Goal: Task Accomplishment & Management: Use online tool/utility

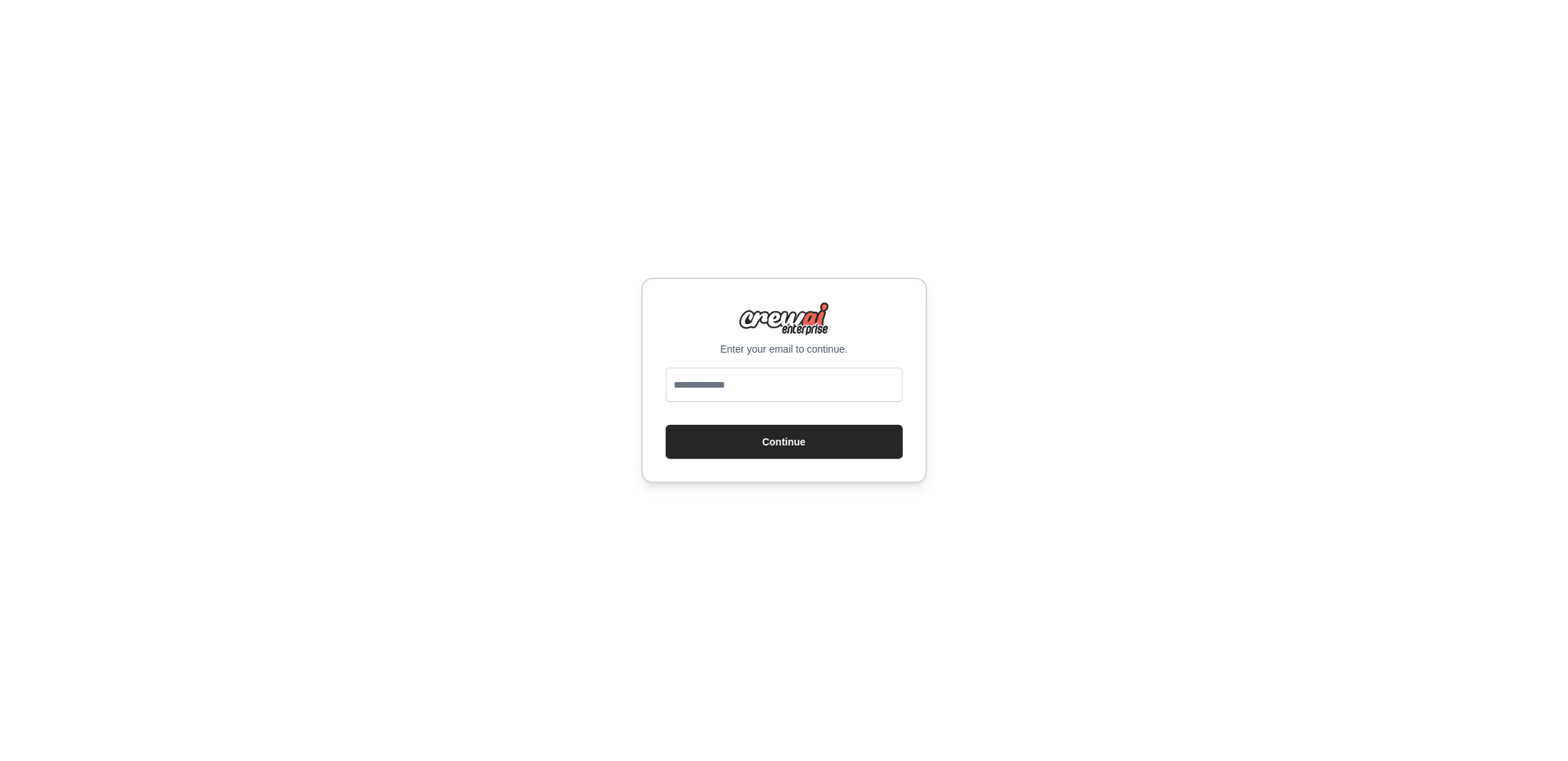
click at [704, 380] on input "email" at bounding box center [785, 385] width 238 height 34
click at [744, 386] on input "email" at bounding box center [785, 385] width 238 height 34
type input "**********"
click at [786, 438] on button "Continue" at bounding box center [785, 442] width 238 height 34
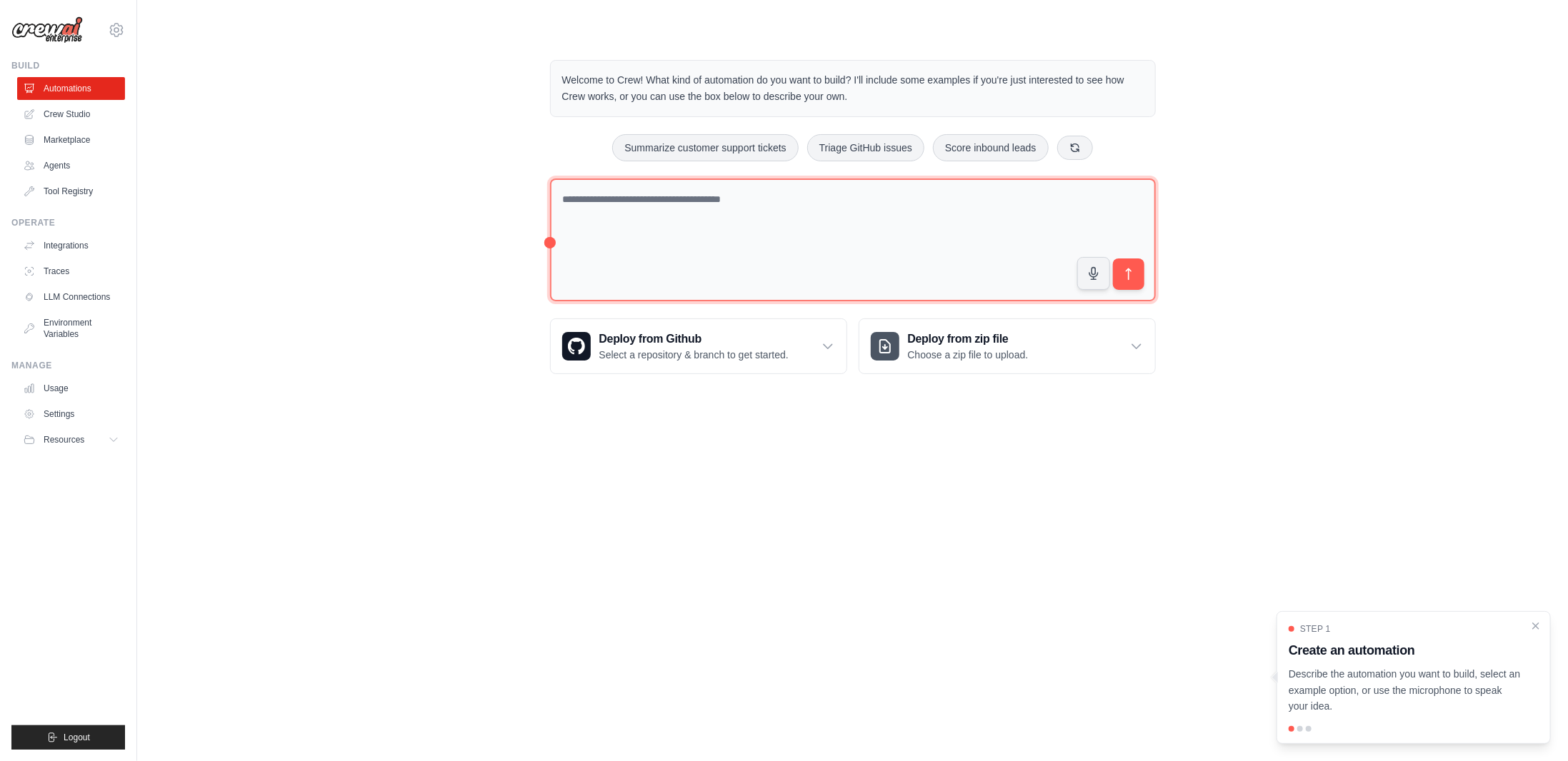
click at [640, 222] on textarea at bounding box center [853, 240] width 605 height 123
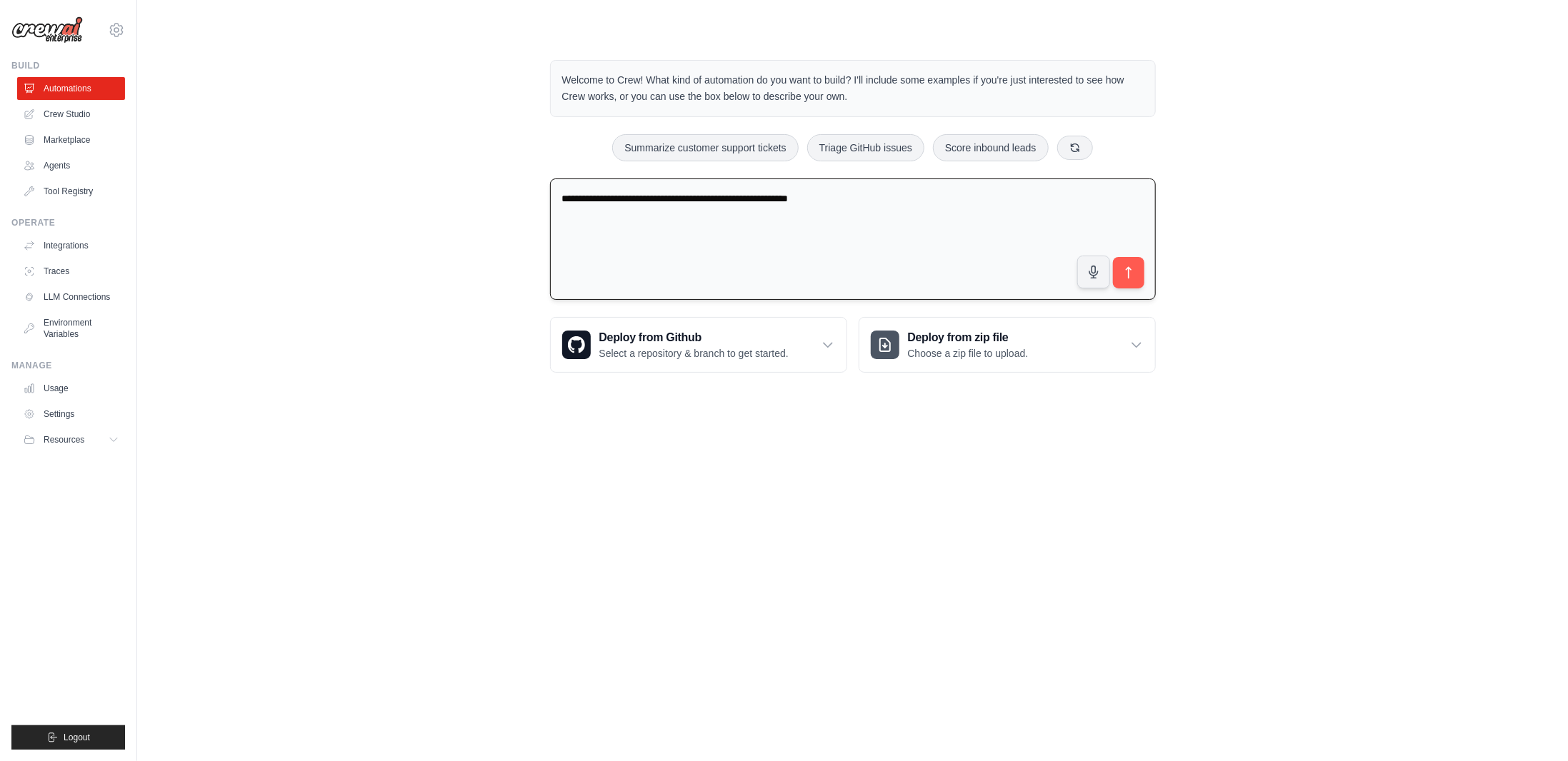
drag, startPoint x: 659, startPoint y: 202, endPoint x: 938, endPoint y: 223, distance: 279.8
click at [938, 223] on textarea "**********" at bounding box center [853, 239] width 605 height 122
type textarea "**********"
click at [1124, 273] on icon "submit" at bounding box center [1128, 272] width 15 height 15
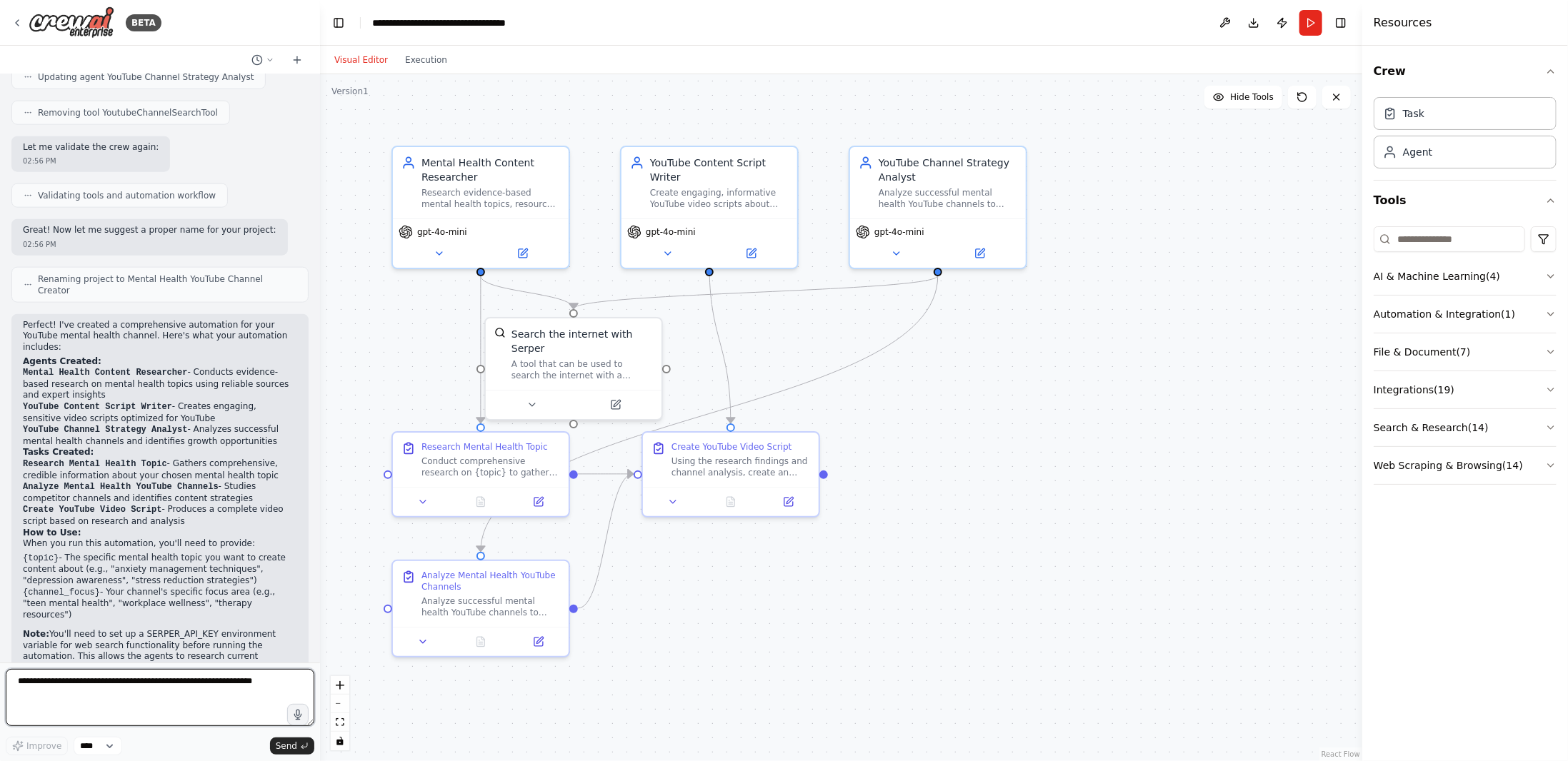
scroll to position [1140, 0]
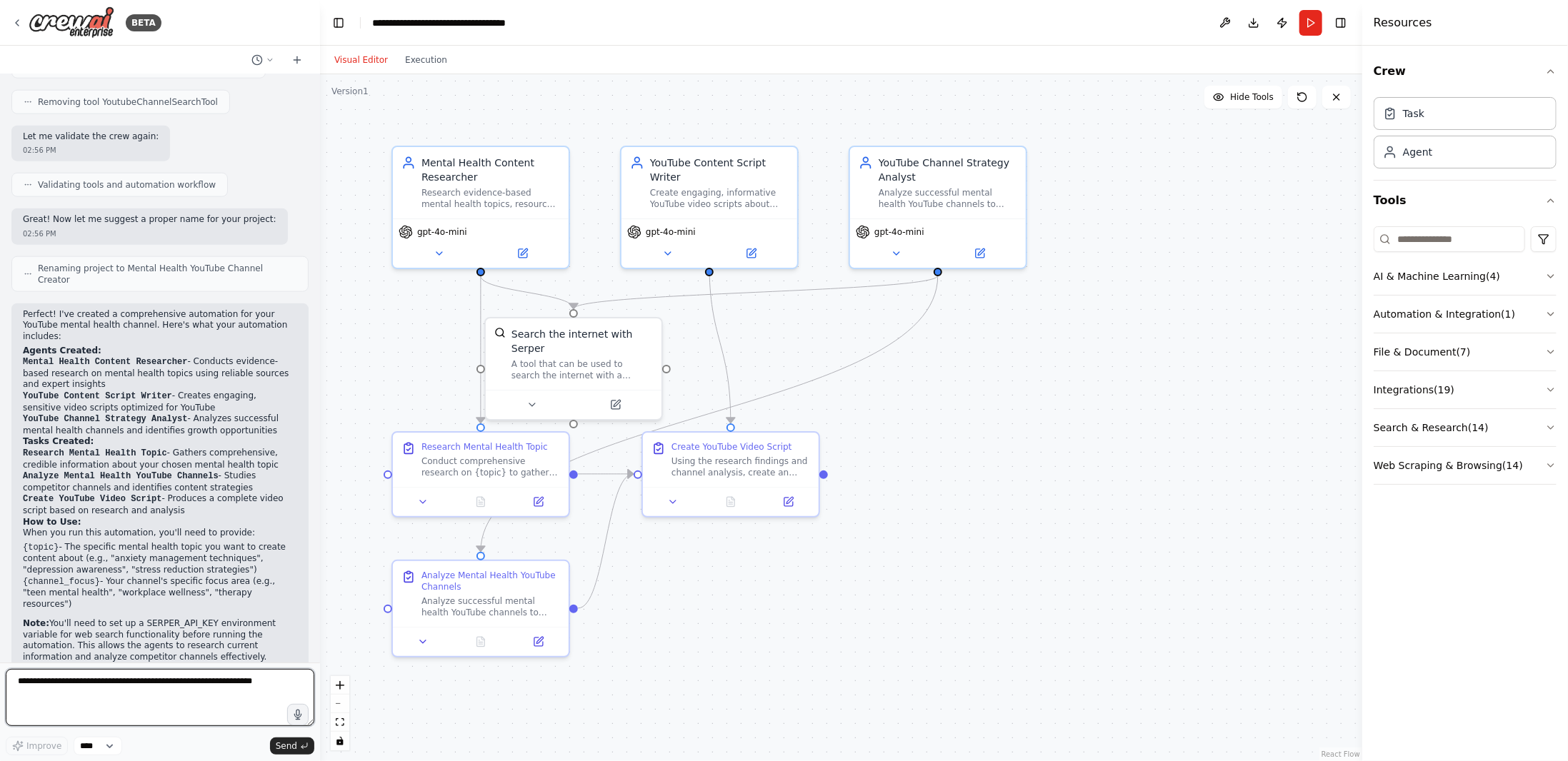
click at [207, 712] on textarea at bounding box center [160, 697] width 309 height 57
type textarea "**********"
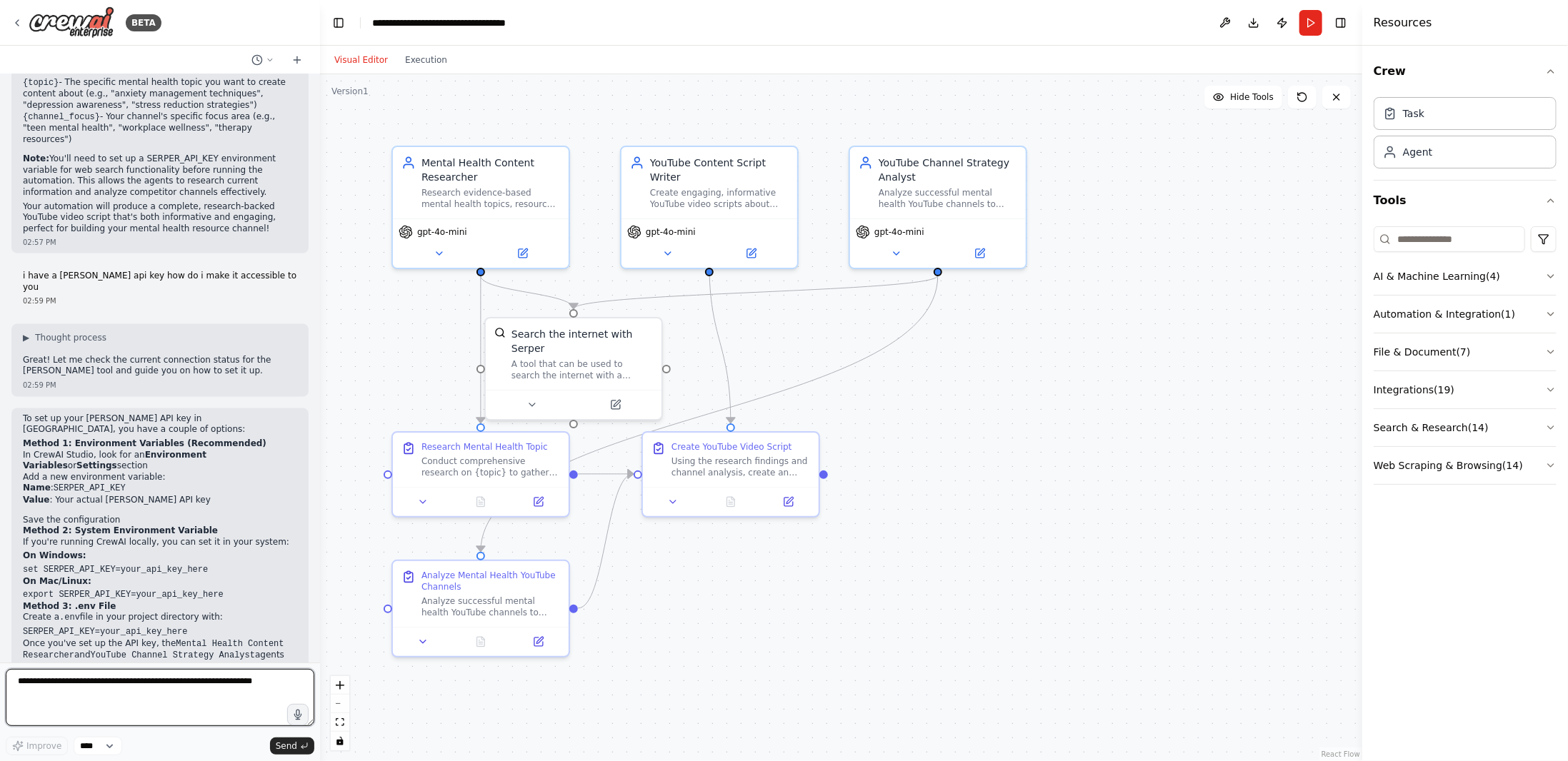
scroll to position [1617, 0]
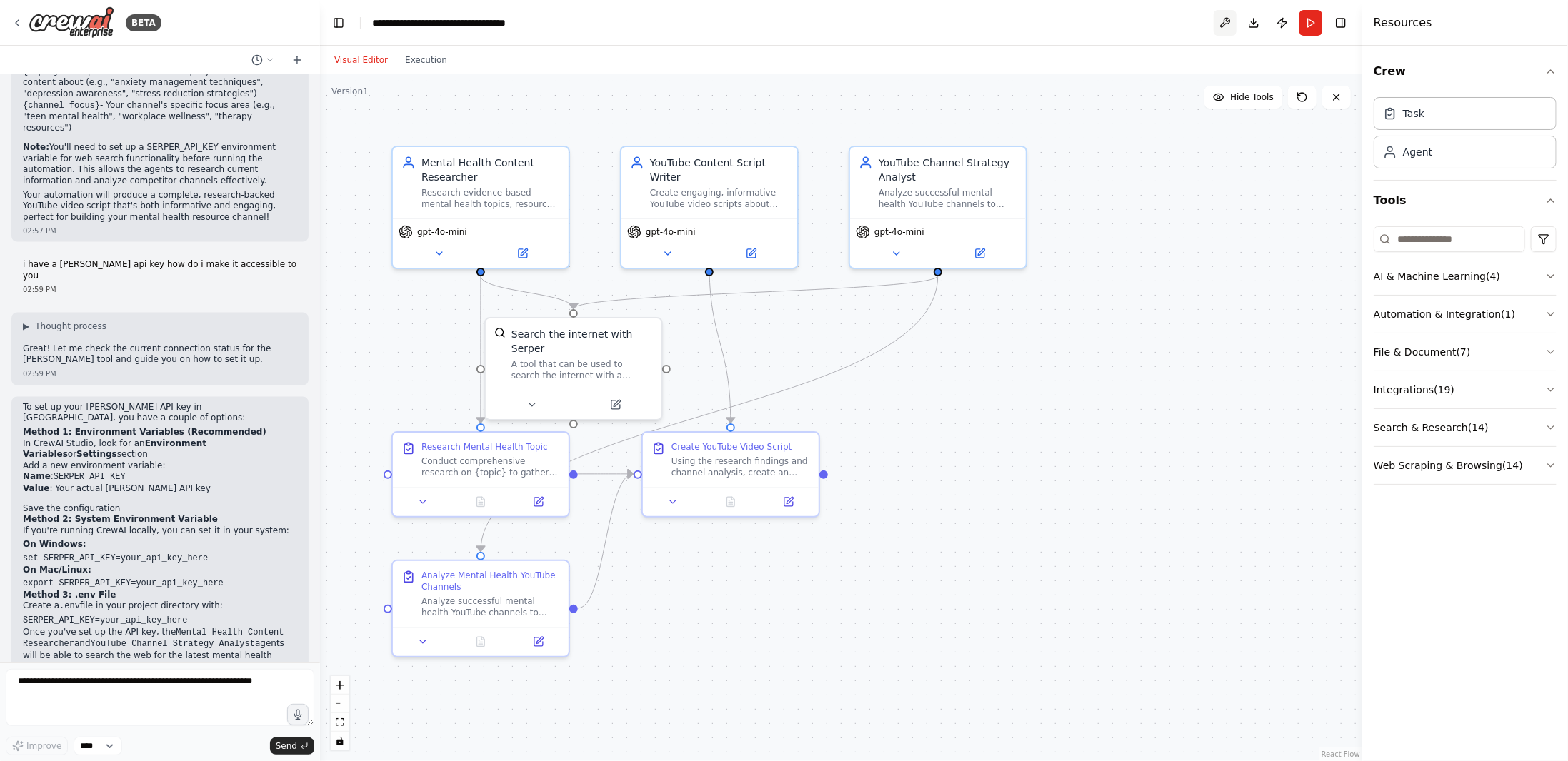
click at [1226, 10] on button at bounding box center [1225, 22] width 23 height 26
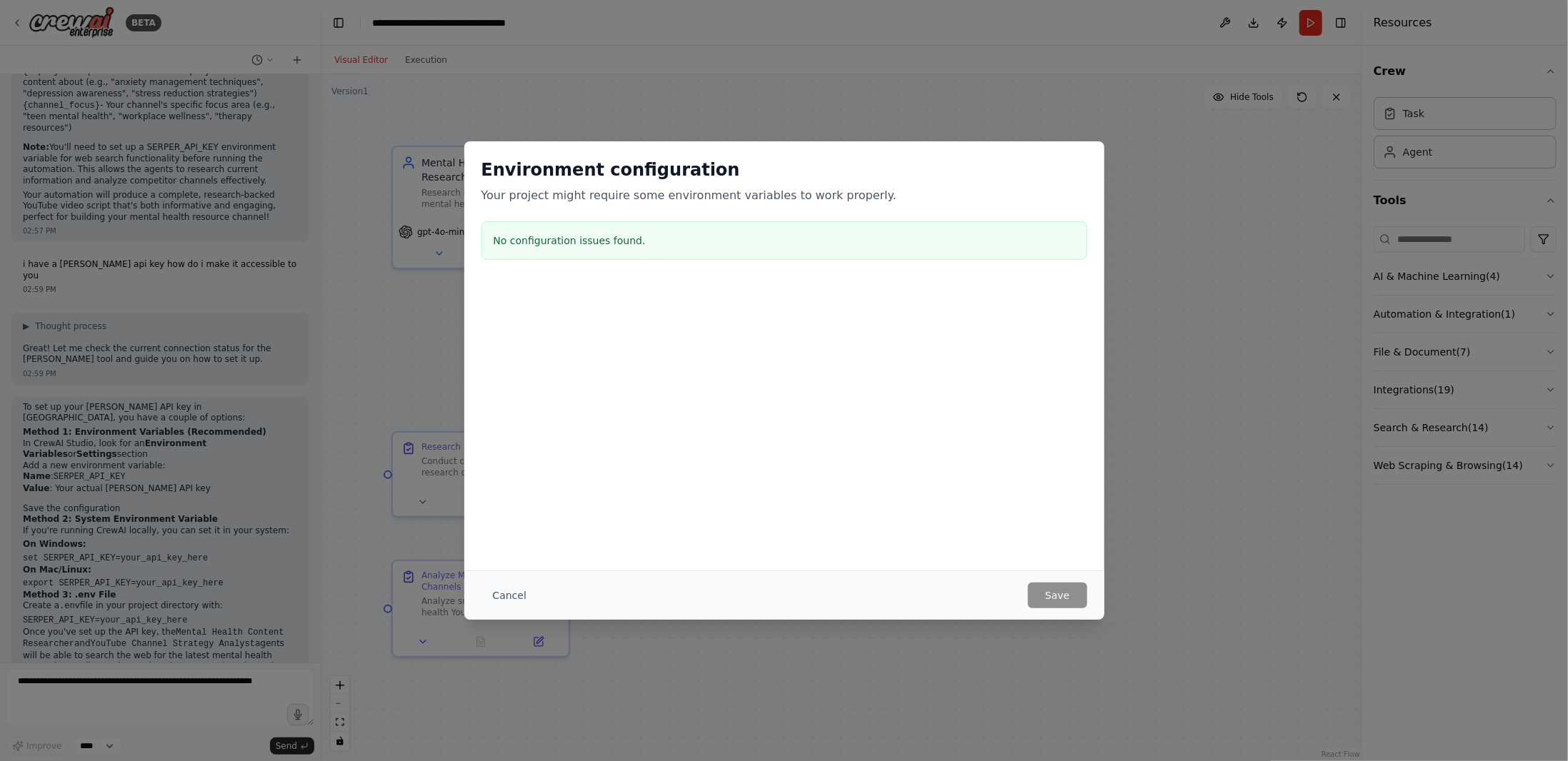
click at [623, 237] on h3 "No configuration issues found." at bounding box center [784, 240] width 581 height 14
drag, startPoint x: 679, startPoint y: 188, endPoint x: 633, endPoint y: 265, distance: 89.7
click at [680, 191] on p "Your project might require some environment variables to work properly." at bounding box center [784, 195] width 605 height 17
click at [598, 297] on div at bounding box center [784, 291] width 640 height 17
click at [603, 270] on div "Environment configuration Your project might require some environment variables…" at bounding box center [784, 283] width 640 height 284
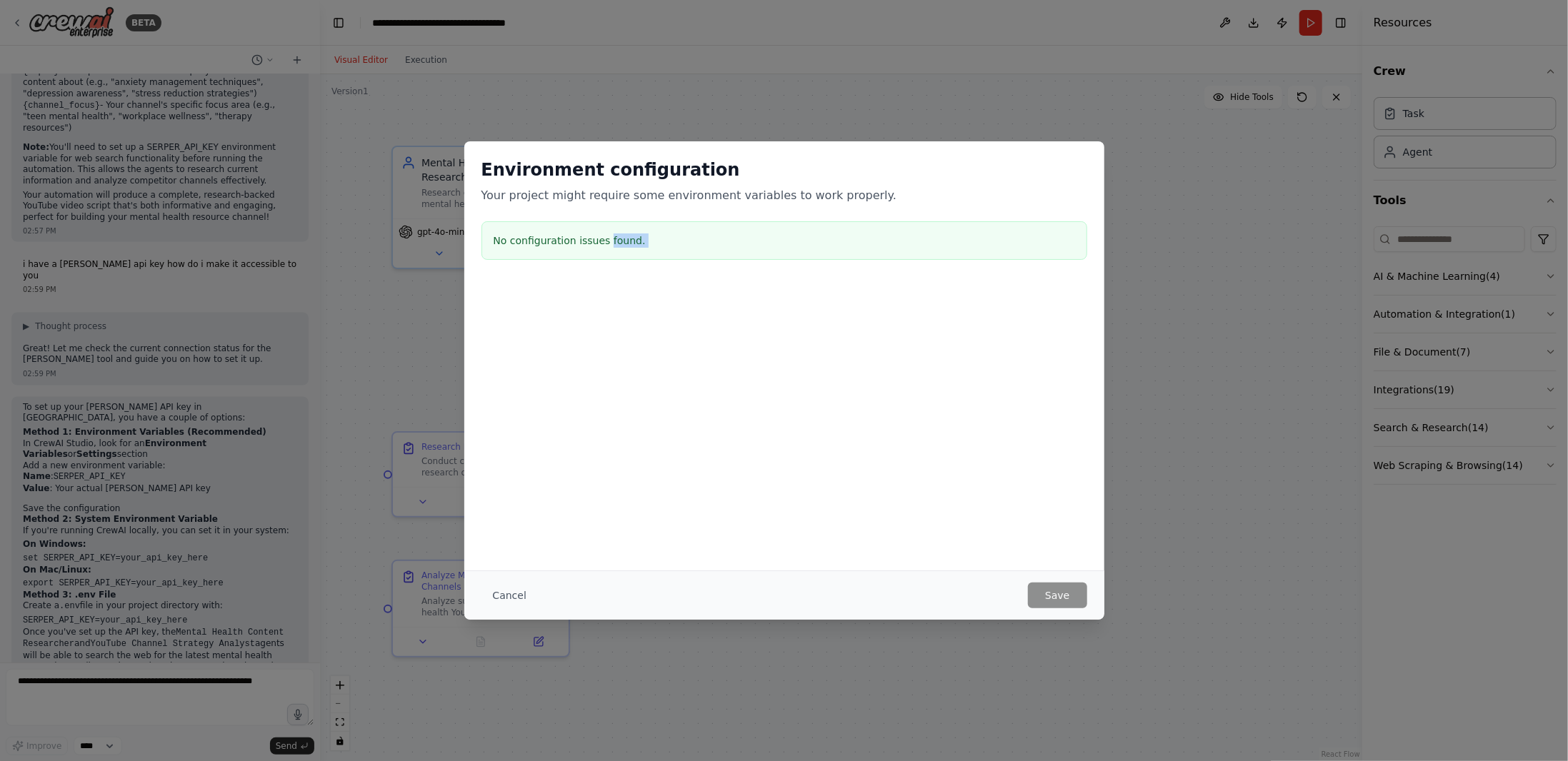
copy div "found."
drag, startPoint x: 632, startPoint y: 372, endPoint x: 579, endPoint y: 355, distance: 55.7
click at [579, 355] on div at bounding box center [784, 354] width 640 height 143
click at [654, 231] on div "No configuration issues found." at bounding box center [784, 240] width 605 height 39
click at [503, 589] on button "Cancel" at bounding box center [509, 595] width 57 height 26
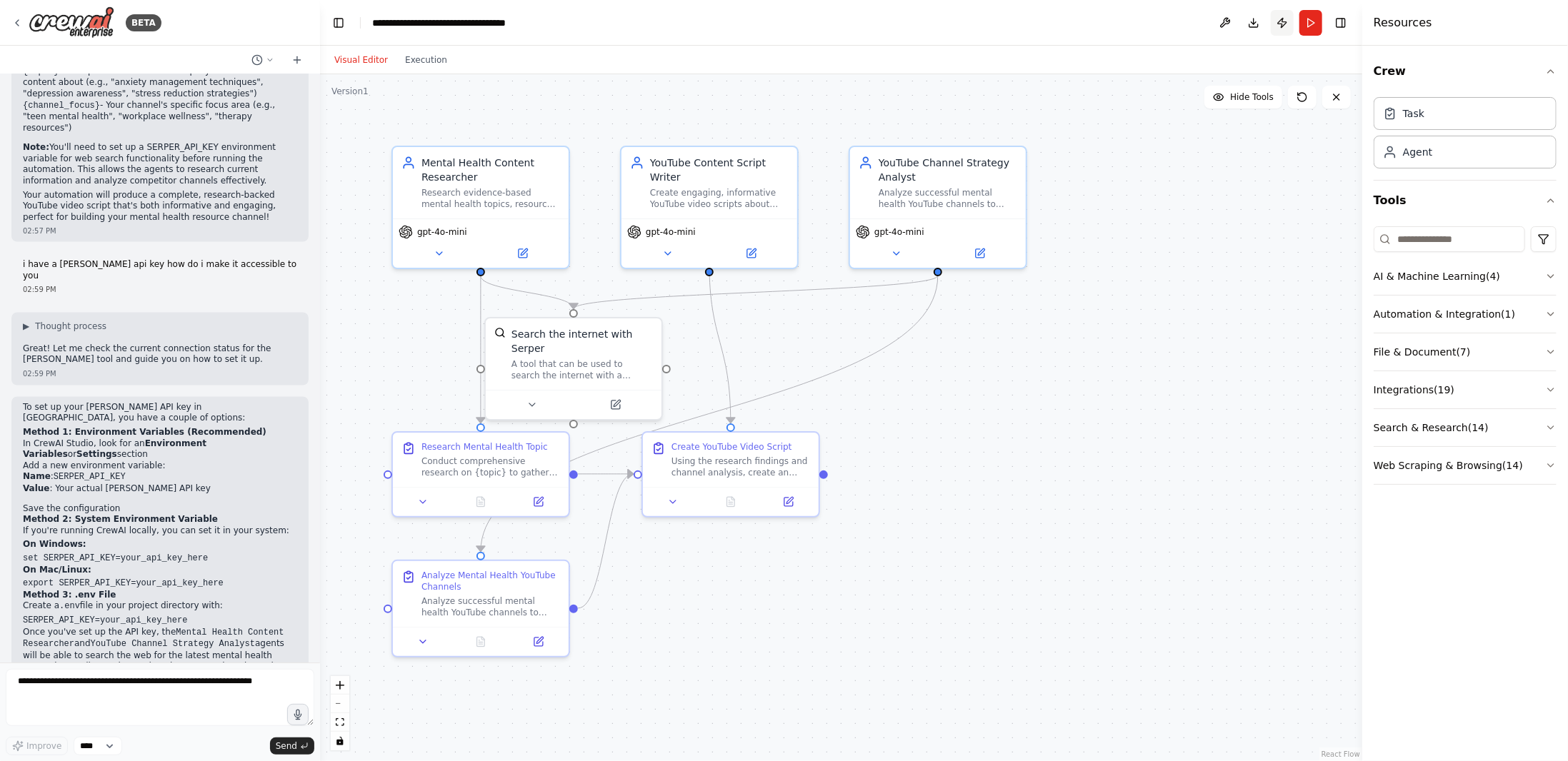
click at [1284, 29] on button "Publish" at bounding box center [1282, 22] width 23 height 26
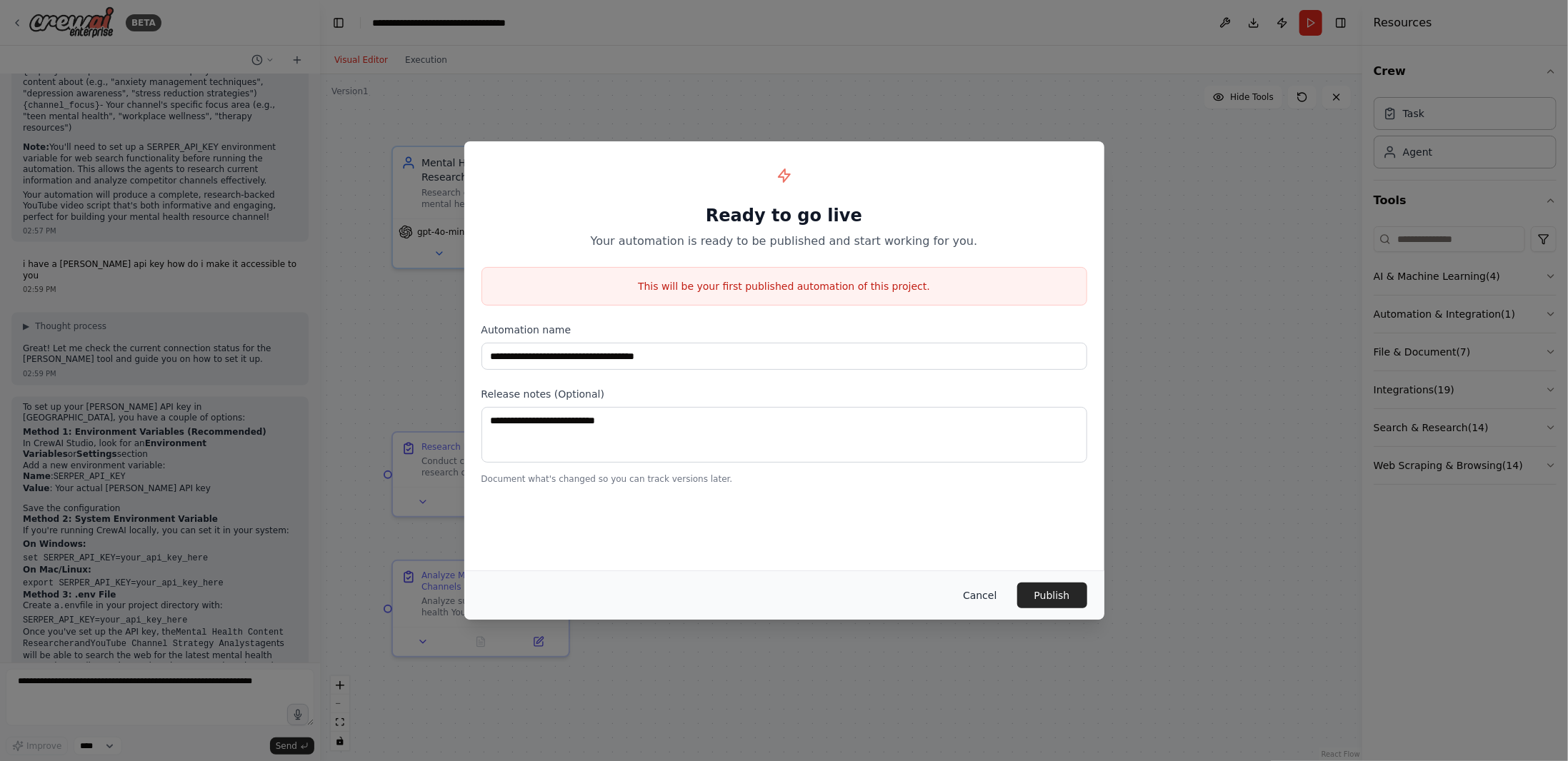
click at [979, 593] on button "Cancel" at bounding box center [980, 595] width 57 height 26
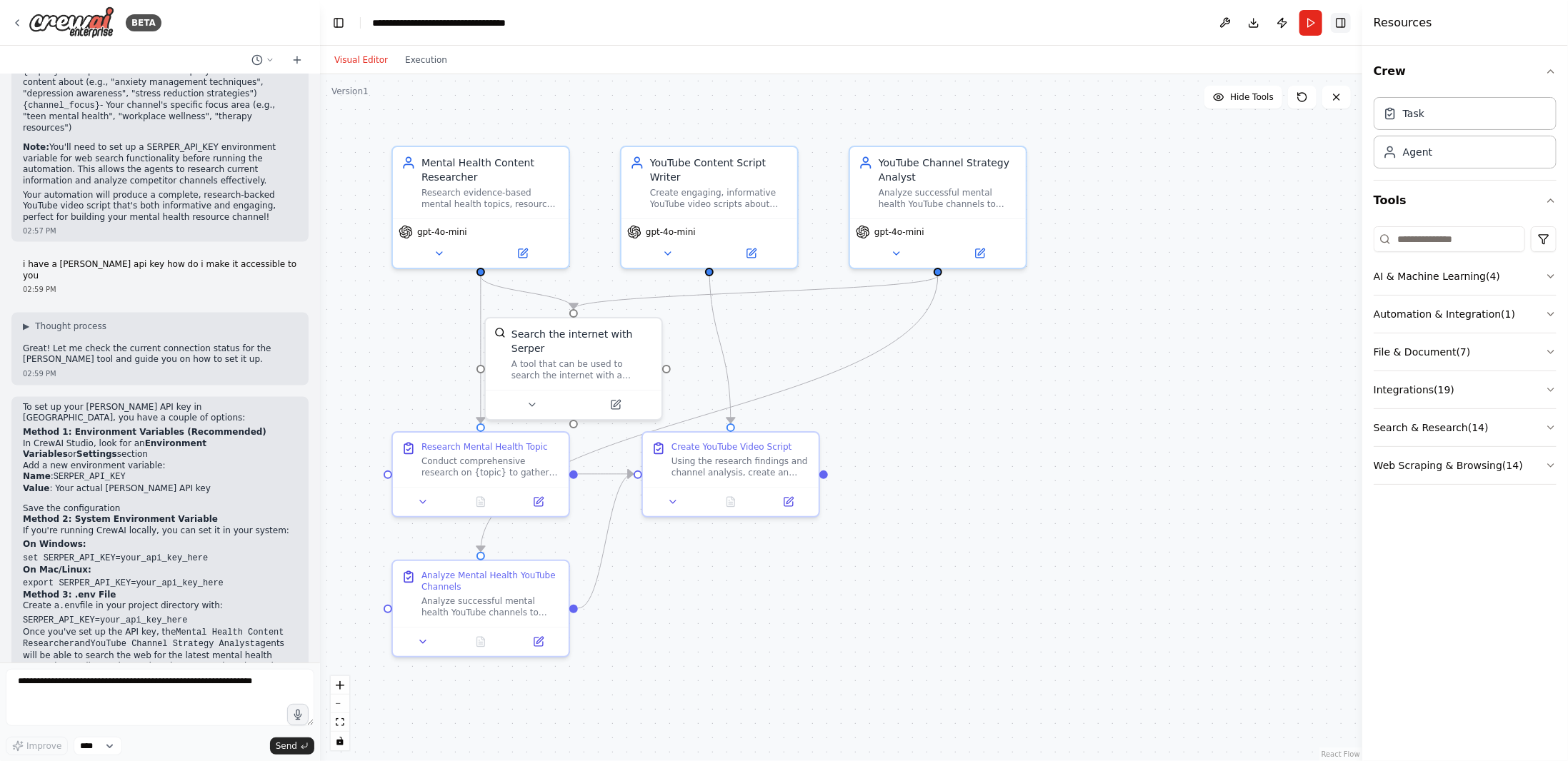
click at [1348, 26] on button "Toggle Right Sidebar" at bounding box center [1341, 23] width 20 height 20
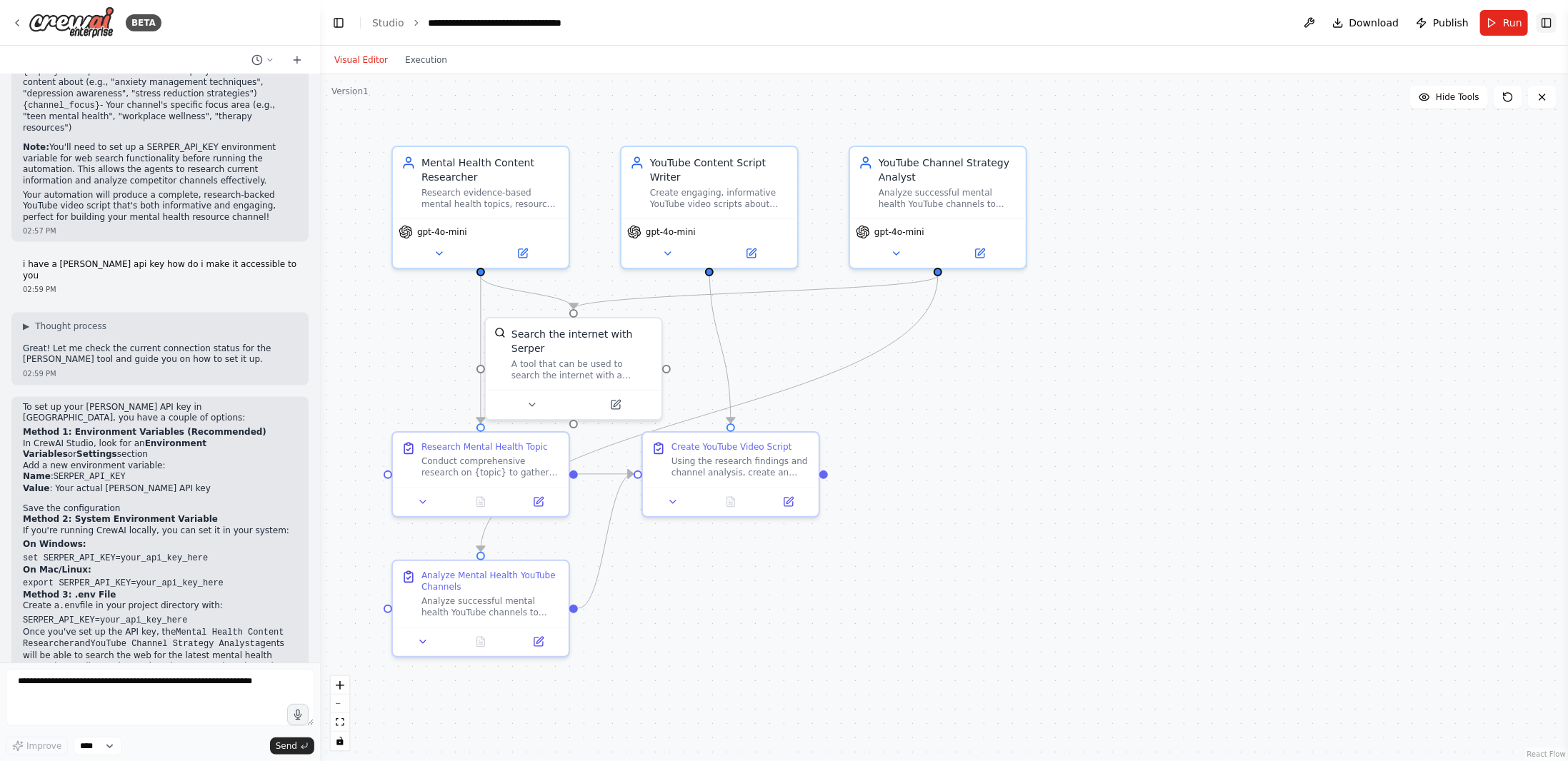
click at [1553, 29] on button "Toggle Right Sidebar" at bounding box center [1547, 23] width 20 height 20
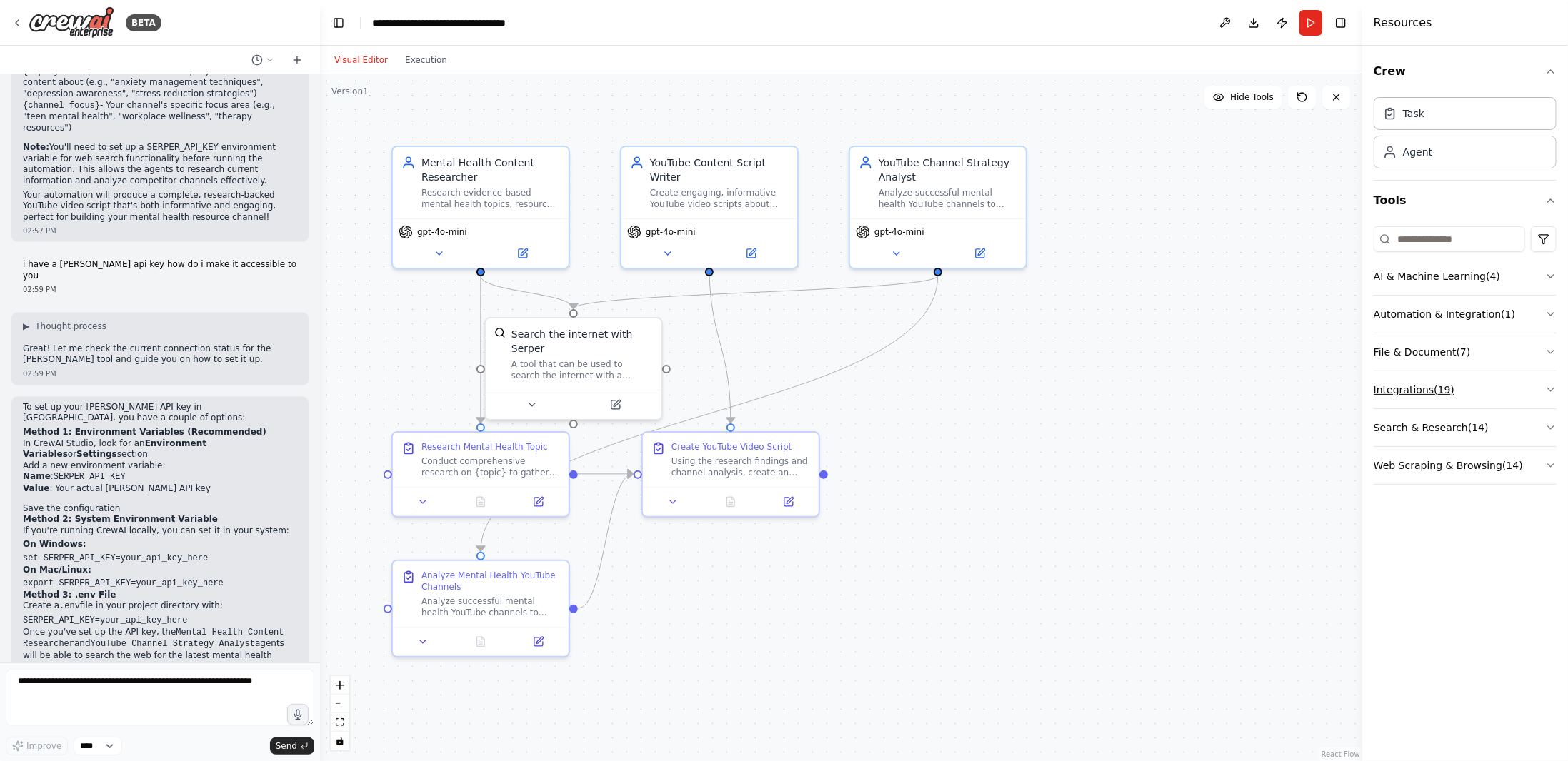
click at [1461, 389] on button "Integrations ( 19 )" at bounding box center [1466, 390] width 183 height 37
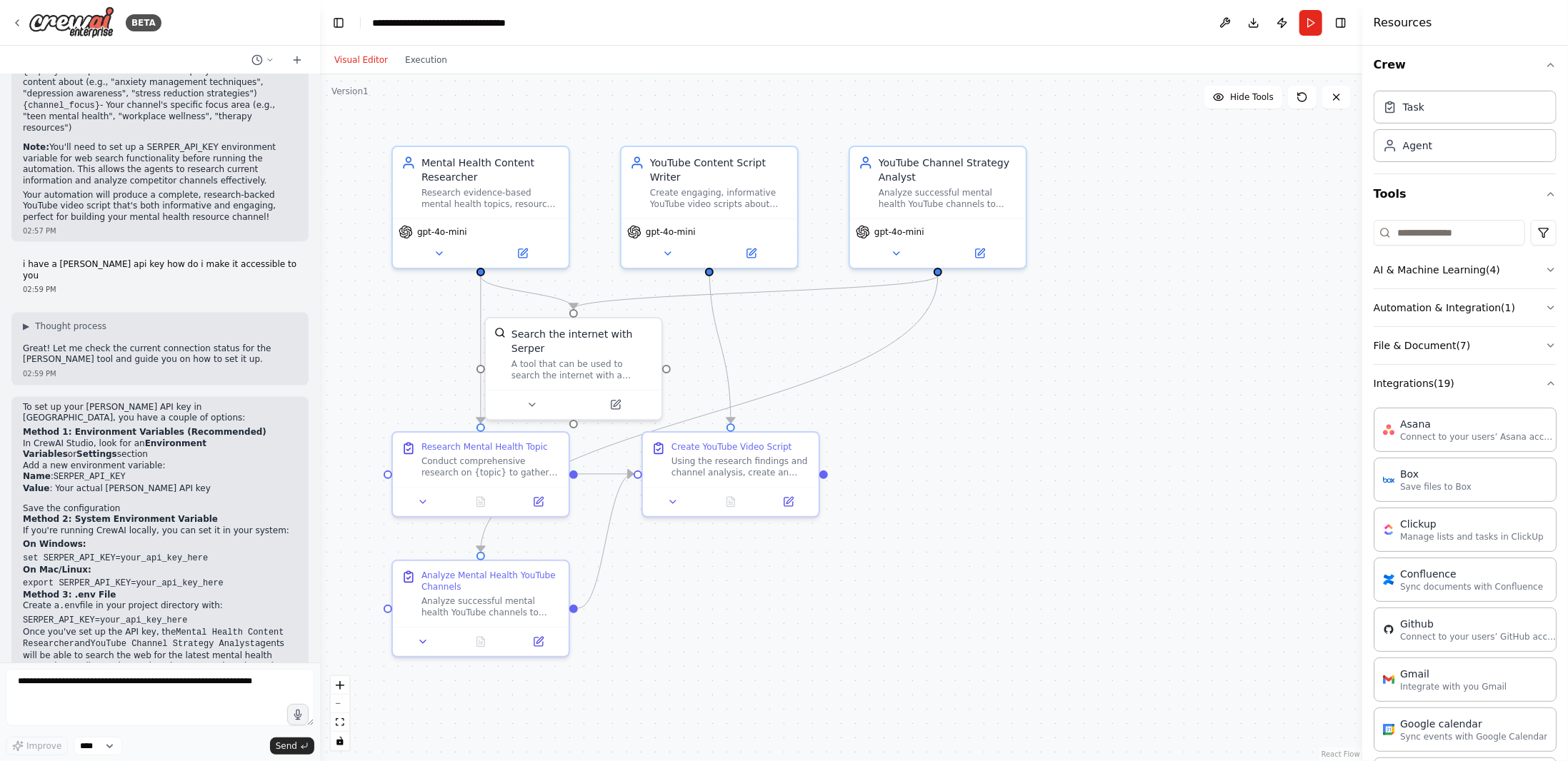
scroll to position [0, 0]
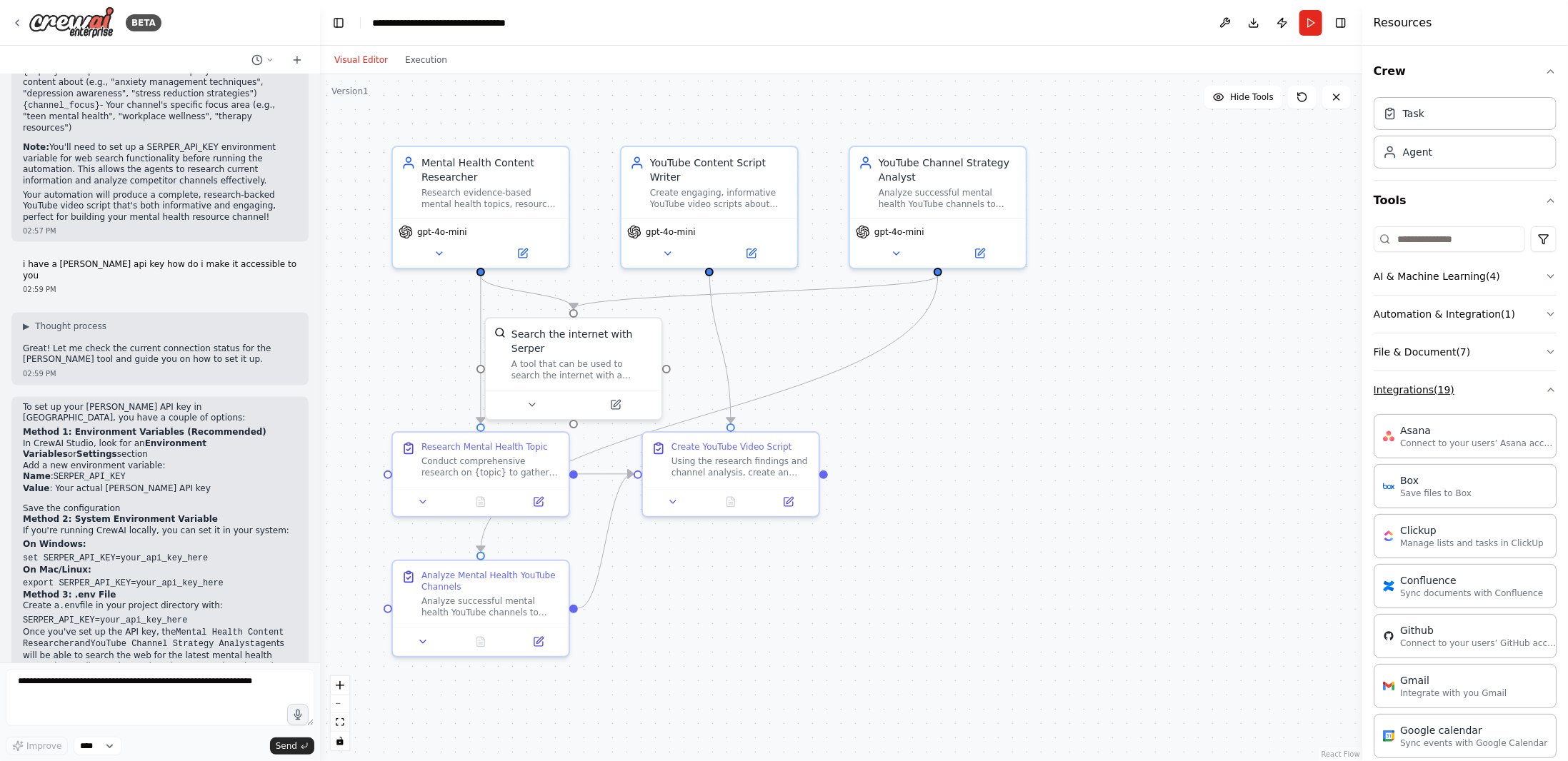
click at [1446, 404] on button "Integrations ( 19 )" at bounding box center [1466, 390] width 183 height 37
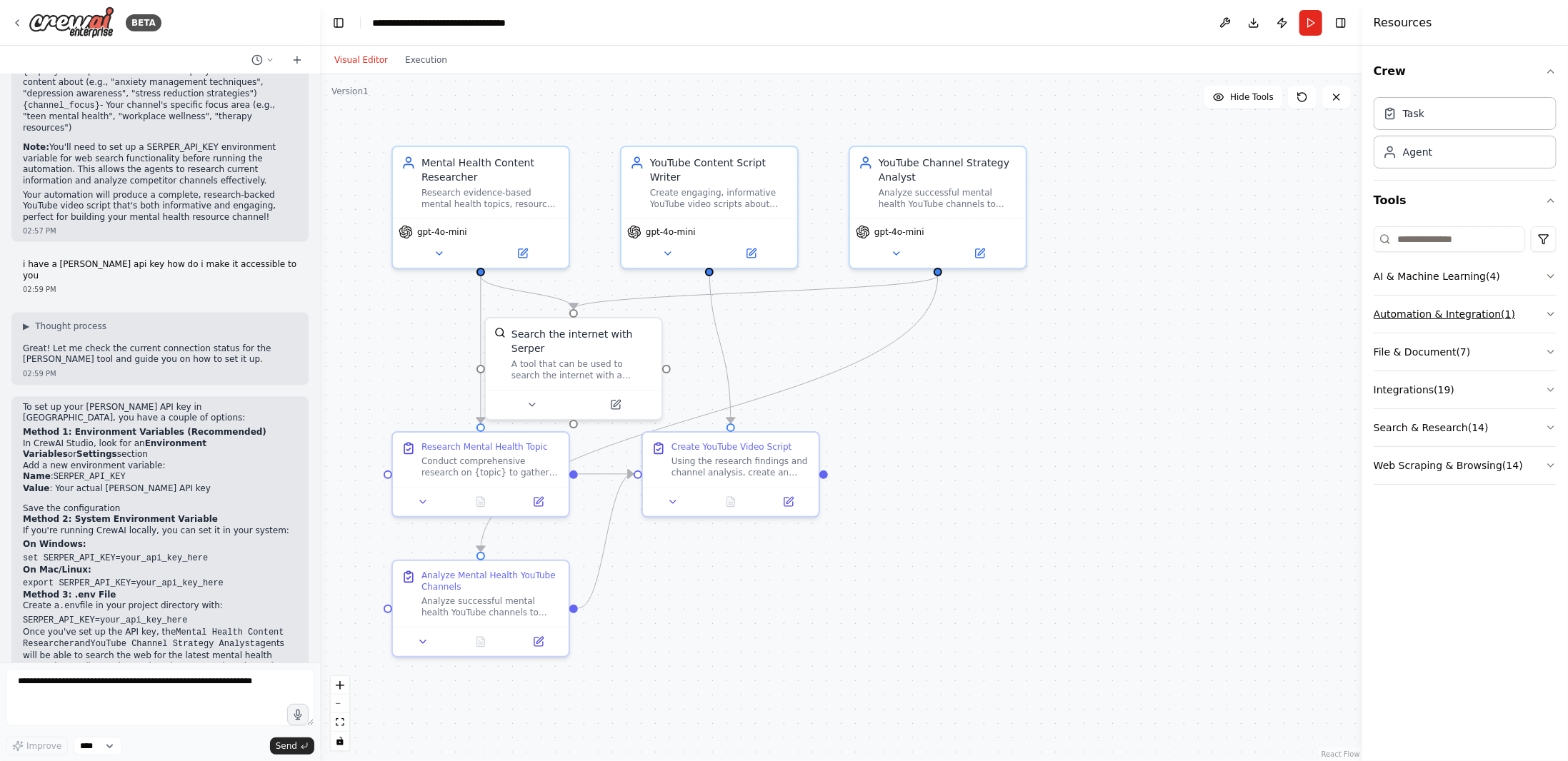
click at [1446, 310] on button "Automation & Integration ( 1 )" at bounding box center [1466, 314] width 183 height 37
click at [1449, 274] on button "AI & Machine Learning ( 4 )" at bounding box center [1466, 276] width 183 height 37
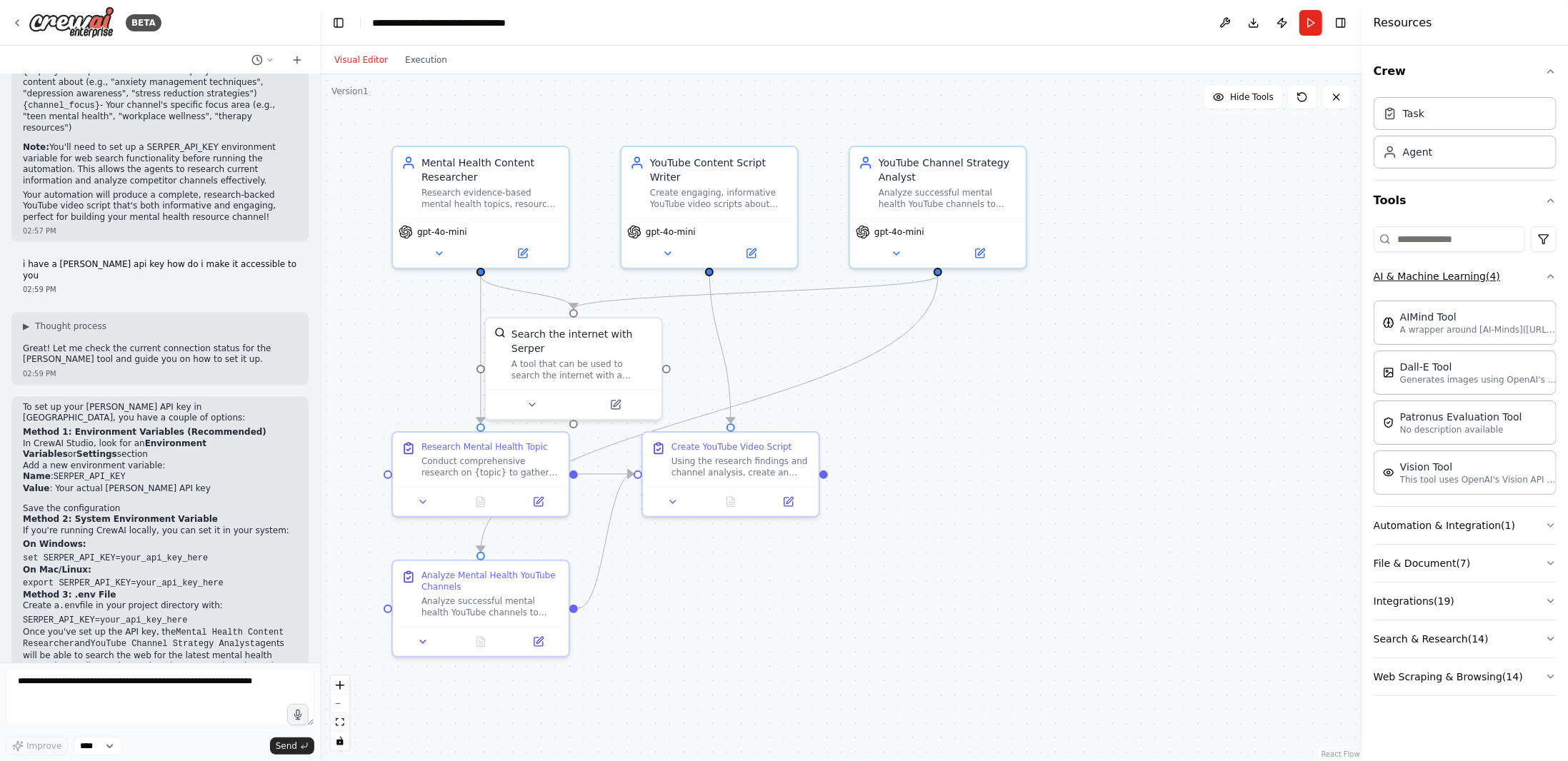
click at [1449, 274] on button "AI & Machine Learning ( 4 )" at bounding box center [1466, 276] width 183 height 37
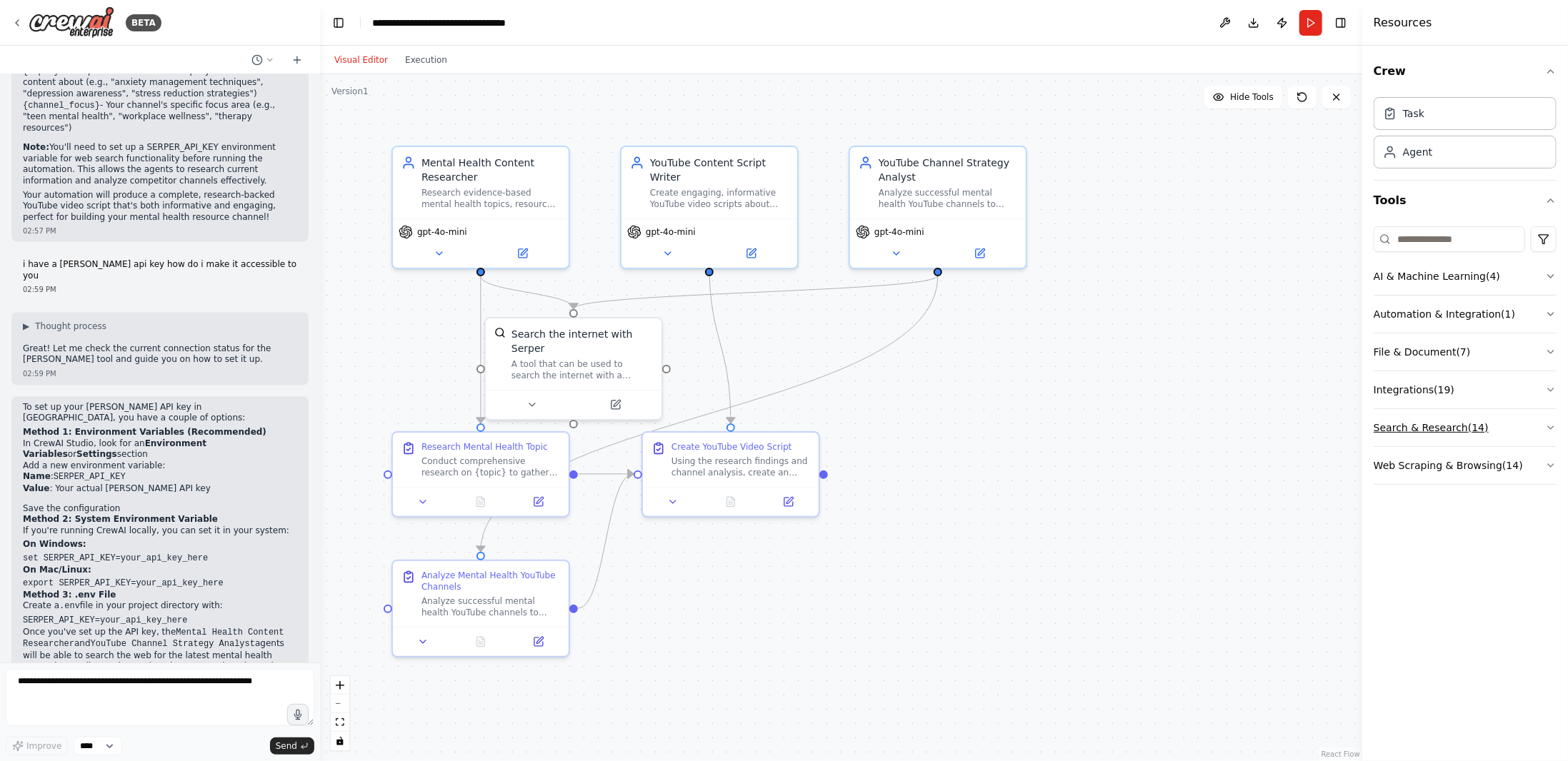
click at [1426, 432] on button "Search & Research ( 14 )" at bounding box center [1466, 427] width 183 height 37
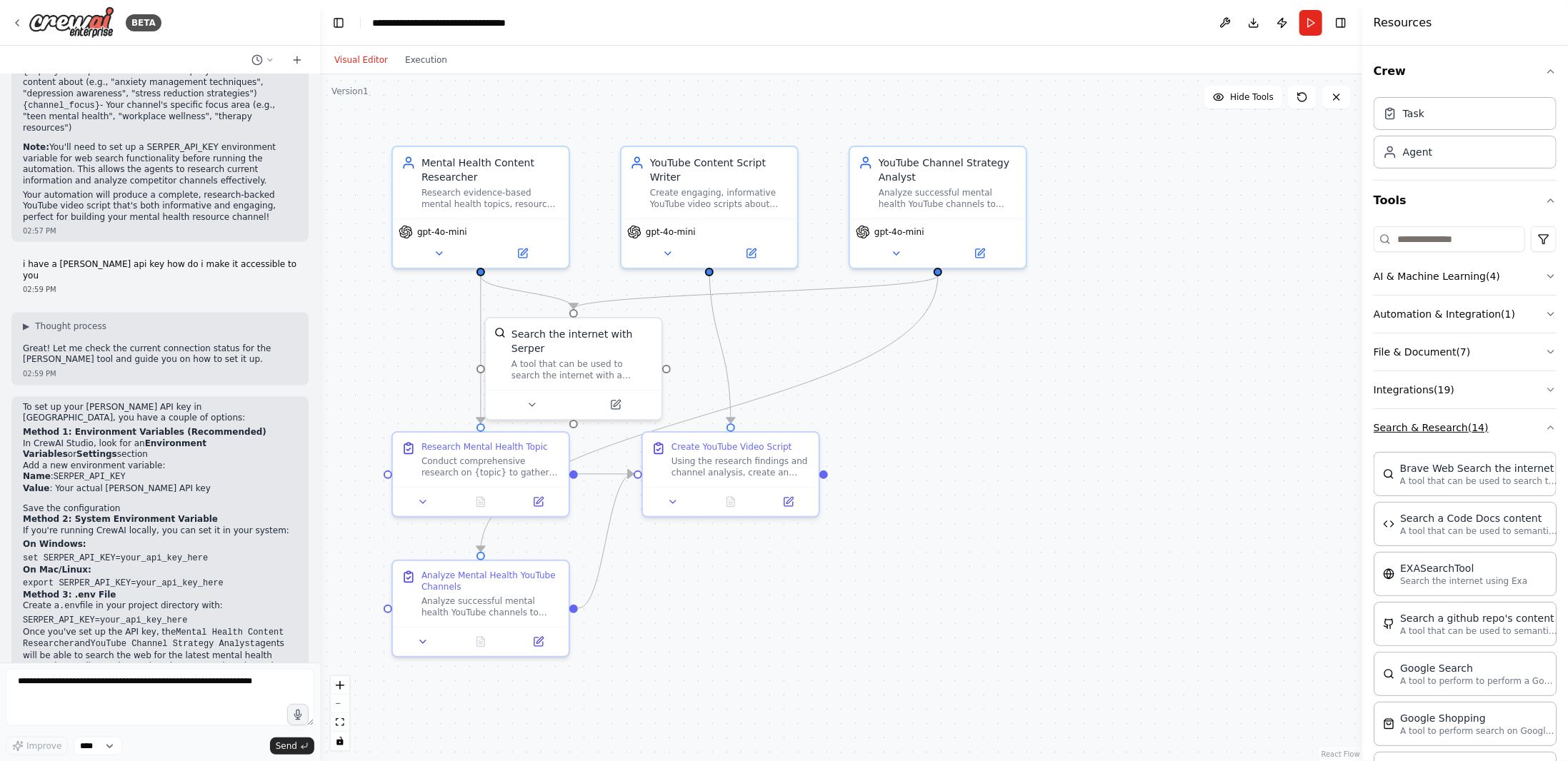
click at [1451, 434] on button "Search & Research ( 14 )" at bounding box center [1466, 427] width 183 height 37
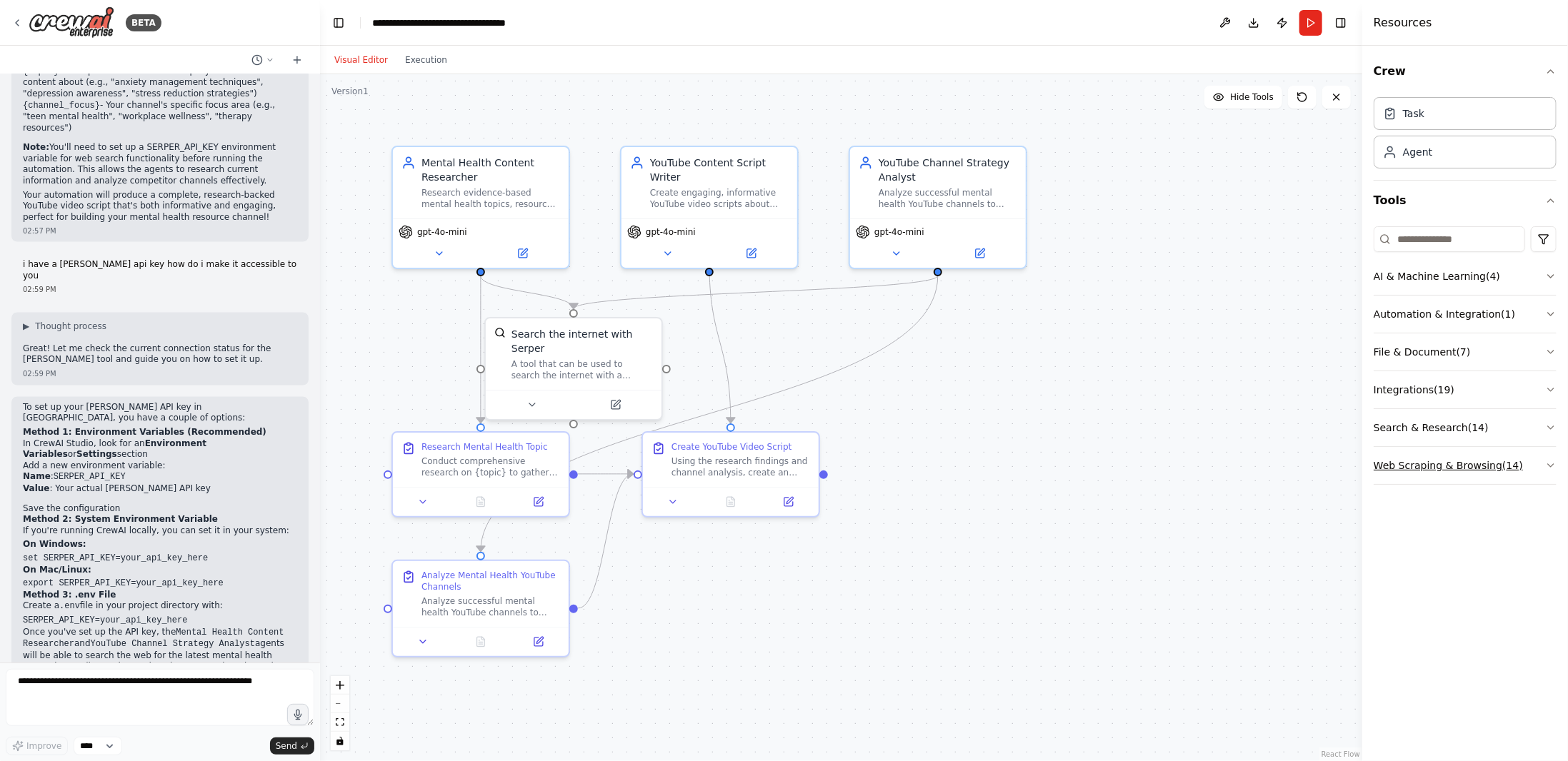
click at [1447, 455] on button "Web Scraping & Browsing ( 14 )" at bounding box center [1466, 465] width 183 height 37
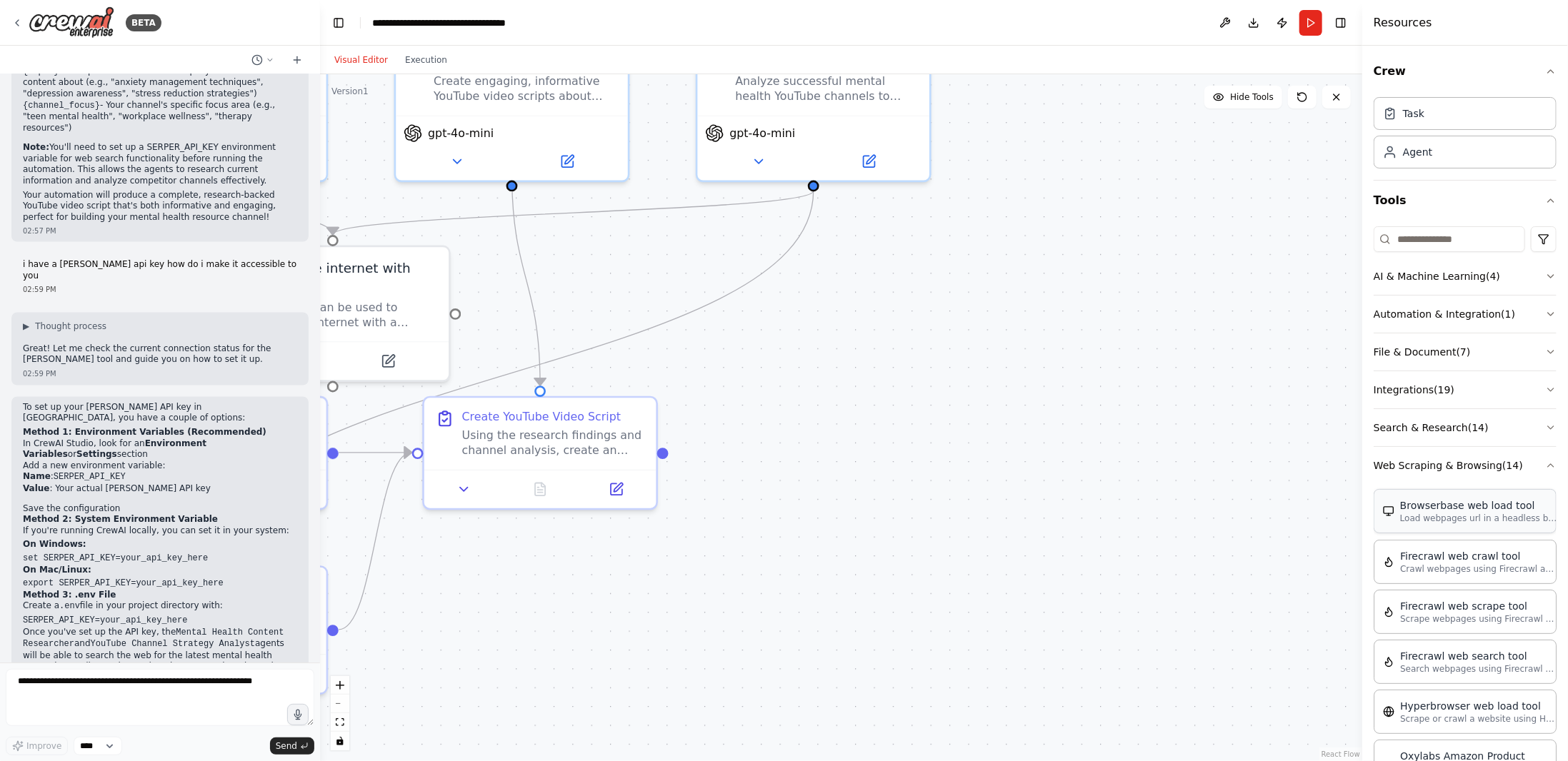
click at [1430, 489] on div "Browserbase web load tool Load webpages url in a headless browser using Browser…" at bounding box center [1466, 510] width 183 height 44
click at [1431, 476] on button "Web Scraping & Browsing ( 14 )" at bounding box center [1466, 465] width 183 height 37
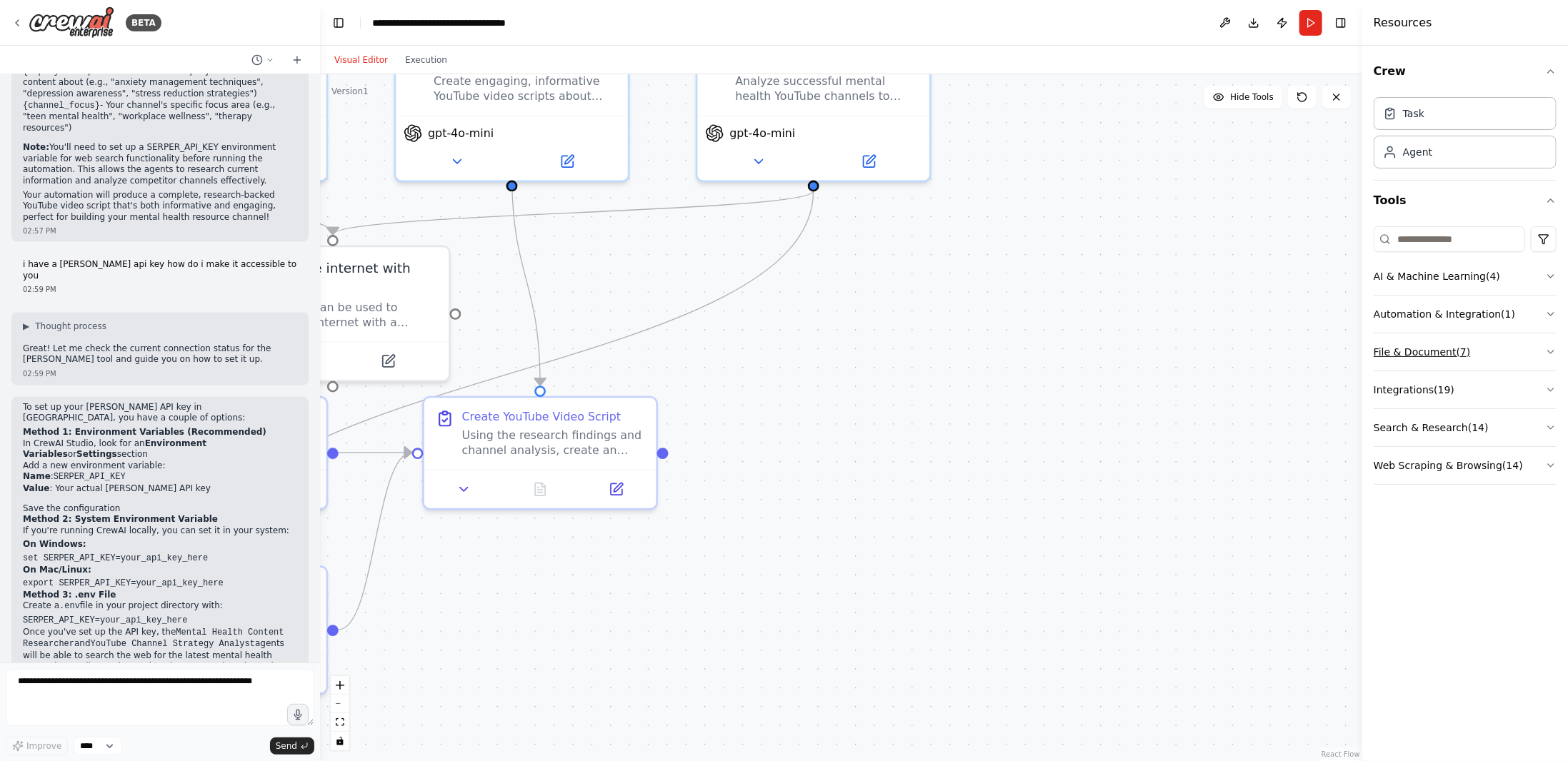
click at [1429, 355] on button "File & Document ( 7 )" at bounding box center [1466, 352] width 183 height 37
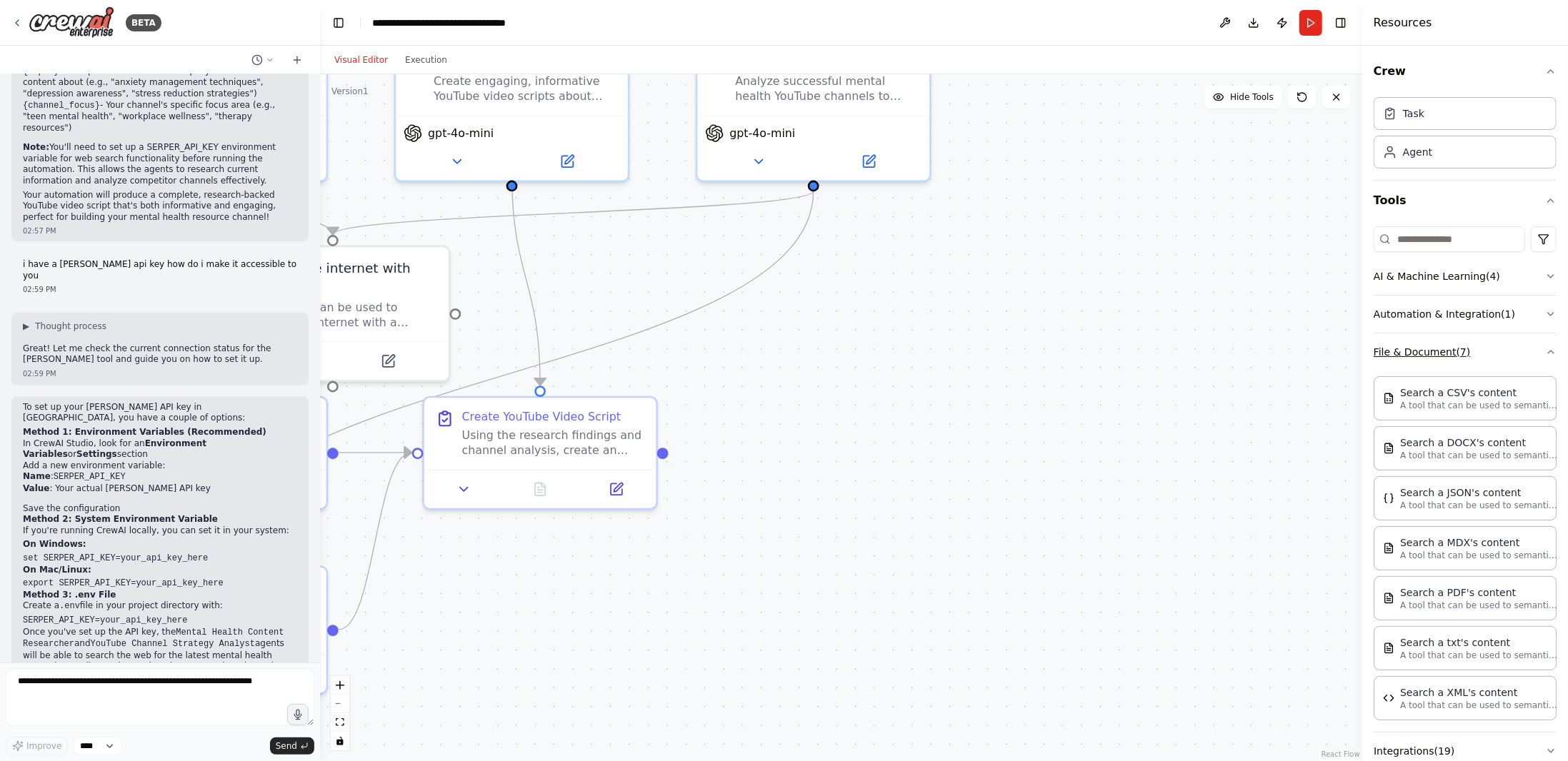
click at [1450, 357] on button "File & Document ( 7 )" at bounding box center [1466, 352] width 183 height 37
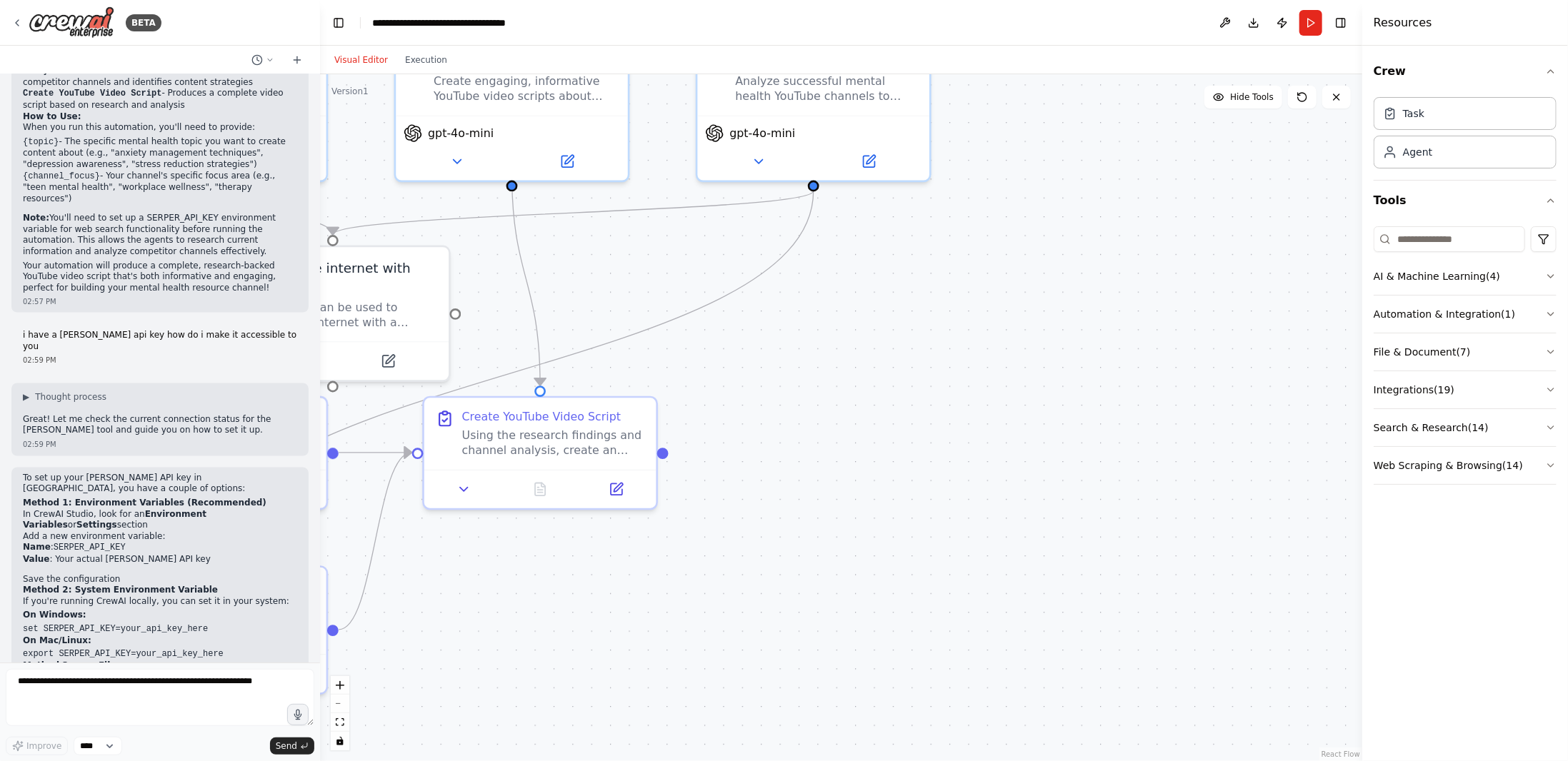
scroll to position [1545, 0]
click at [1337, 29] on button "Toggle Right Sidebar" at bounding box center [1341, 23] width 20 height 20
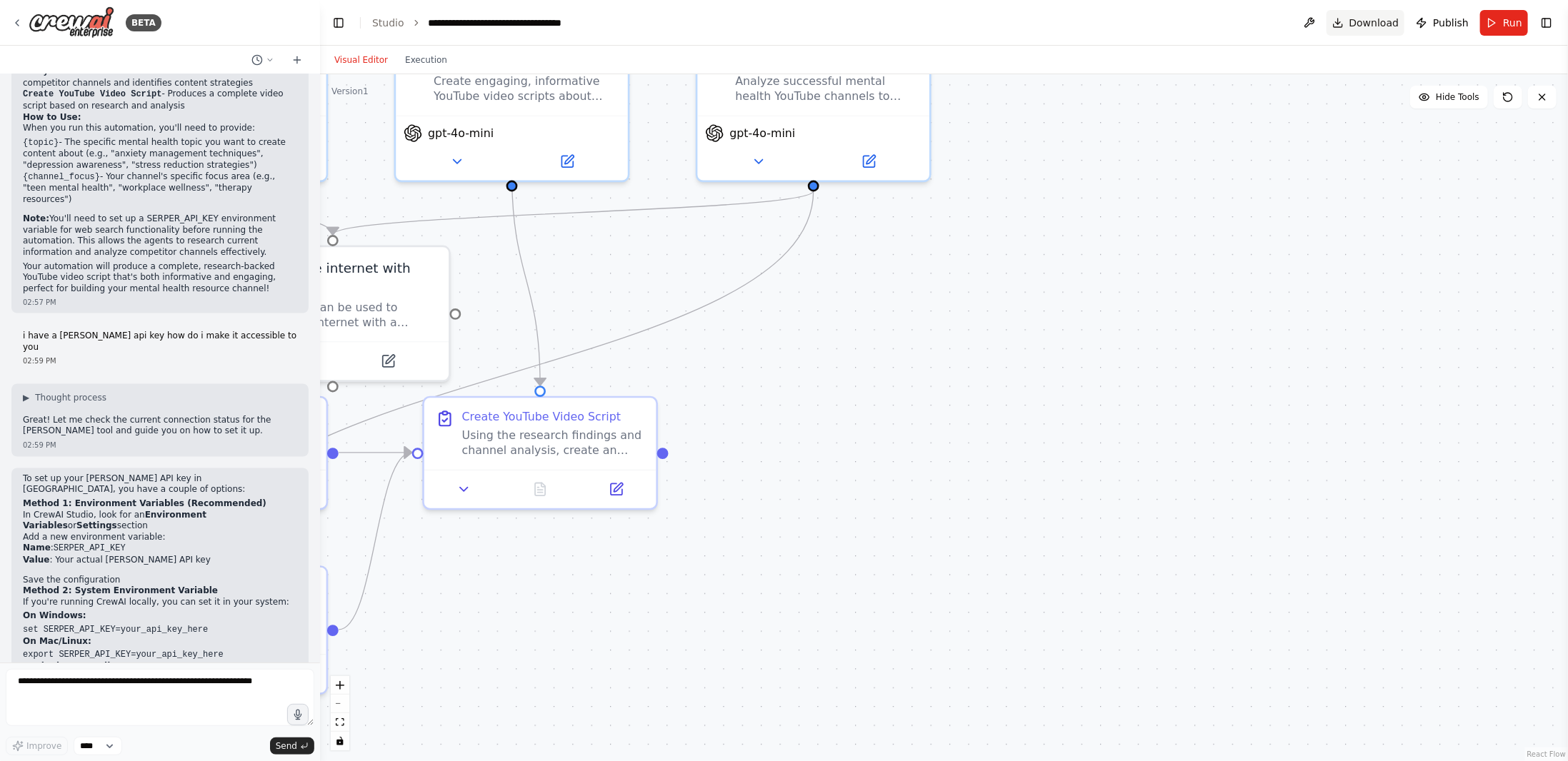
click at [1368, 20] on span "Download" at bounding box center [1375, 22] width 50 height 14
click at [1310, 25] on button at bounding box center [1309, 22] width 23 height 26
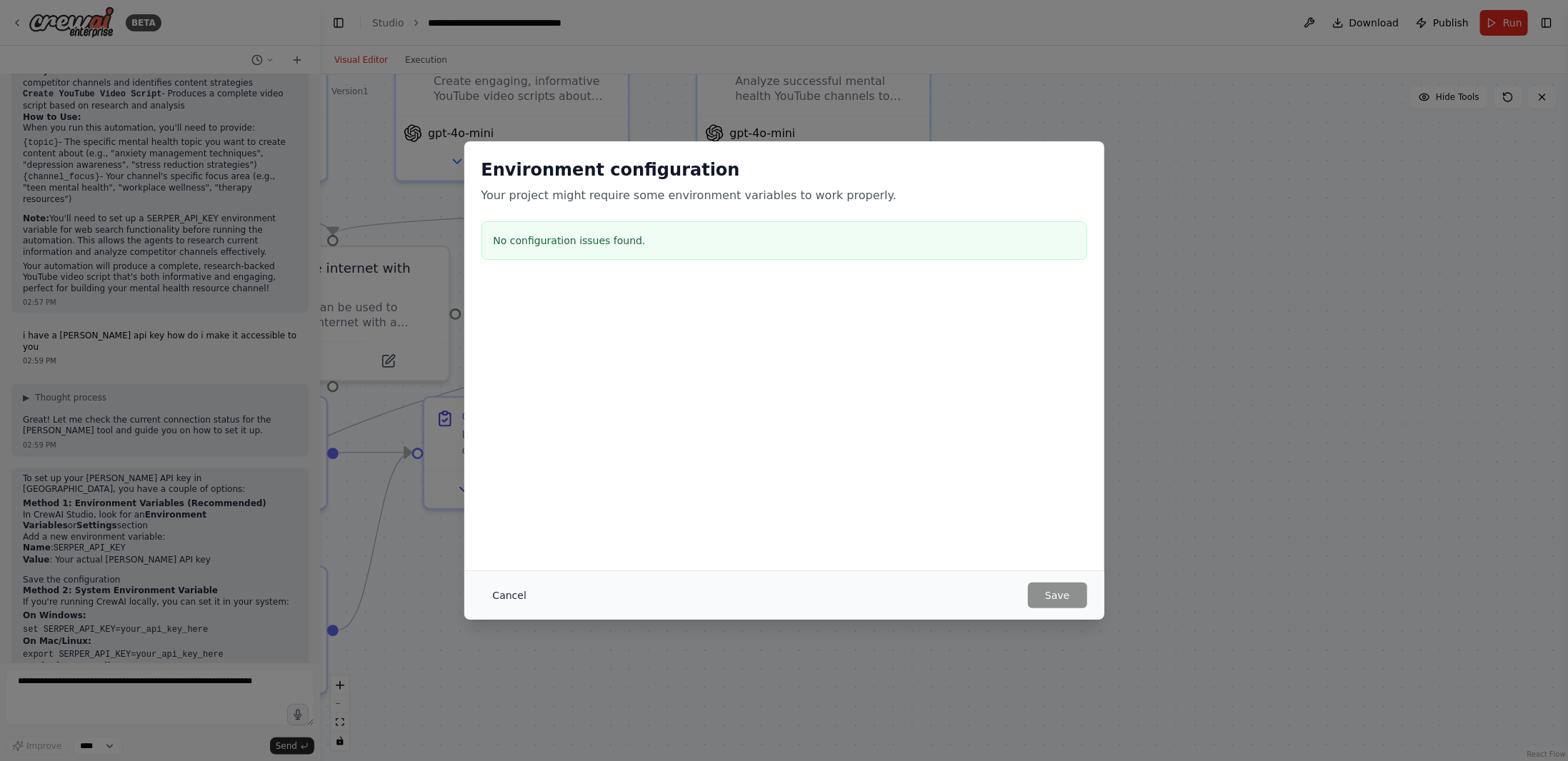
click at [515, 589] on button "Cancel" at bounding box center [509, 595] width 57 height 26
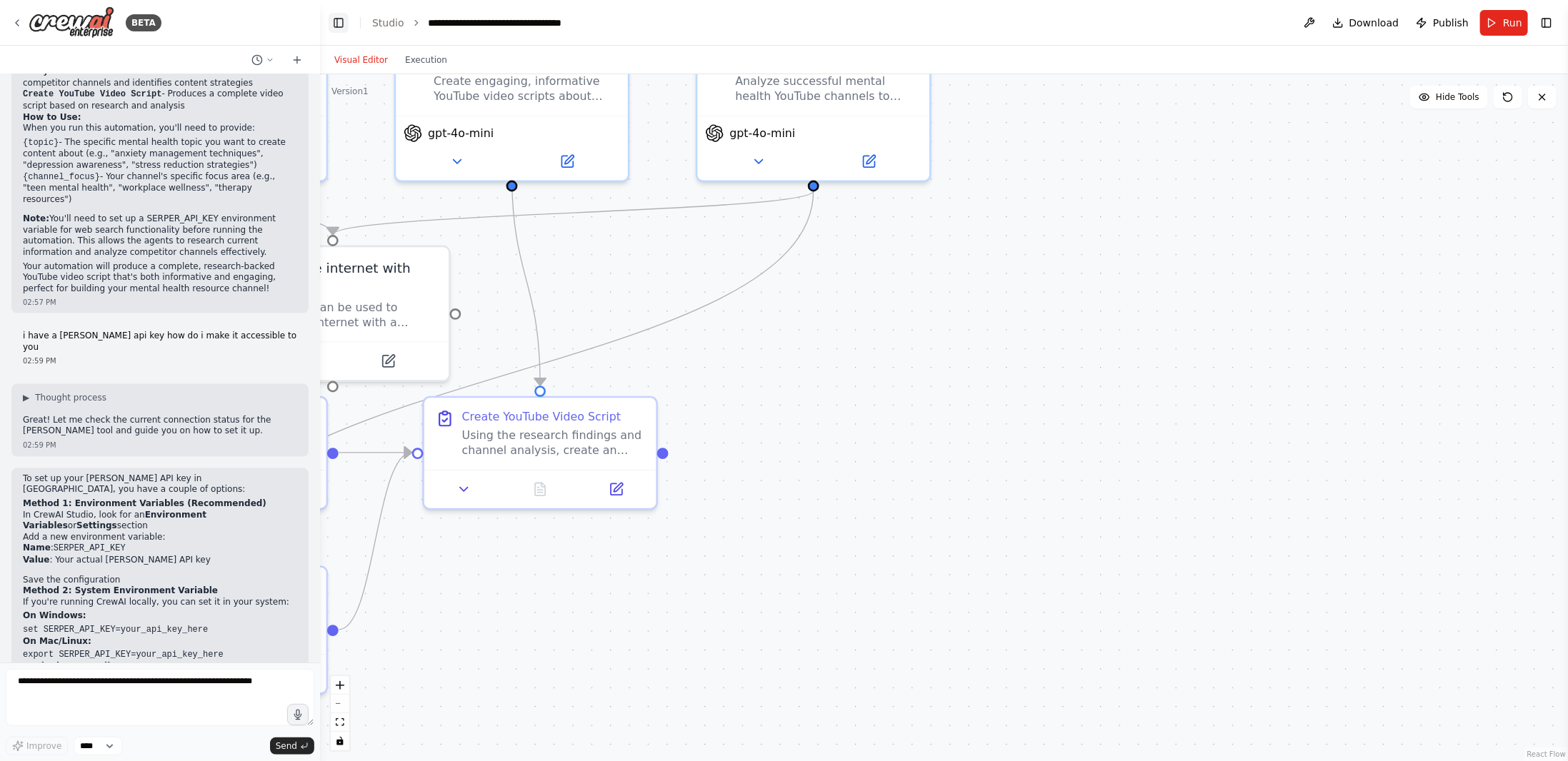
click at [335, 26] on button "Toggle Left Sidebar" at bounding box center [338, 23] width 20 height 20
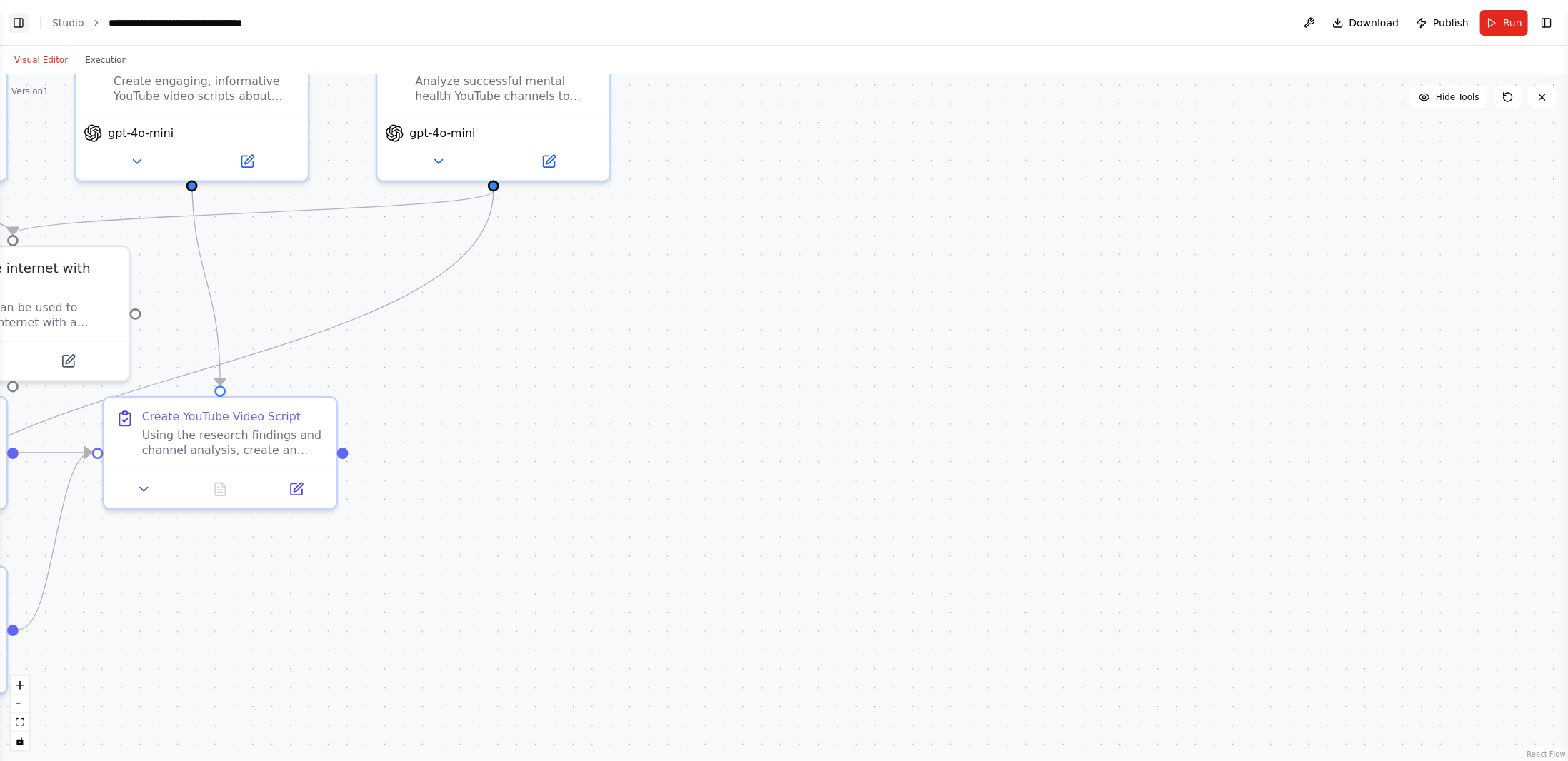
click at [22, 20] on button "Toggle Left Sidebar" at bounding box center [19, 23] width 20 height 20
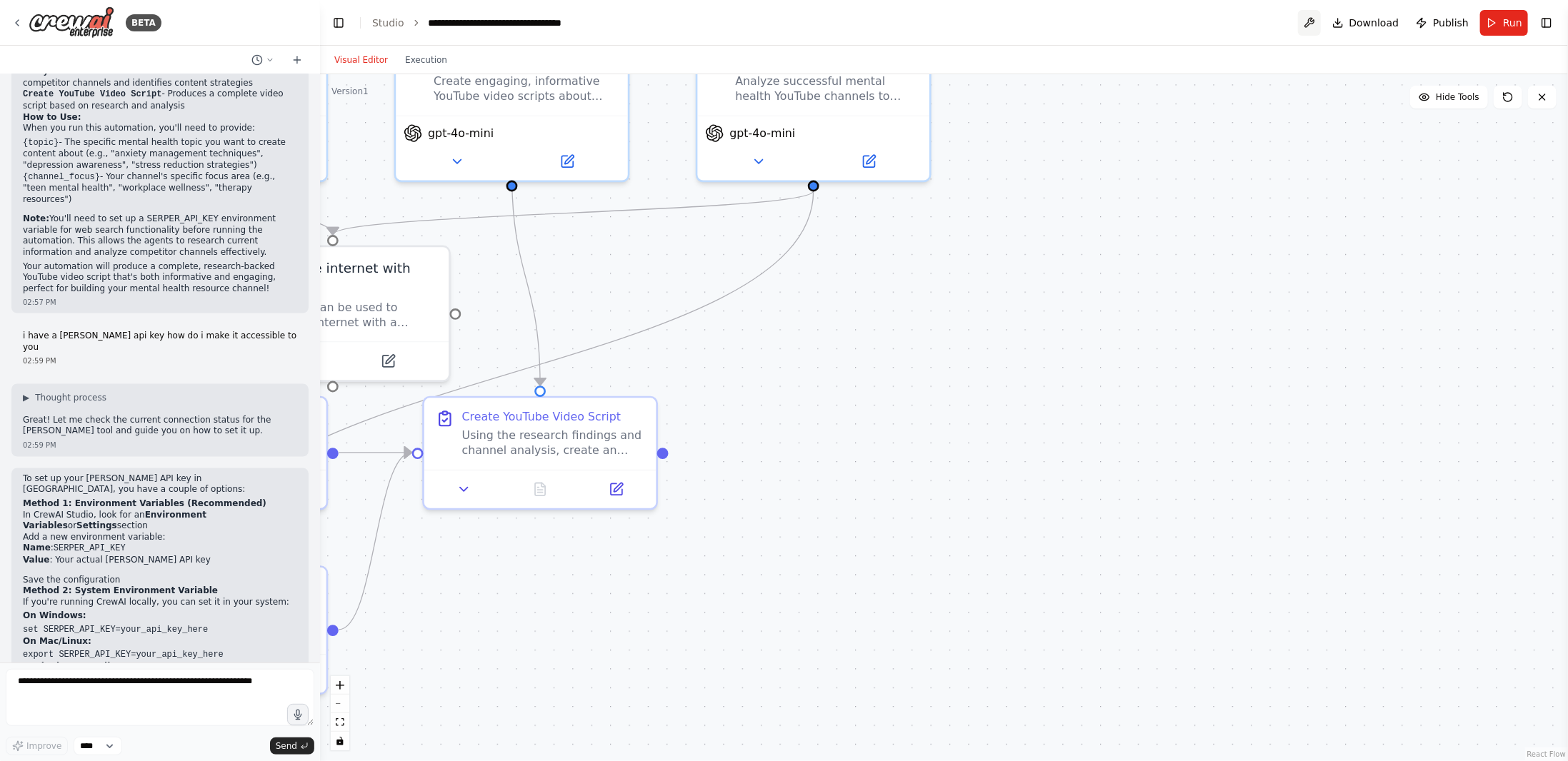
click at [1317, 16] on button at bounding box center [1309, 22] width 23 height 26
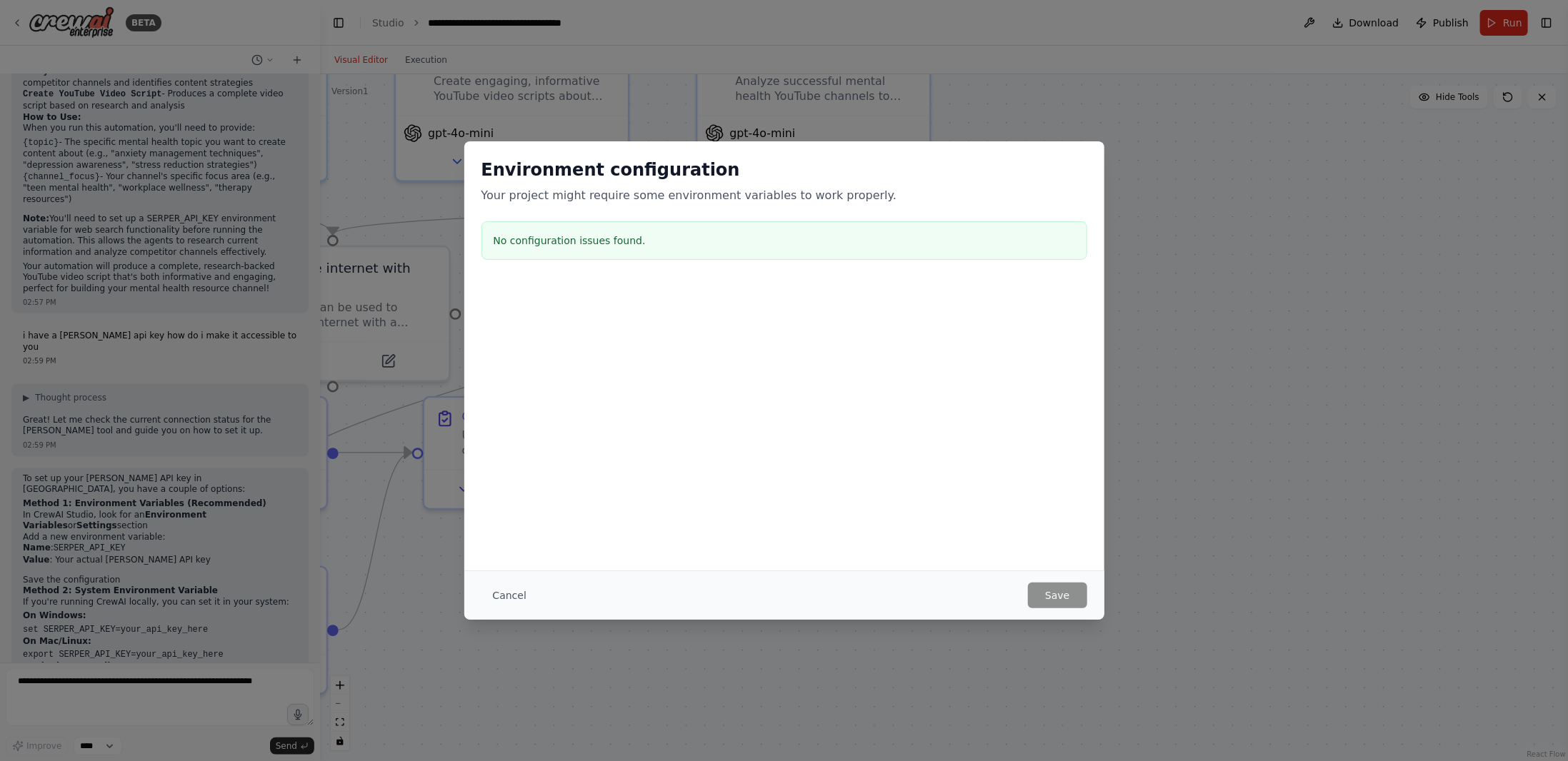
drag, startPoint x: 587, startPoint y: 305, endPoint x: 514, endPoint y: 300, distance: 73.2
click at [514, 300] on div at bounding box center [784, 354] width 640 height 143
click at [527, 293] on div at bounding box center [784, 291] width 640 height 17
click at [563, 291] on div at bounding box center [784, 291] width 640 height 17
drag, startPoint x: 566, startPoint y: 289, endPoint x: 574, endPoint y: 297, distance: 11.3
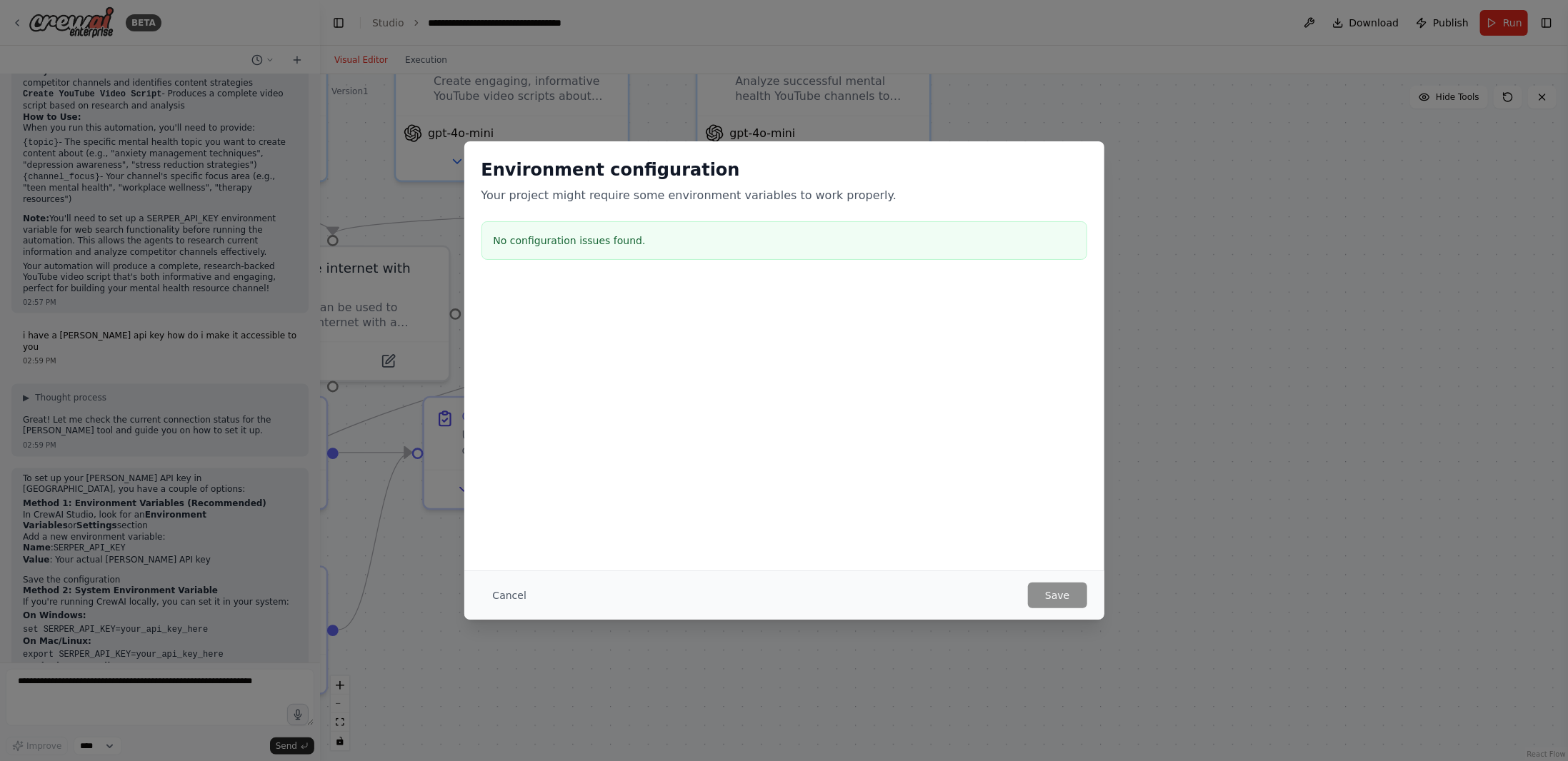
click at [574, 297] on div at bounding box center [784, 291] width 640 height 17
click at [592, 285] on div at bounding box center [784, 291] width 640 height 17
drag, startPoint x: 637, startPoint y: 278, endPoint x: 664, endPoint y: 274, distance: 27.3
click at [638, 278] on div "Environment configuration Your project might require some environment variables…" at bounding box center [784, 212] width 640 height 141
click at [659, 245] on h3 "No configuration issues found." at bounding box center [784, 240] width 581 height 14
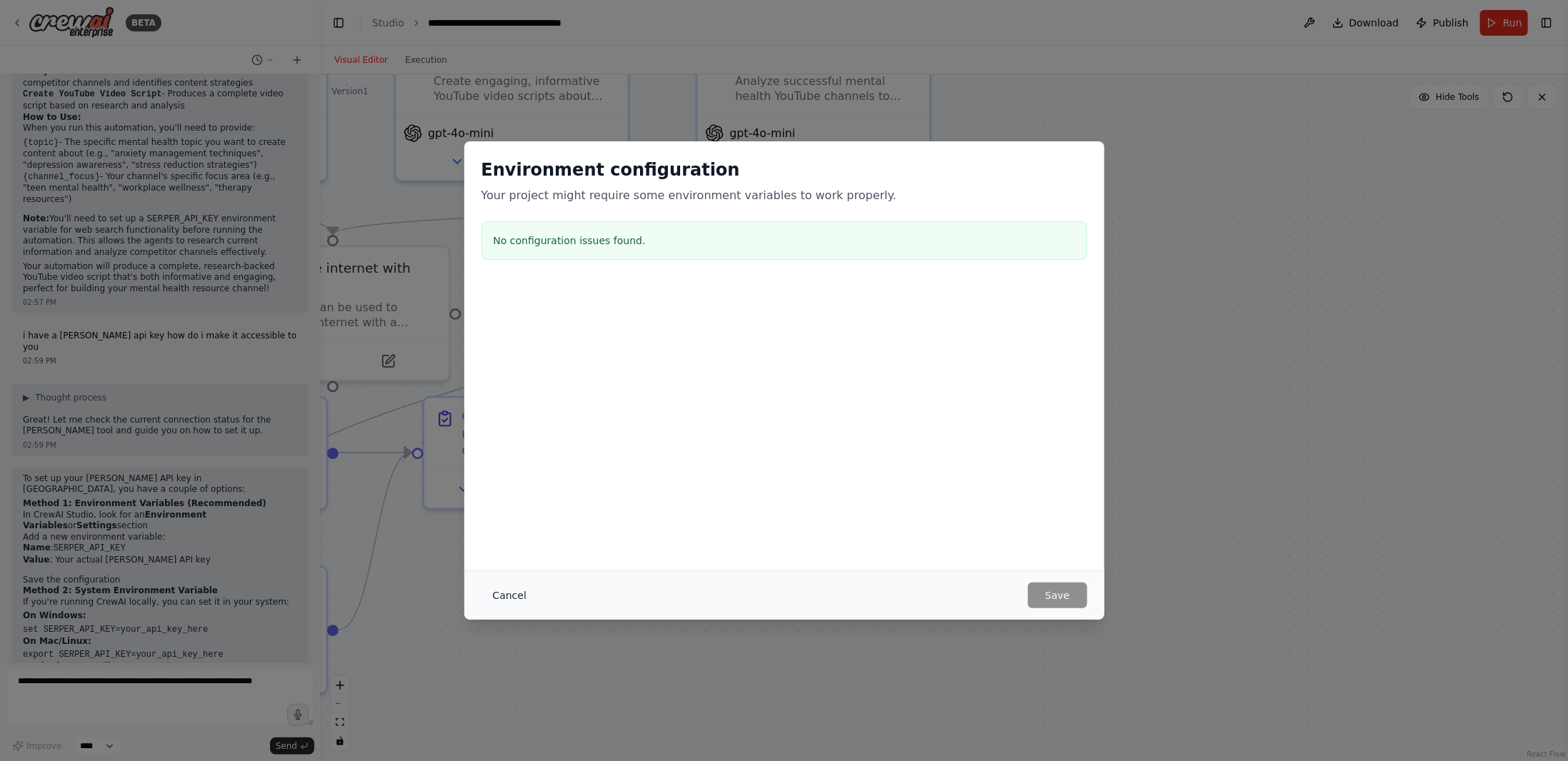
click at [506, 597] on button "Cancel" at bounding box center [509, 595] width 57 height 26
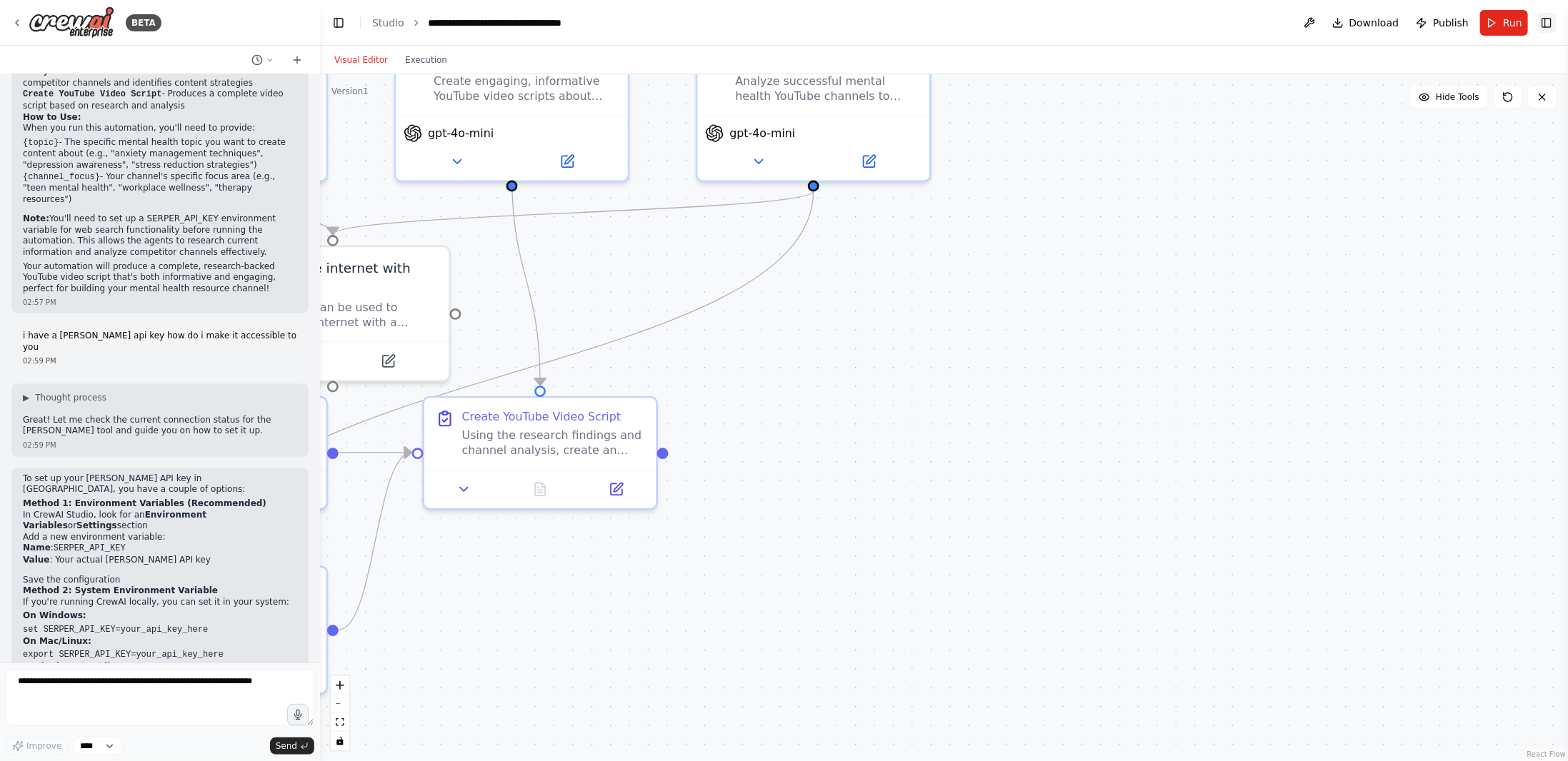
click at [1542, 29] on button "Toggle Right Sidebar" at bounding box center [1547, 23] width 20 height 20
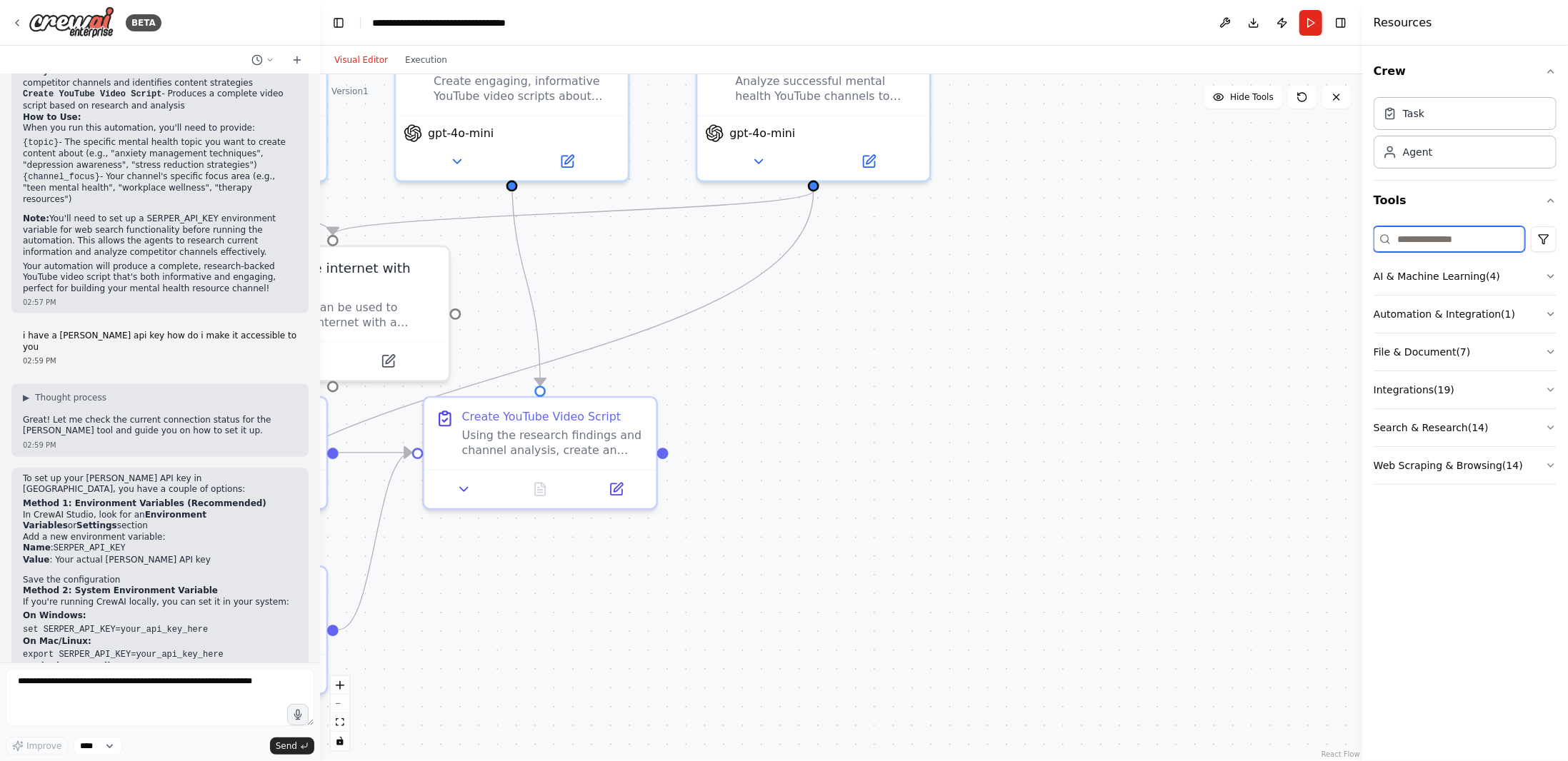
click at [1459, 242] on input at bounding box center [1449, 239] width 151 height 26
type input "*"
click at [1224, 19] on button at bounding box center [1225, 22] width 23 height 26
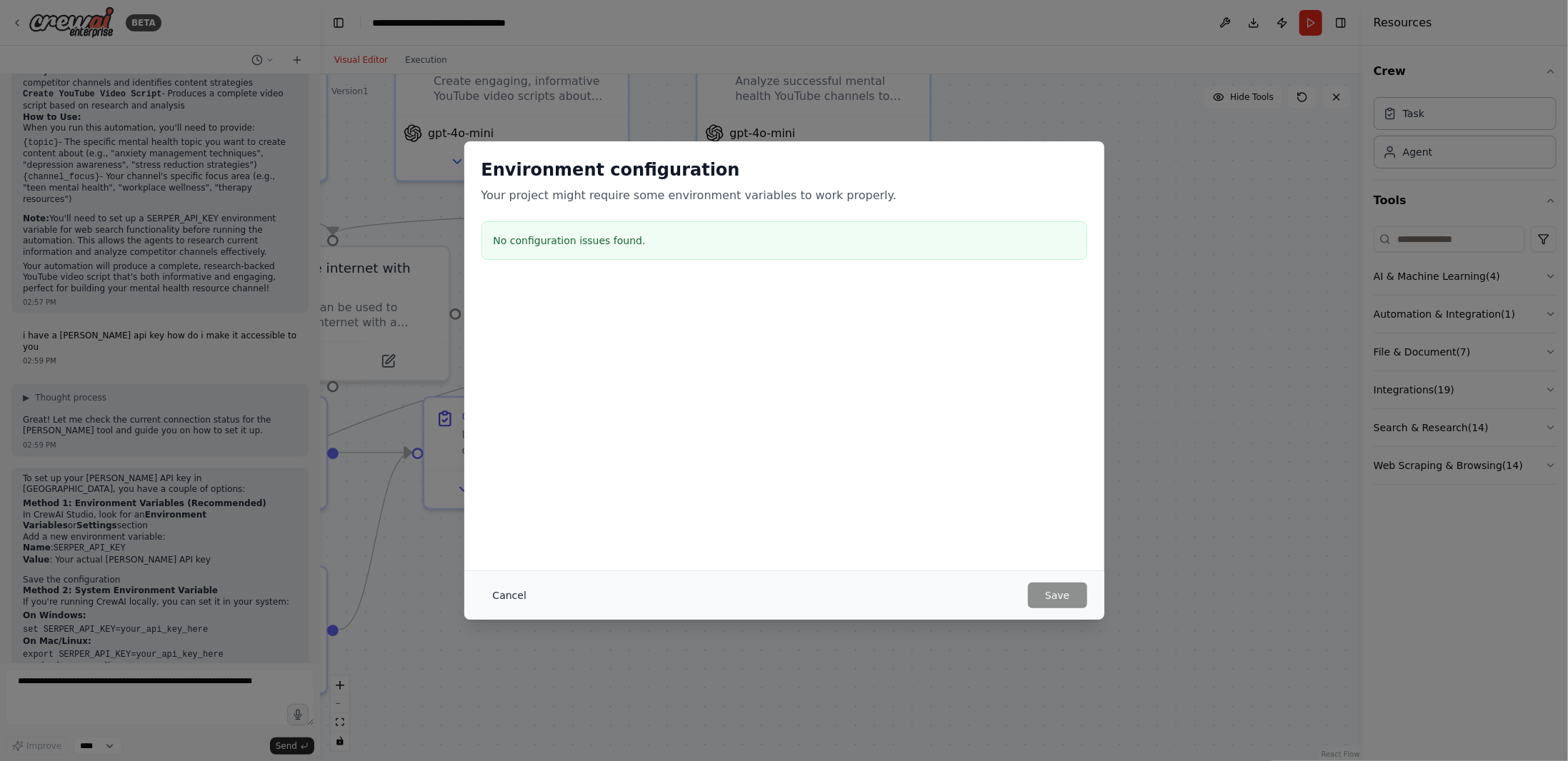
click at [495, 590] on button "Cancel" at bounding box center [509, 595] width 57 height 26
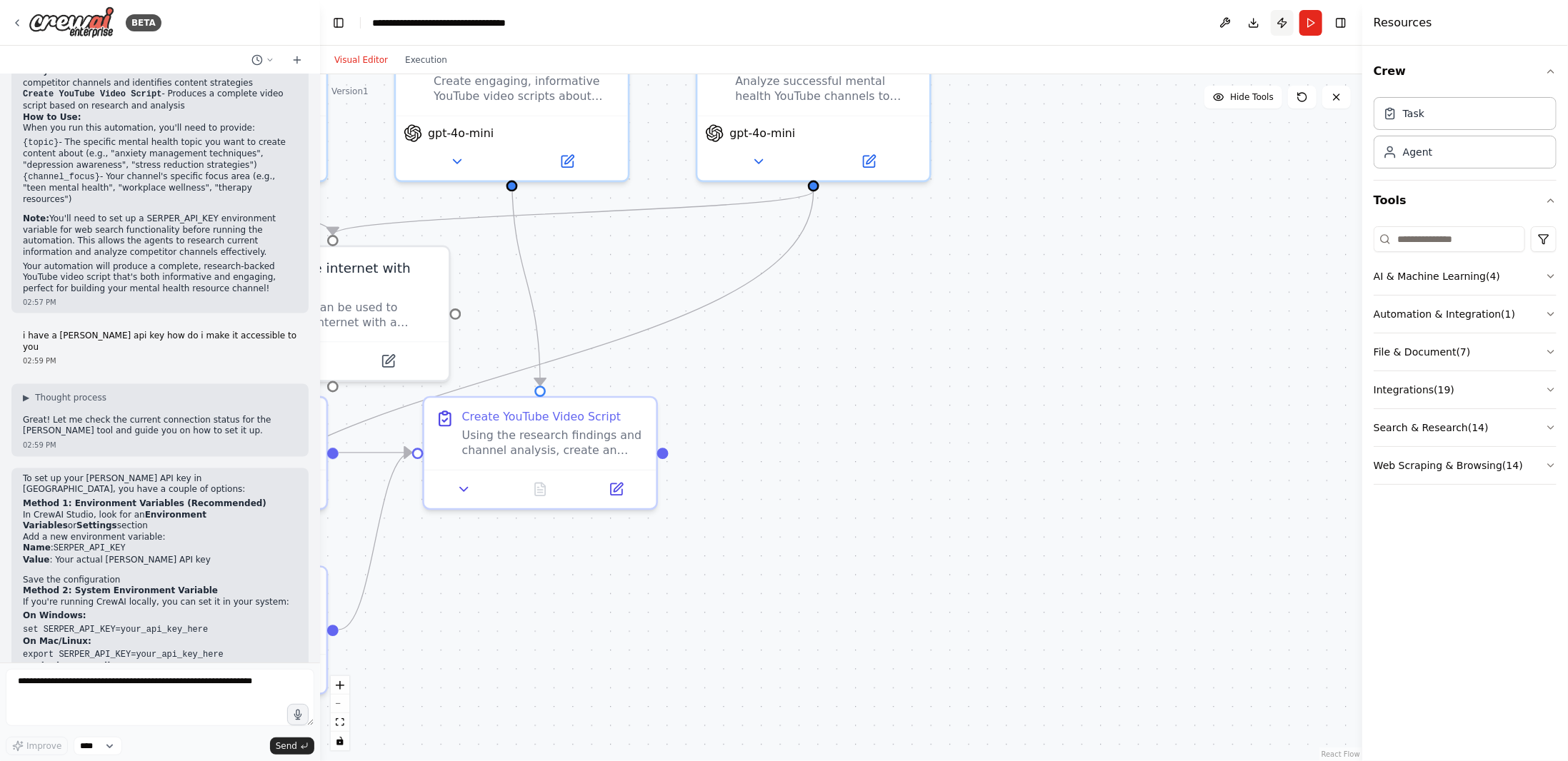
click at [1282, 28] on button "Publish" at bounding box center [1282, 22] width 23 height 26
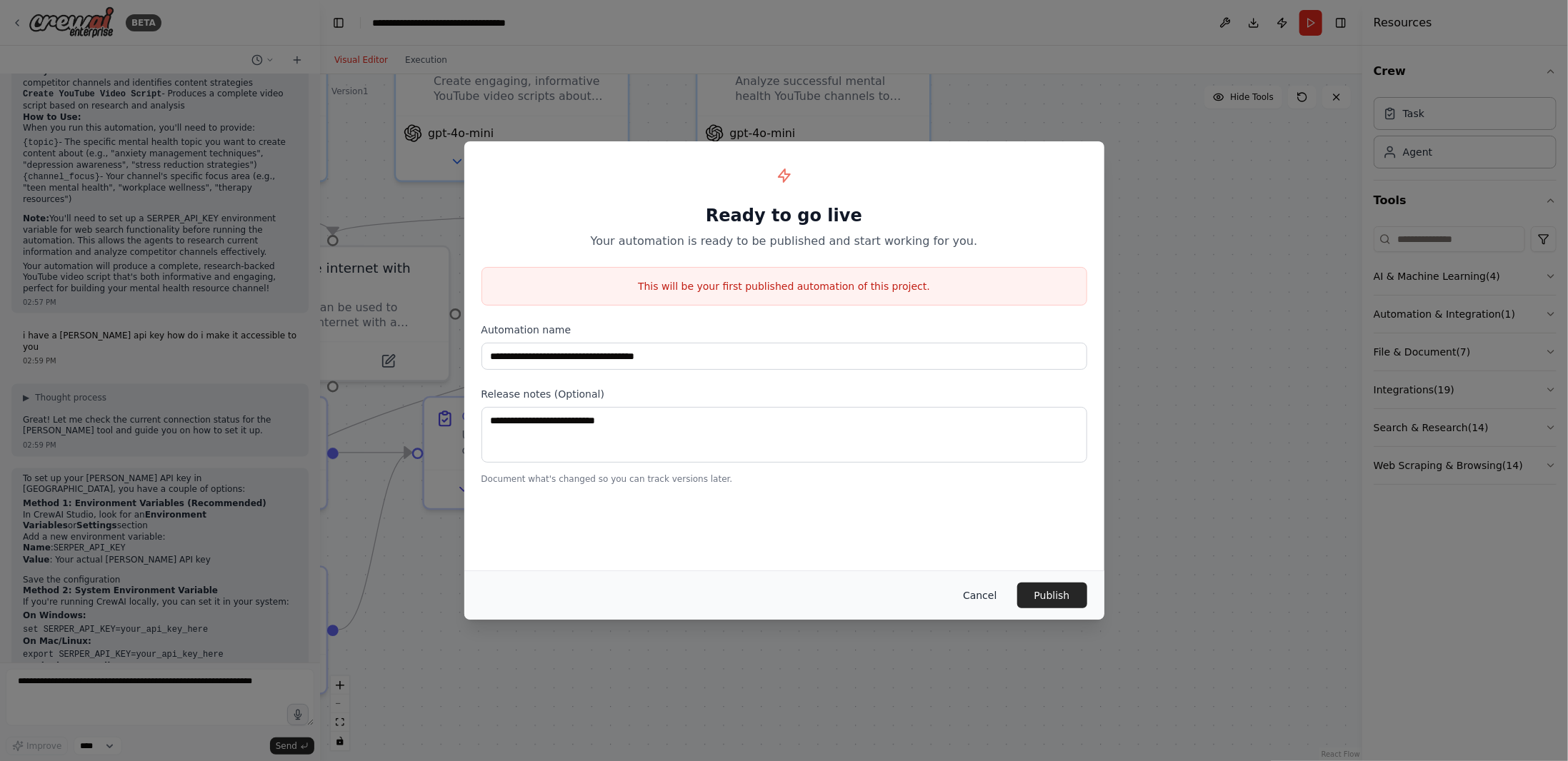
click at [985, 598] on button "Cancel" at bounding box center [980, 595] width 57 height 26
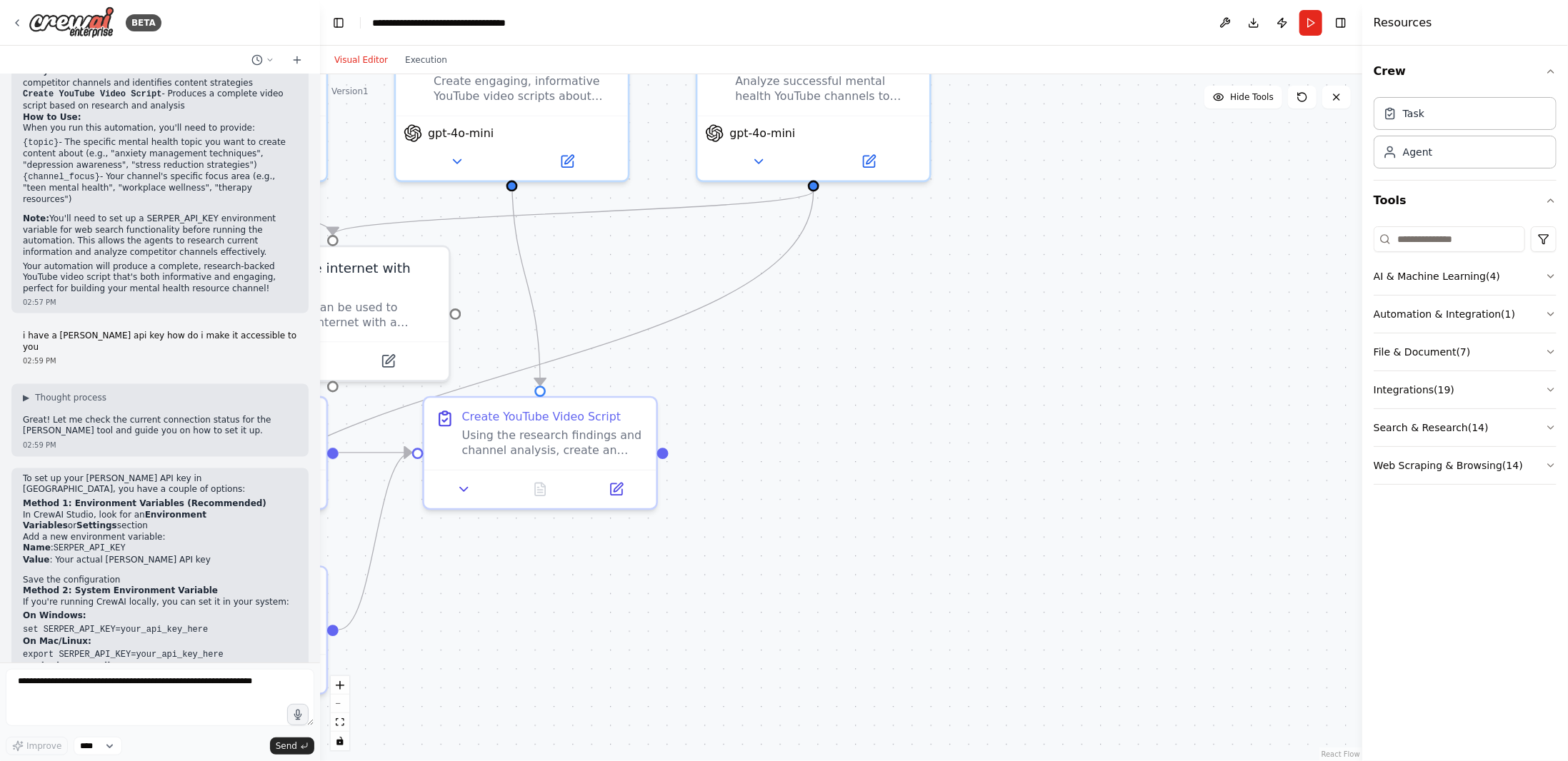
click at [1358, 21] on button "Toggle Sidebar" at bounding box center [1362, 380] width 12 height 761
click at [1351, 21] on button "Toggle Right Sidebar" at bounding box center [1341, 23] width 20 height 20
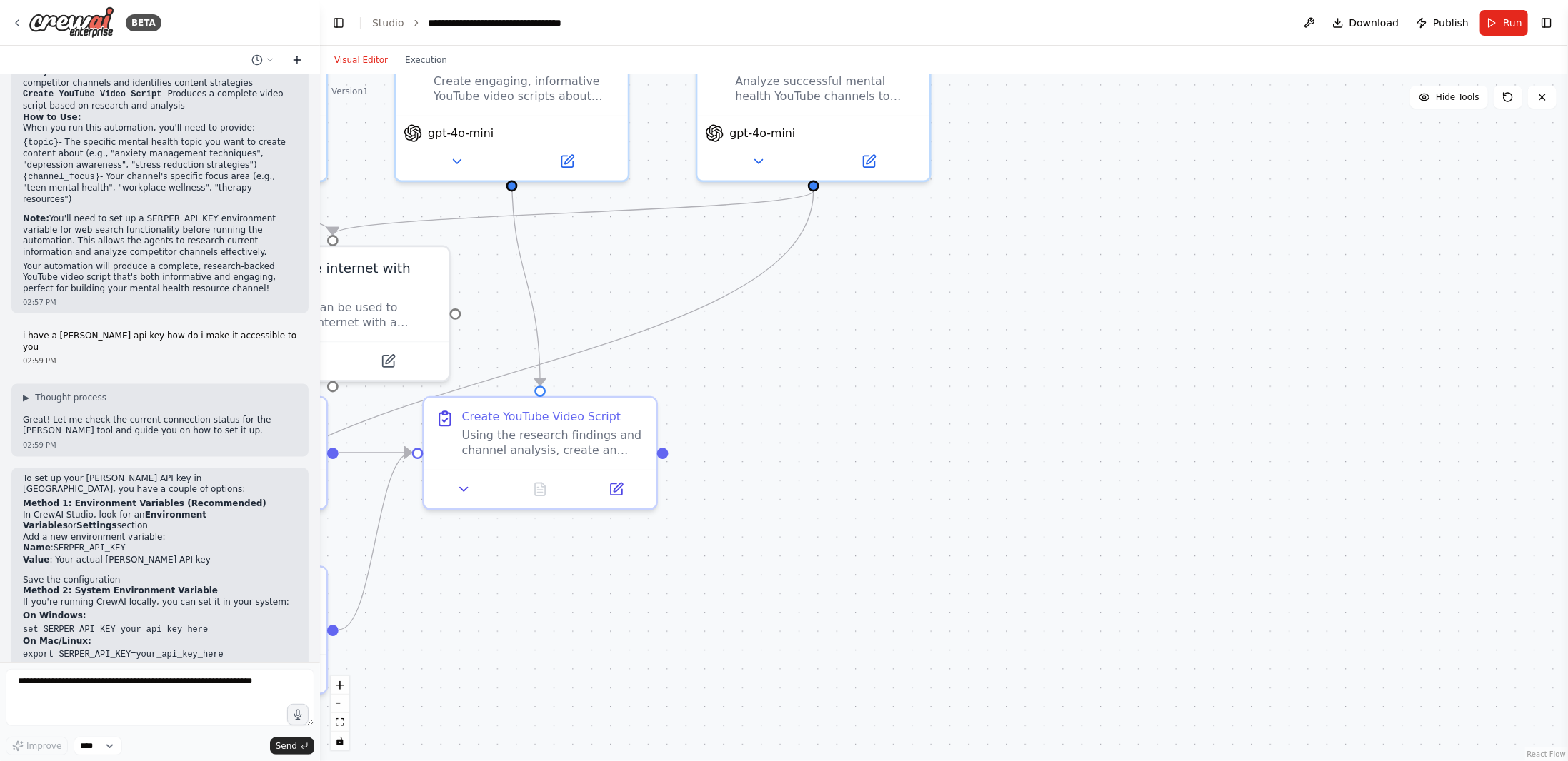
click at [297, 58] on icon at bounding box center [297, 60] width 0 height 6
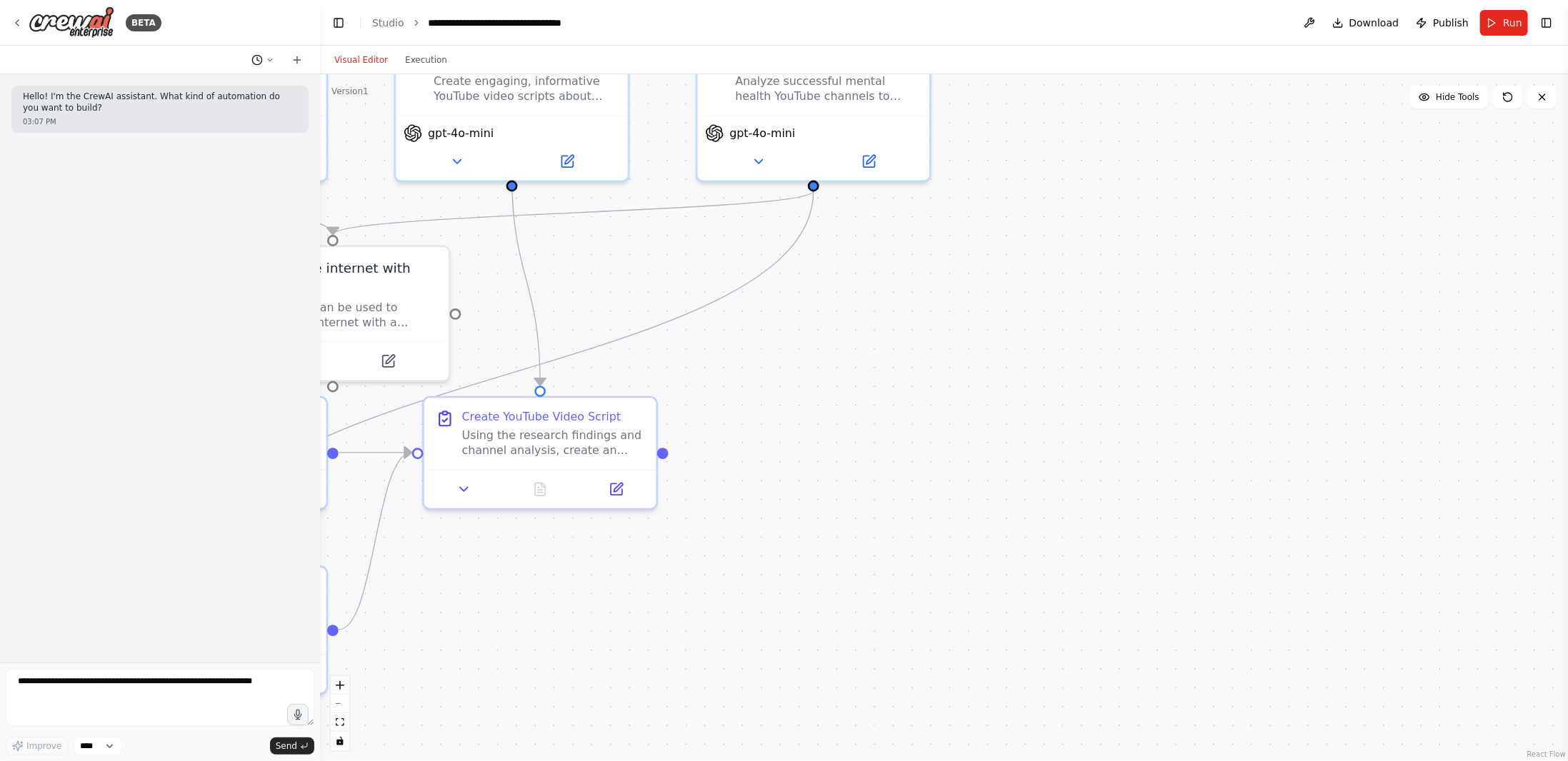
click at [270, 60] on icon at bounding box center [270, 59] width 5 height 2
click at [212, 113] on span "i have a serper api key how do i make it accessible to you" at bounding box center [202, 112] width 93 height 12
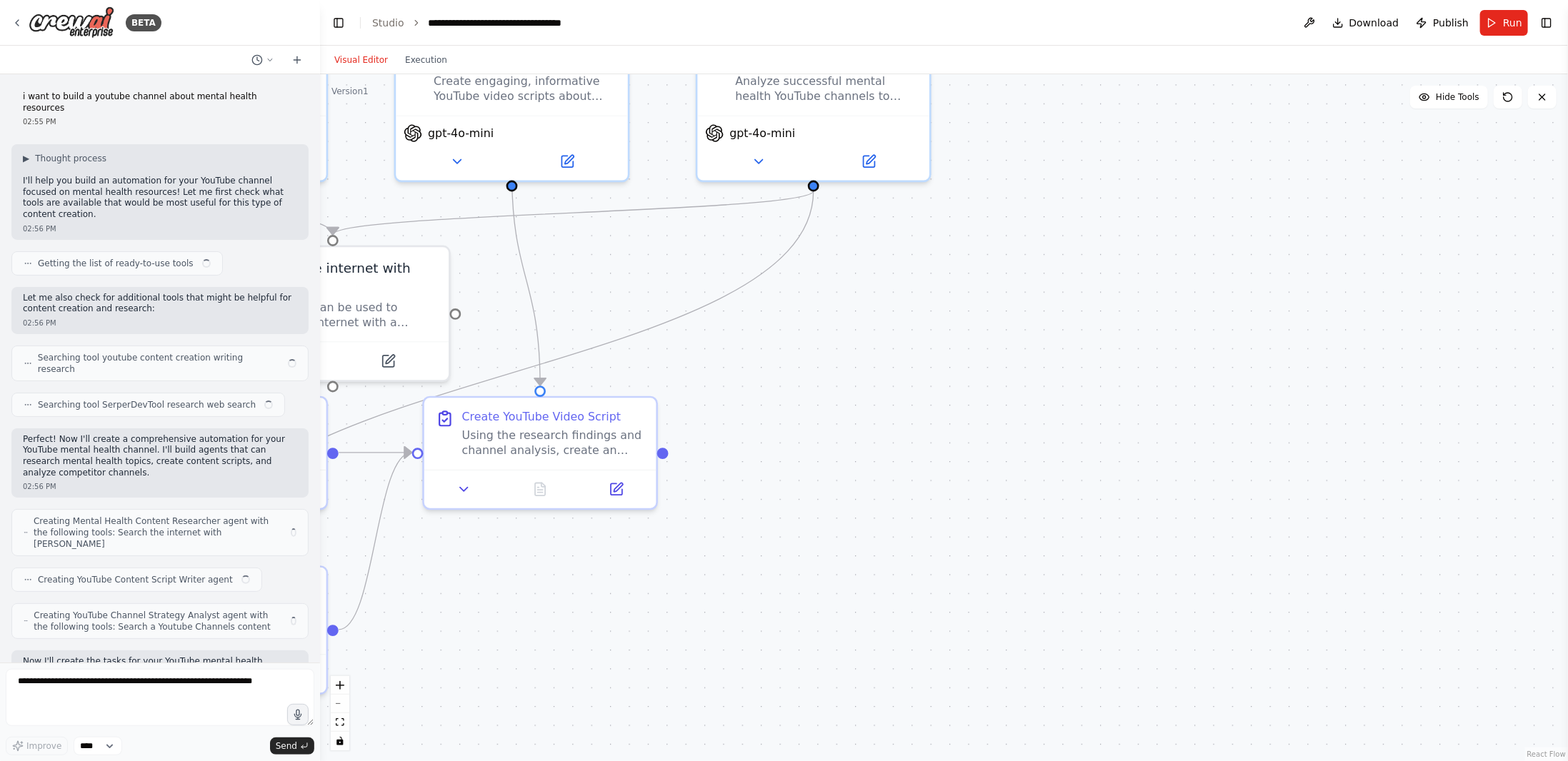
scroll to position [1617, 0]
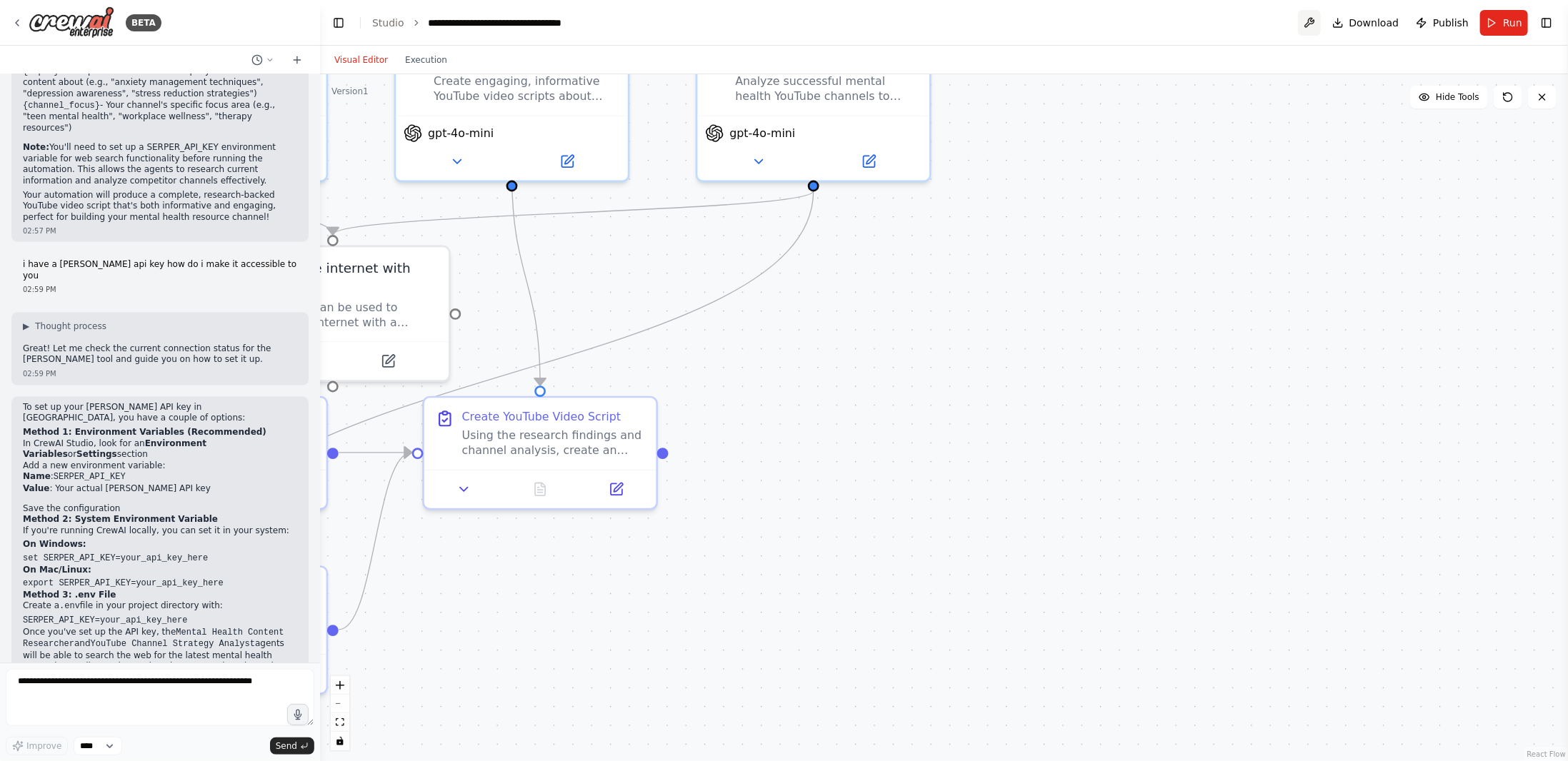
click at [1315, 25] on button at bounding box center [1309, 22] width 23 height 26
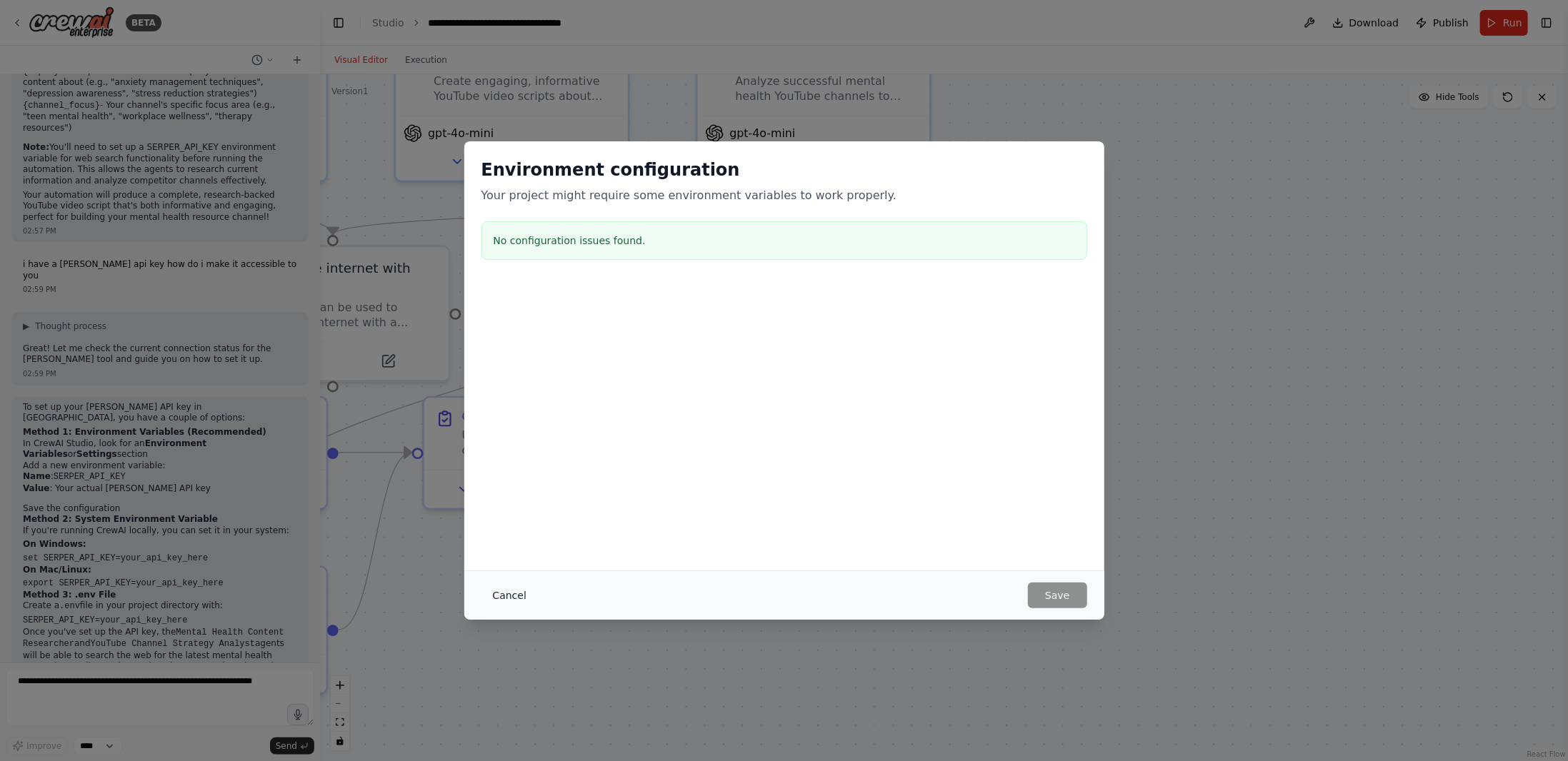
click at [510, 593] on button "Cancel" at bounding box center [509, 595] width 57 height 26
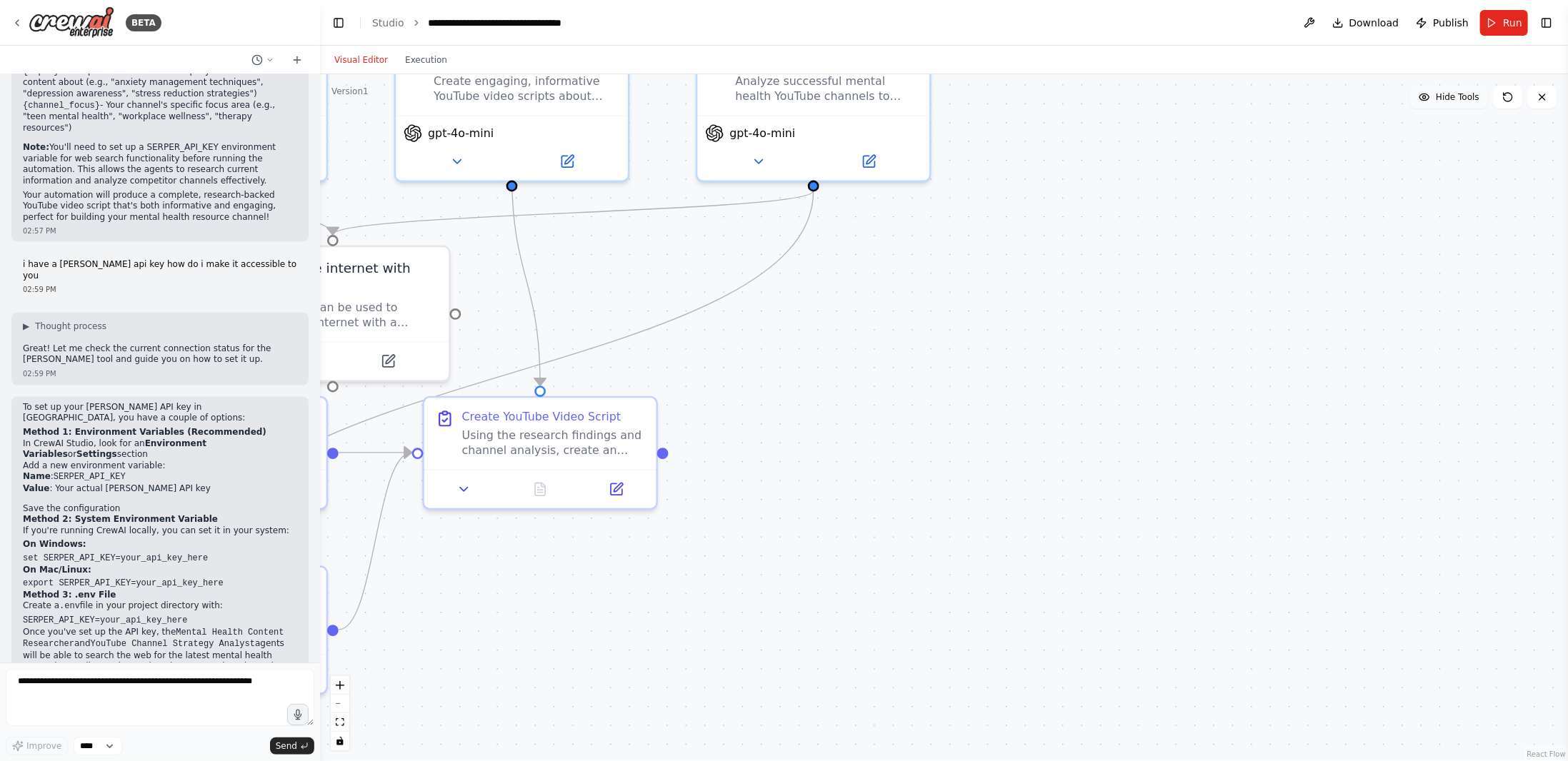
click at [1471, 95] on span "Hide Tools" at bounding box center [1458, 97] width 43 height 12
click at [1464, 100] on span "Show Tools" at bounding box center [1455, 97] width 47 height 12
click at [298, 55] on icon at bounding box center [297, 60] width 12 height 12
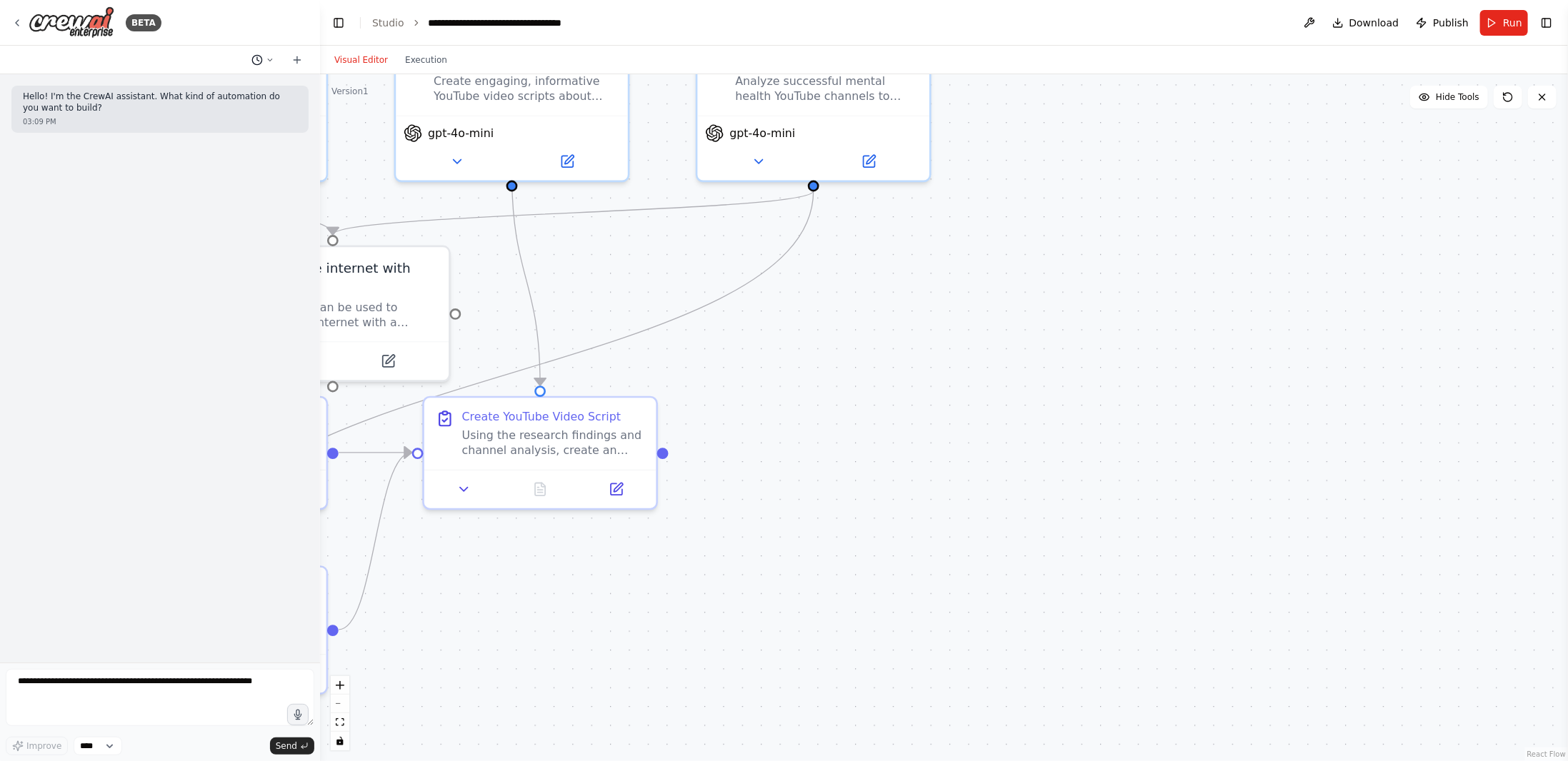
click at [266, 60] on icon at bounding box center [269, 60] width 9 height 9
click at [199, 139] on span "i have a serper api key how do i make it accessible to you" at bounding box center [202, 135] width 93 height 12
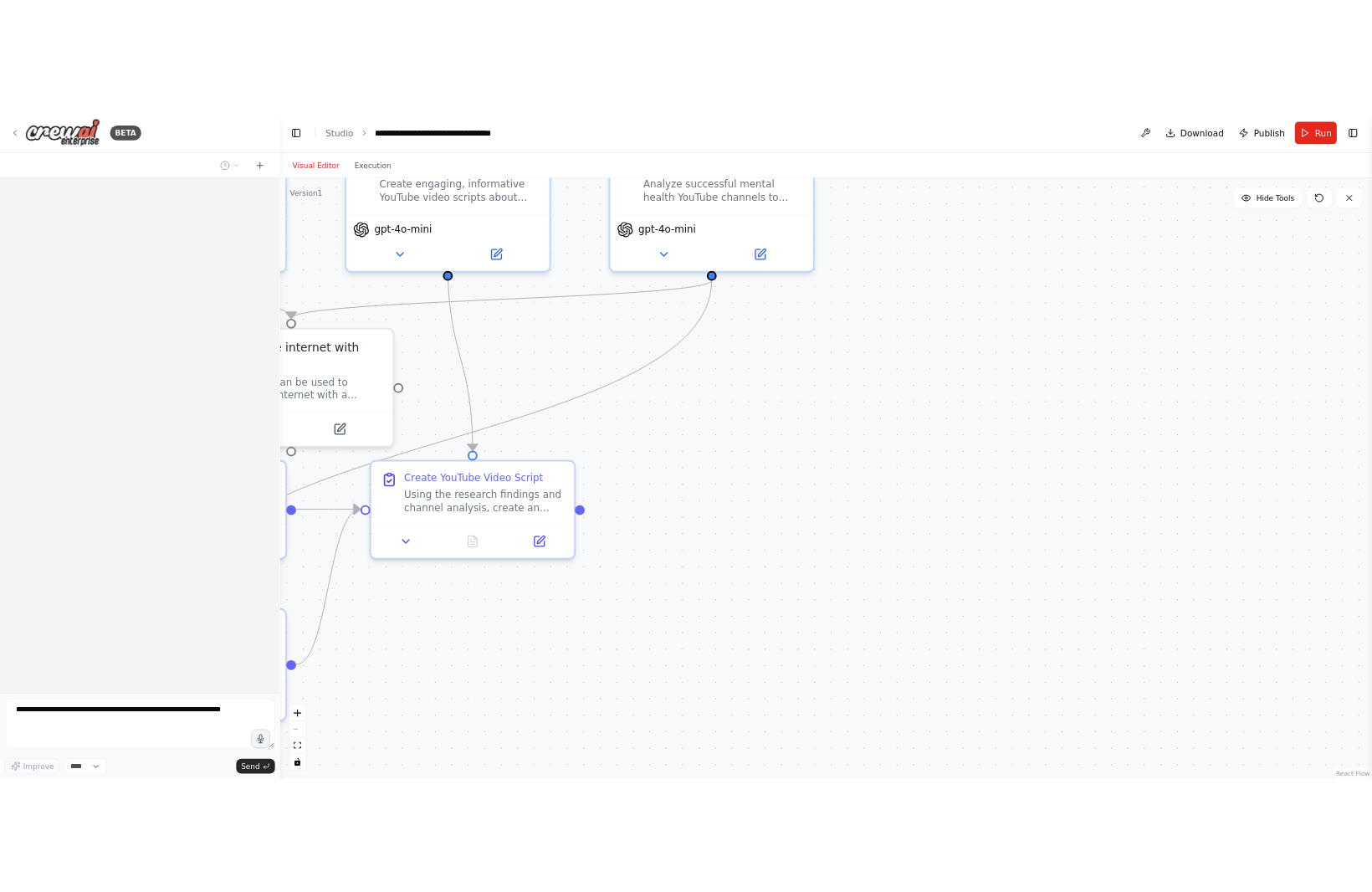
scroll to position [1895, 0]
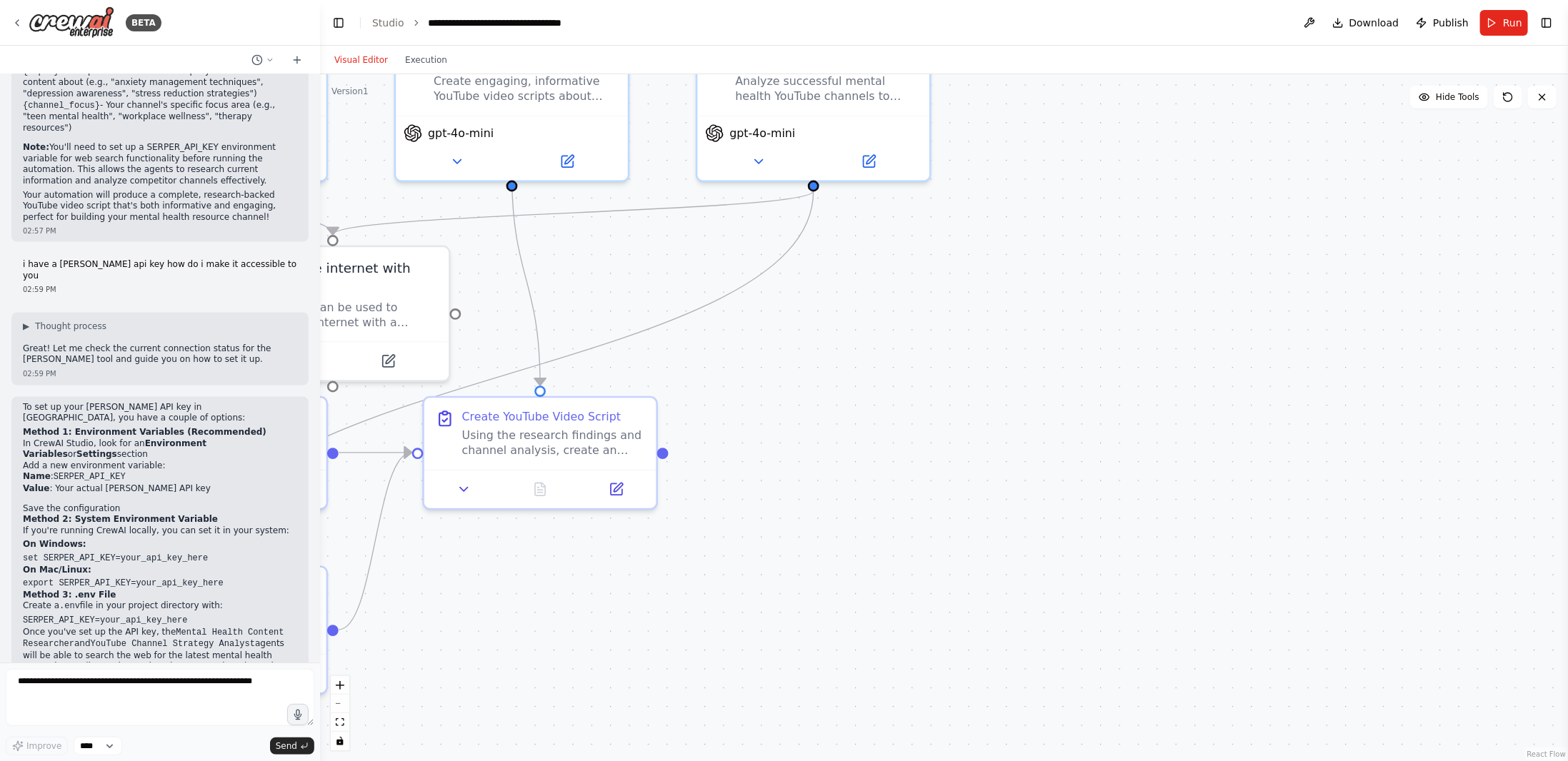
click at [373, 61] on button "Visual Editor" at bounding box center [361, 60] width 71 height 17
click at [423, 57] on button "Execution" at bounding box center [426, 60] width 59 height 17
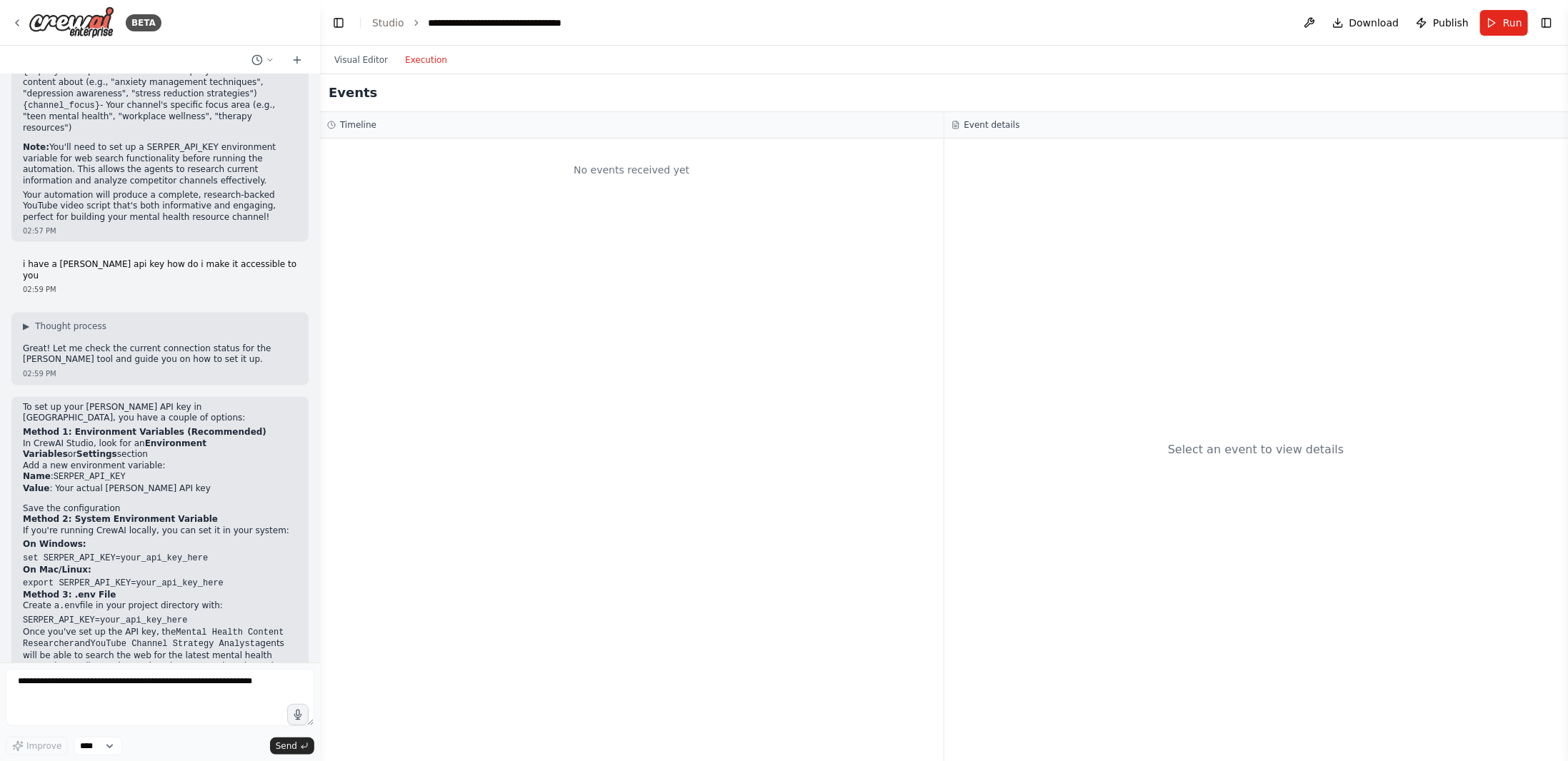
click at [588, 215] on div "No events received yet" at bounding box center [631, 450] width 623 height 623
click at [644, 178] on div "No events received yet" at bounding box center [632, 170] width 609 height 49
drag, startPoint x: 557, startPoint y: 165, endPoint x: 496, endPoint y: 168, distance: 61.1
click at [496, 168] on div "No events received yet" at bounding box center [632, 170] width 609 height 49
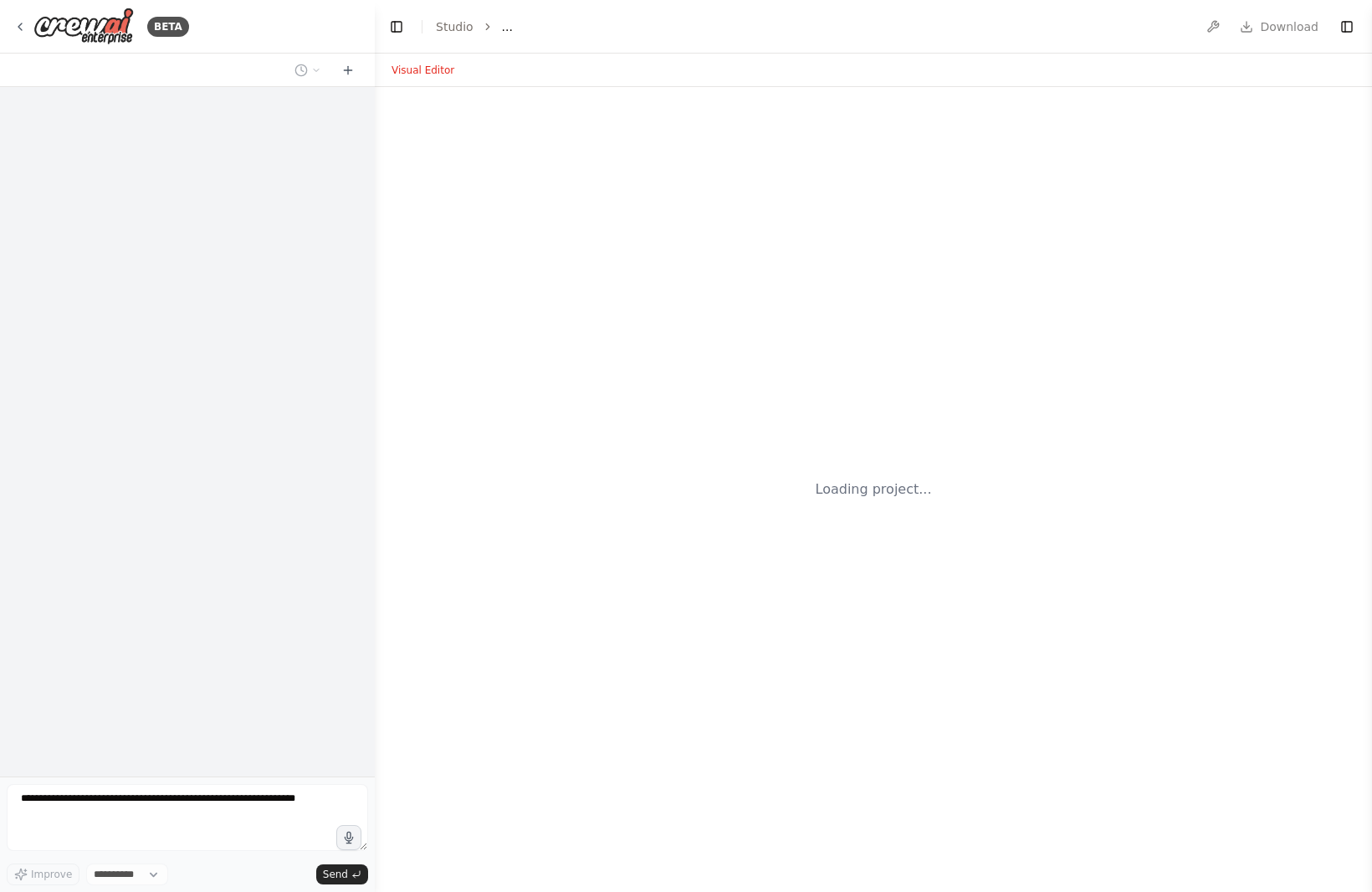
select select "****"
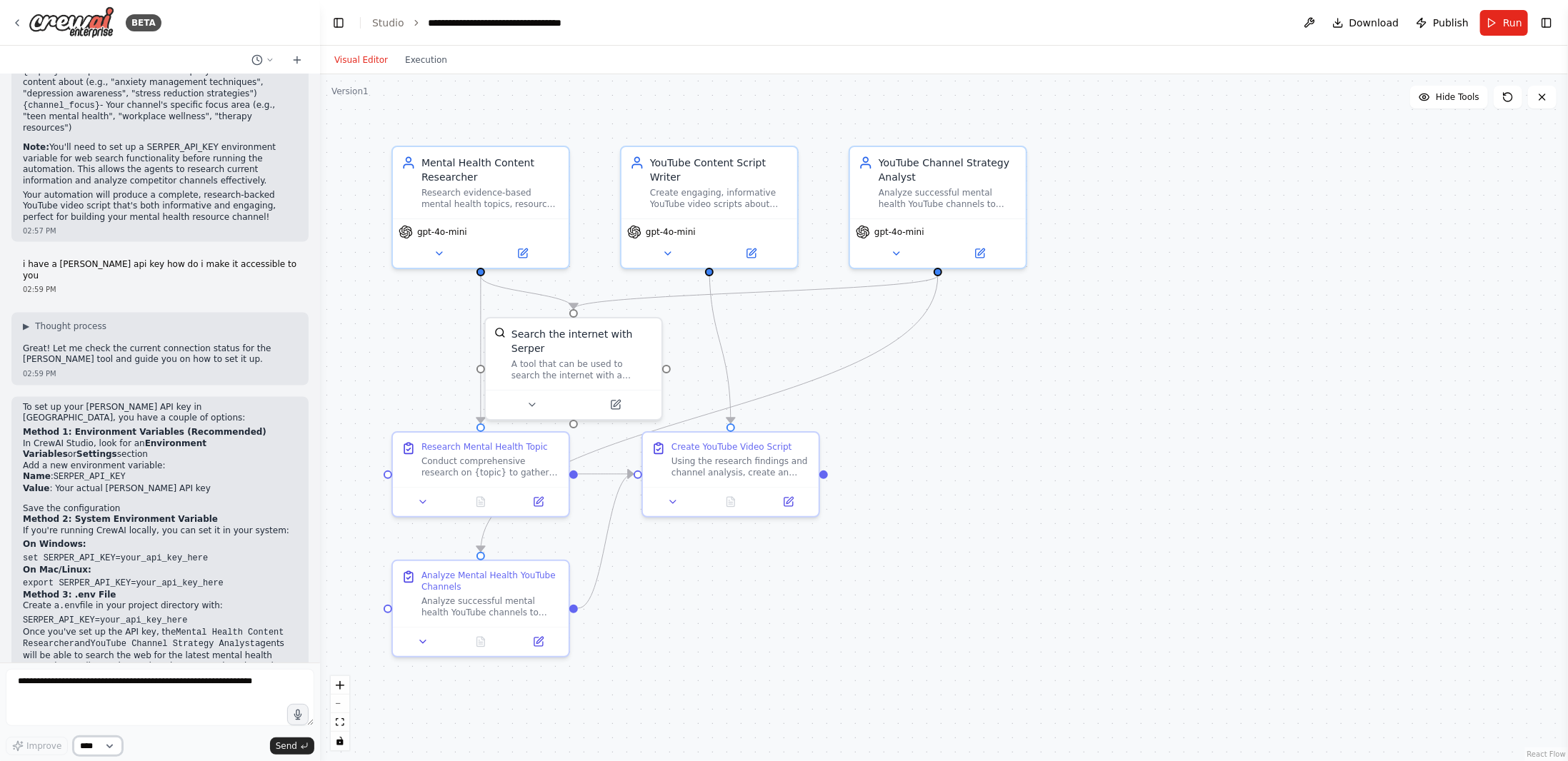
click at [103, 745] on select "****" at bounding box center [98, 746] width 49 height 19
click at [349, 691] on button "zoom in" at bounding box center [340, 686] width 19 height 19
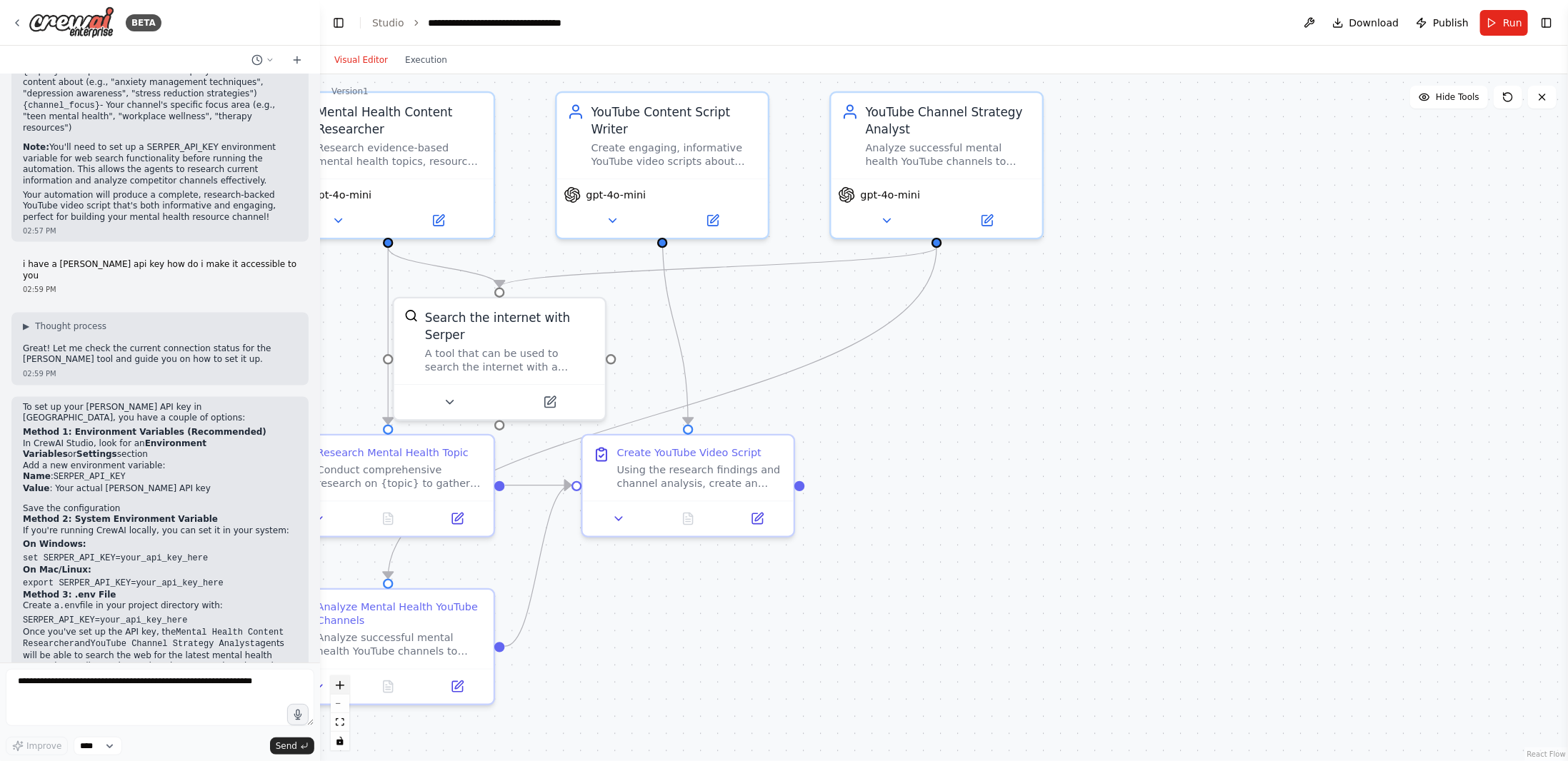
click at [349, 690] on button "zoom in" at bounding box center [340, 686] width 19 height 19
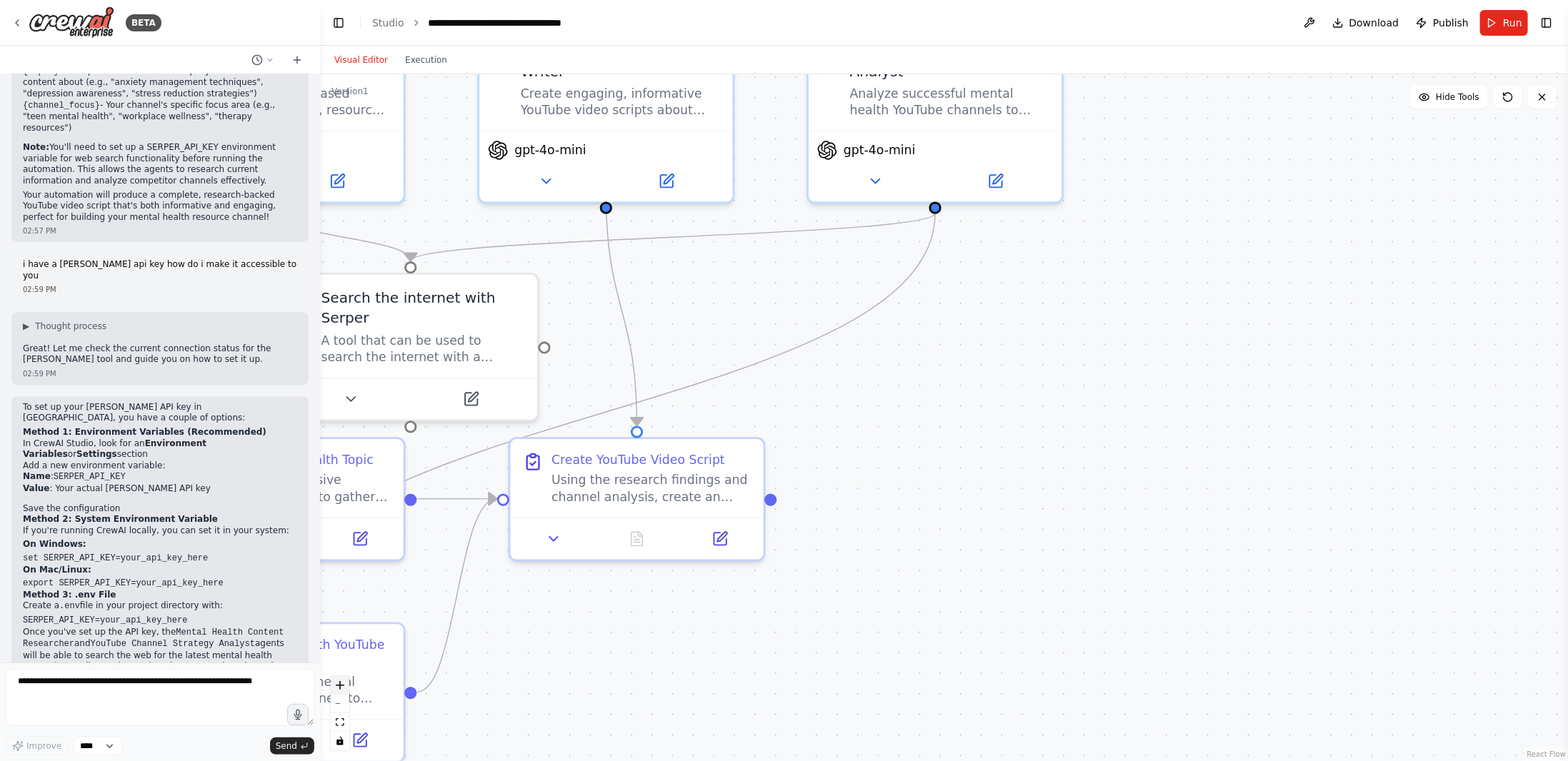
click at [349, 690] on button "zoom in" at bounding box center [340, 686] width 19 height 19
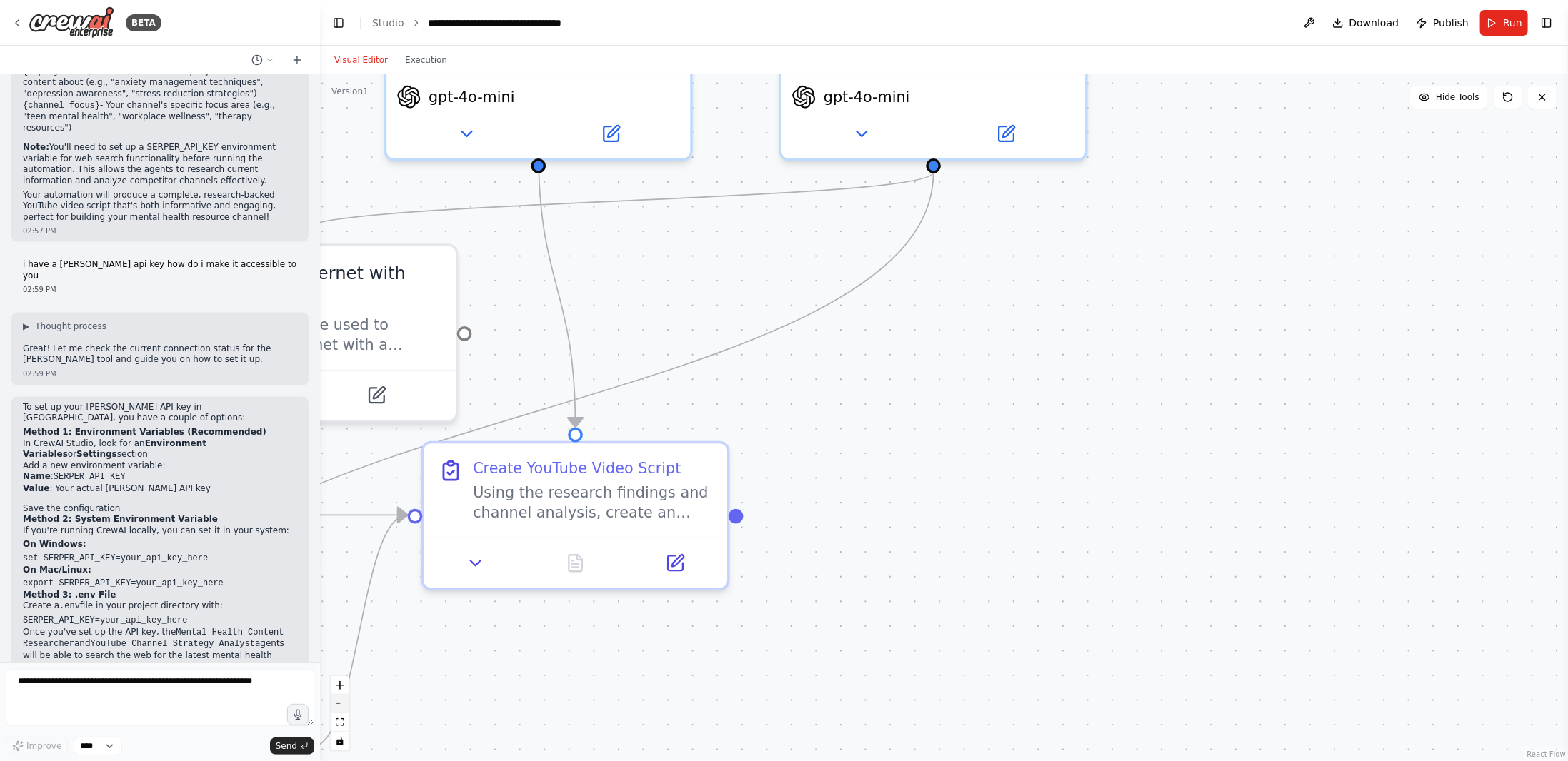
click at [348, 704] on button "zoom out" at bounding box center [340, 704] width 19 height 19
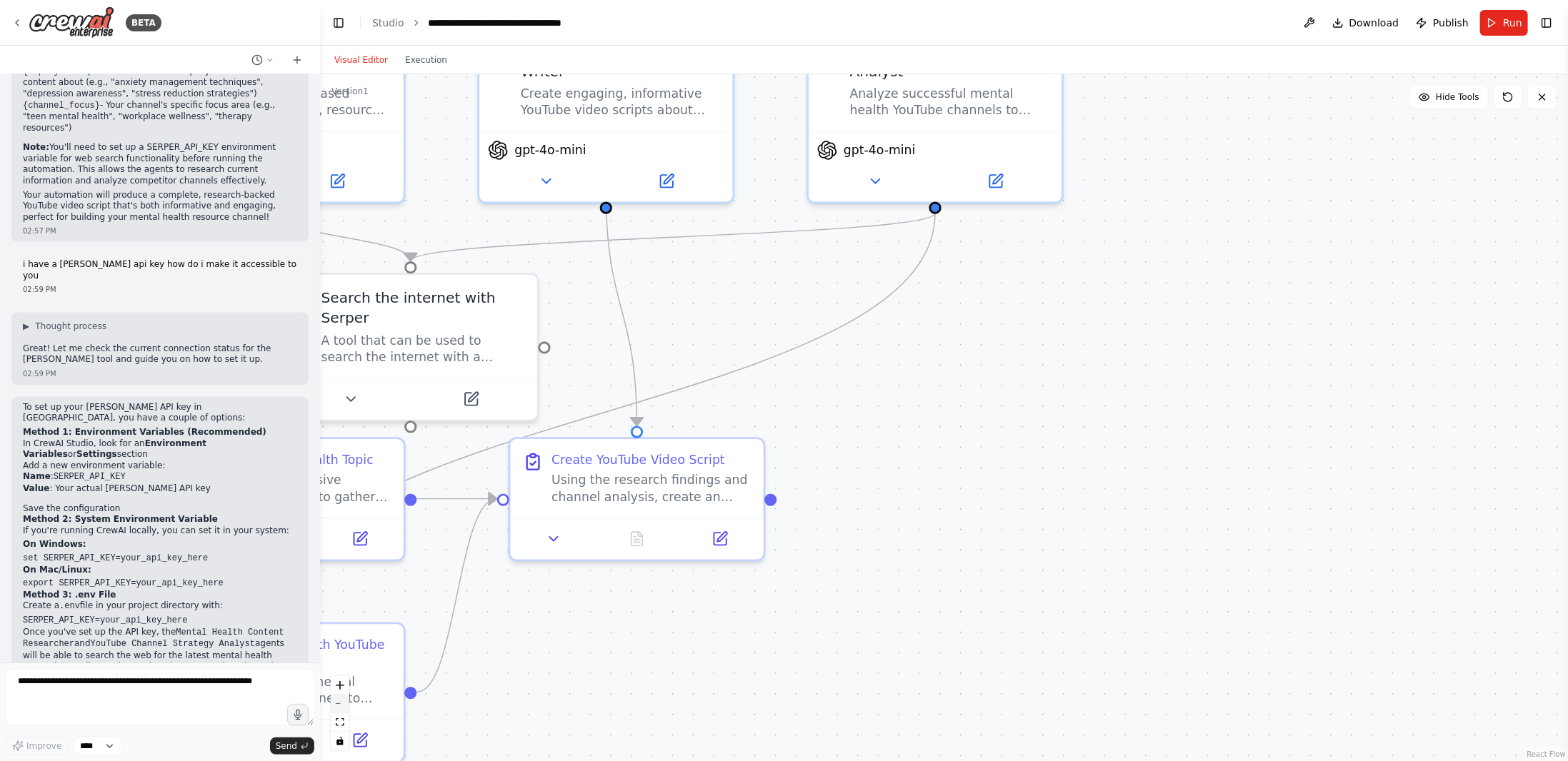
click at [348, 704] on button "zoom out" at bounding box center [340, 704] width 19 height 19
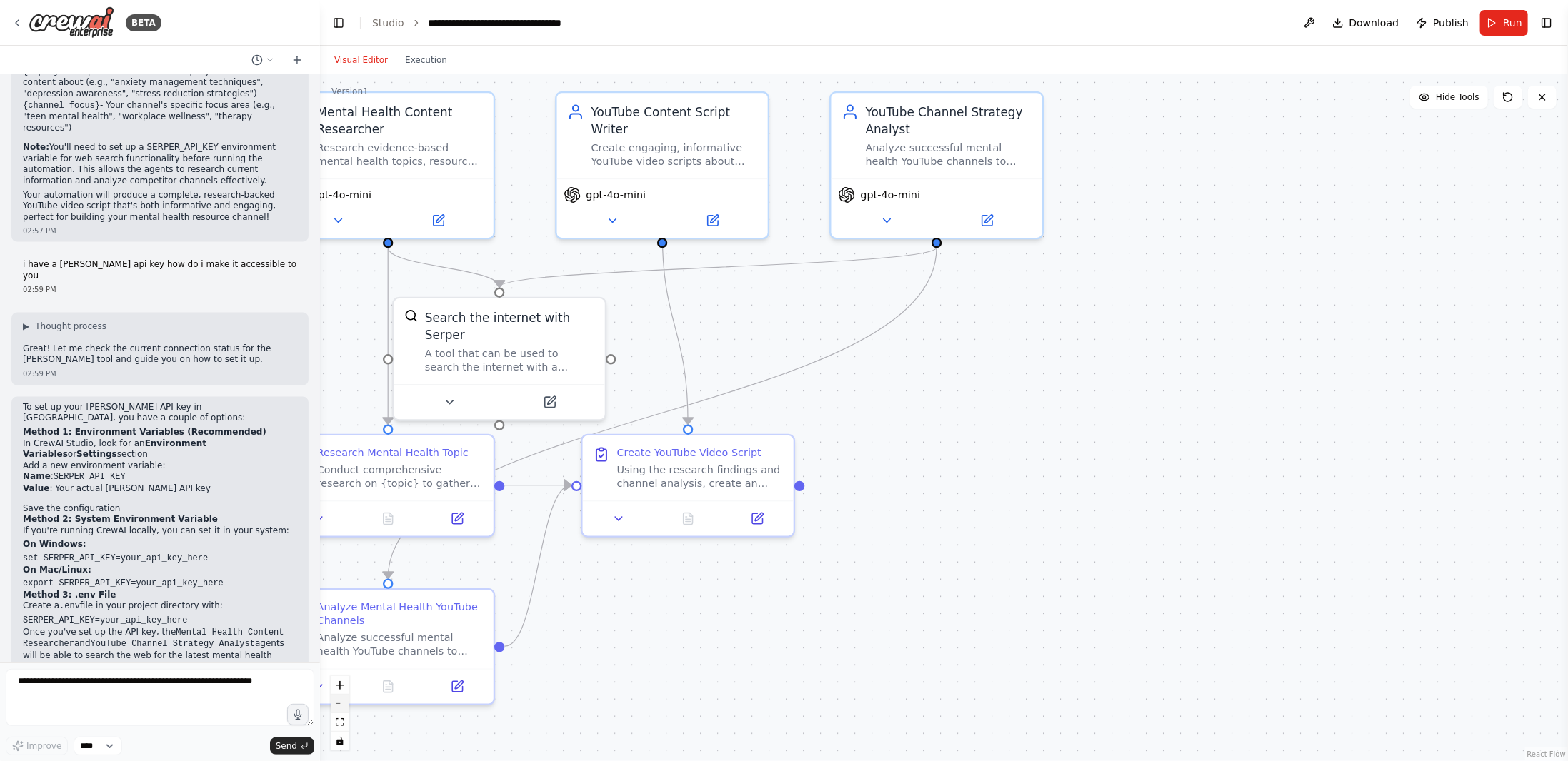
click at [348, 703] on button "zoom out" at bounding box center [340, 704] width 19 height 19
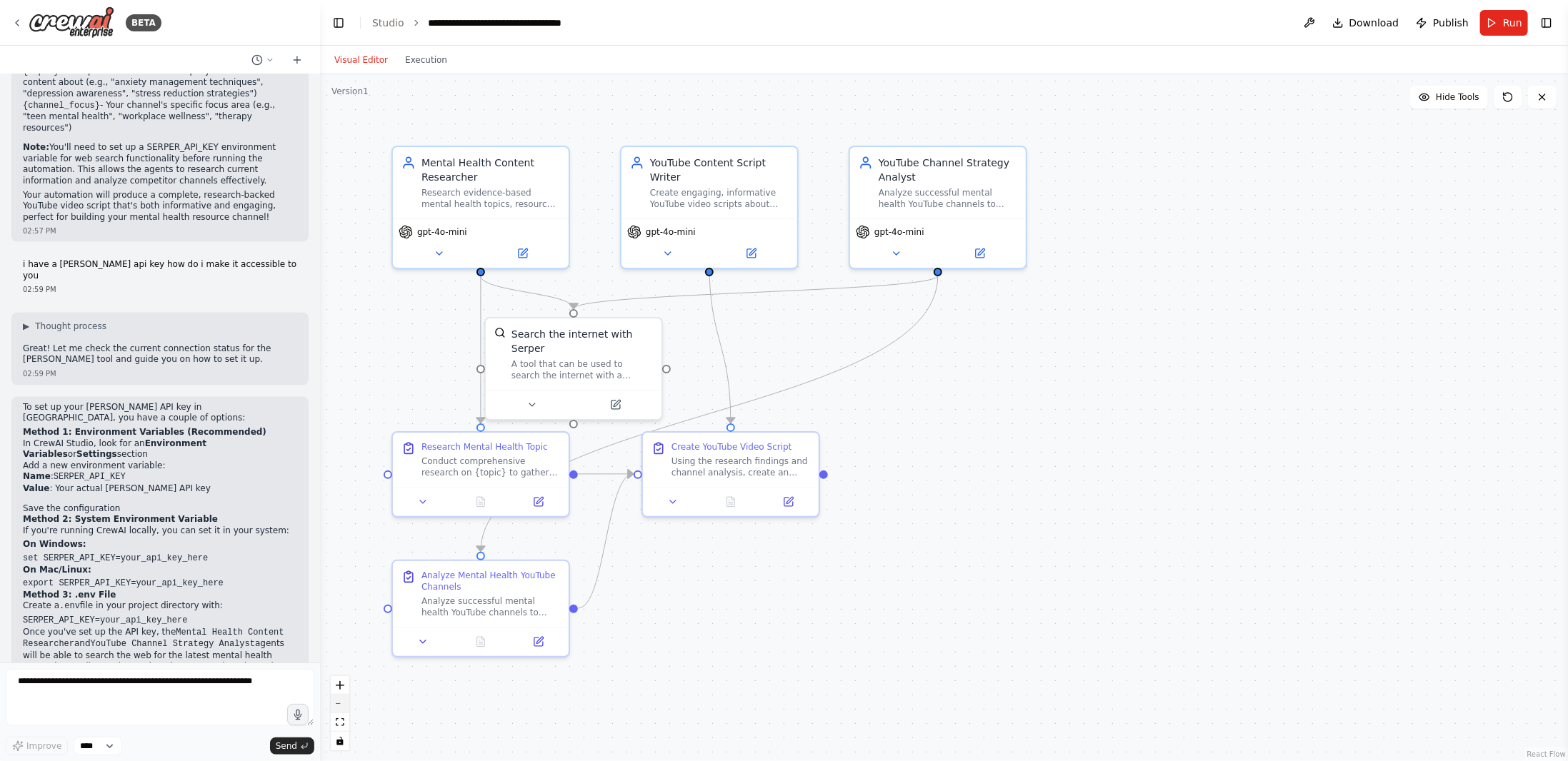
click at [348, 703] on button "zoom out" at bounding box center [340, 704] width 19 height 19
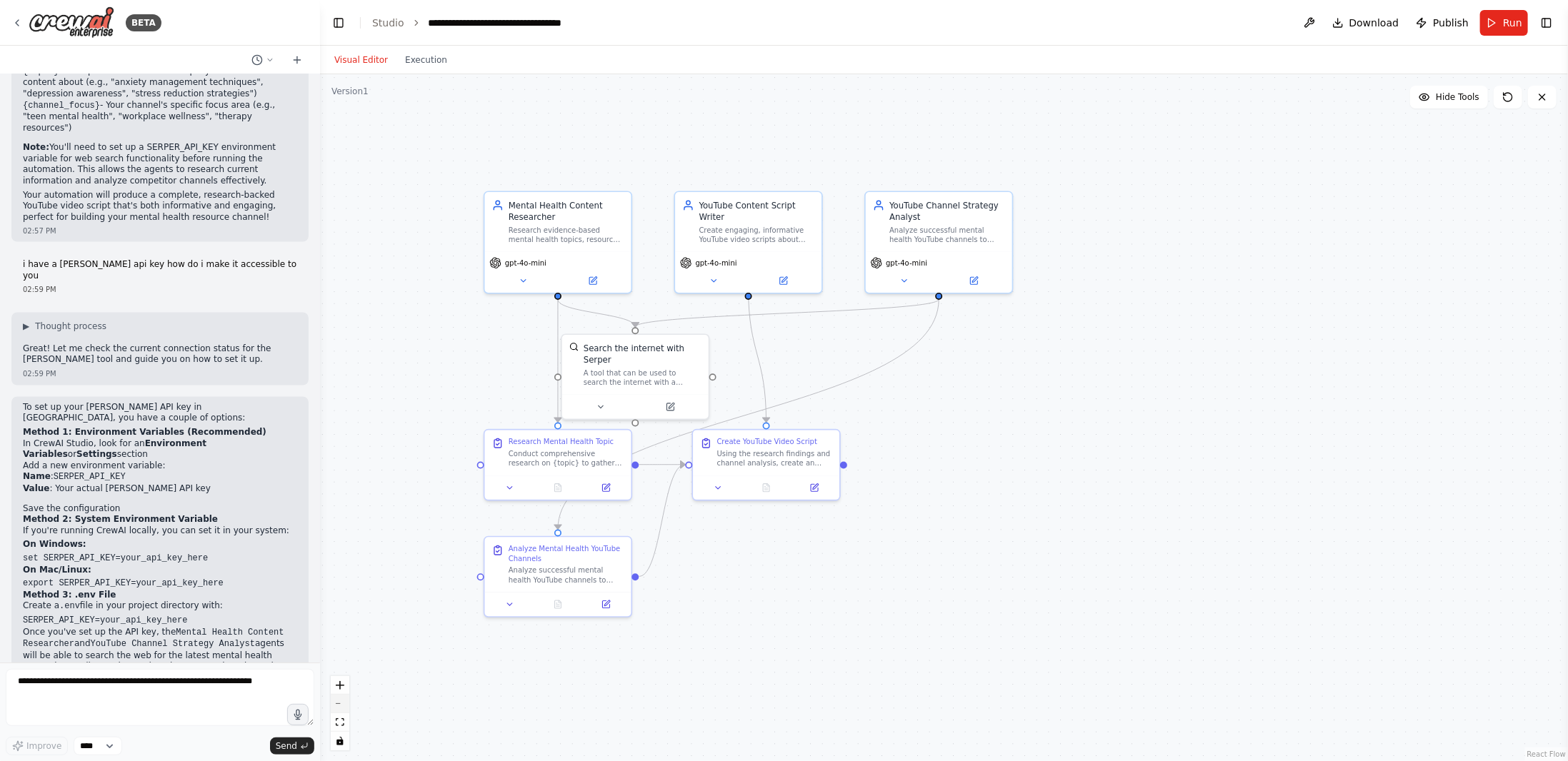
click at [348, 703] on button "zoom out" at bounding box center [340, 704] width 19 height 19
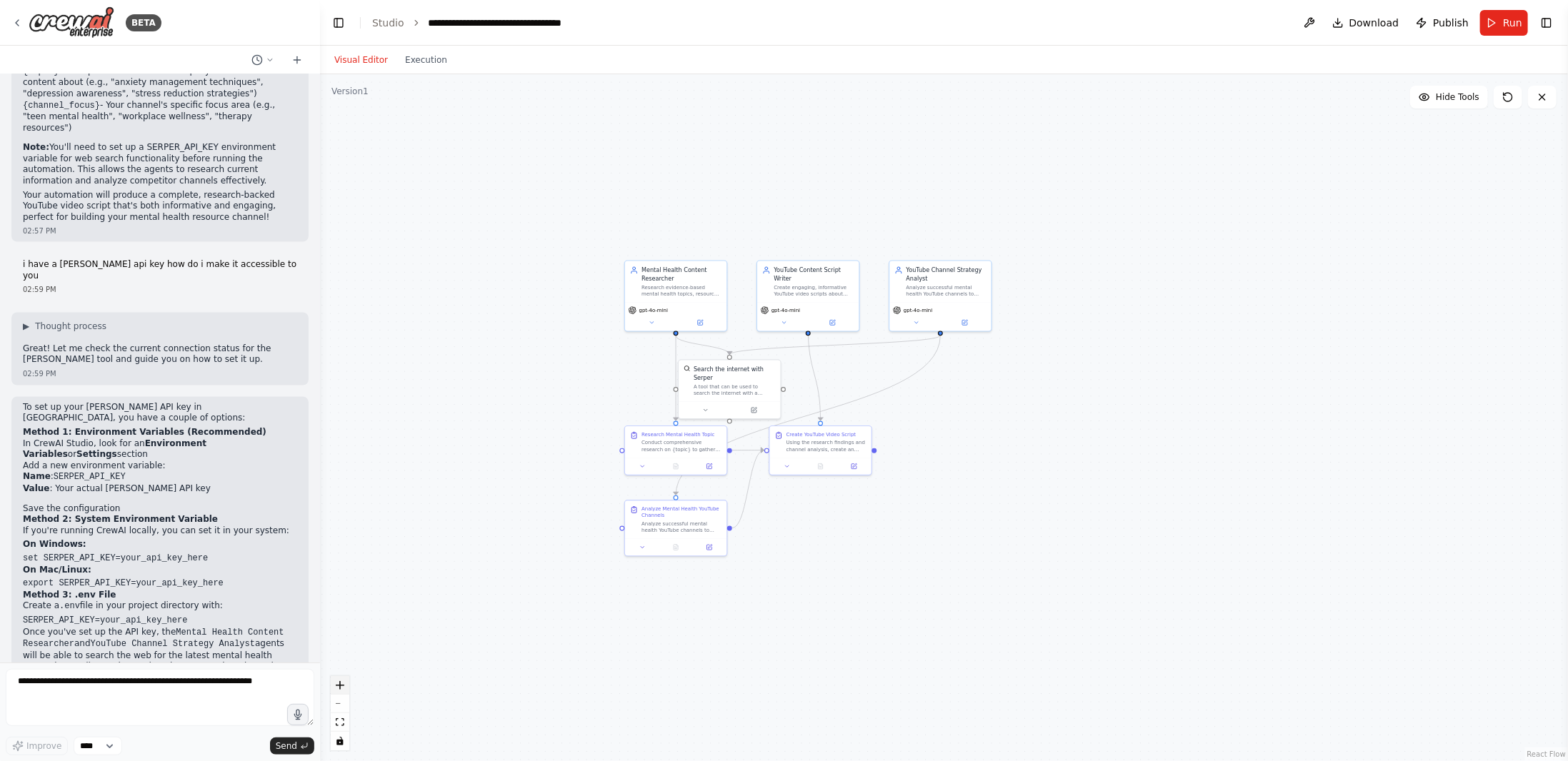
click at [343, 692] on button "zoom in" at bounding box center [340, 686] width 19 height 19
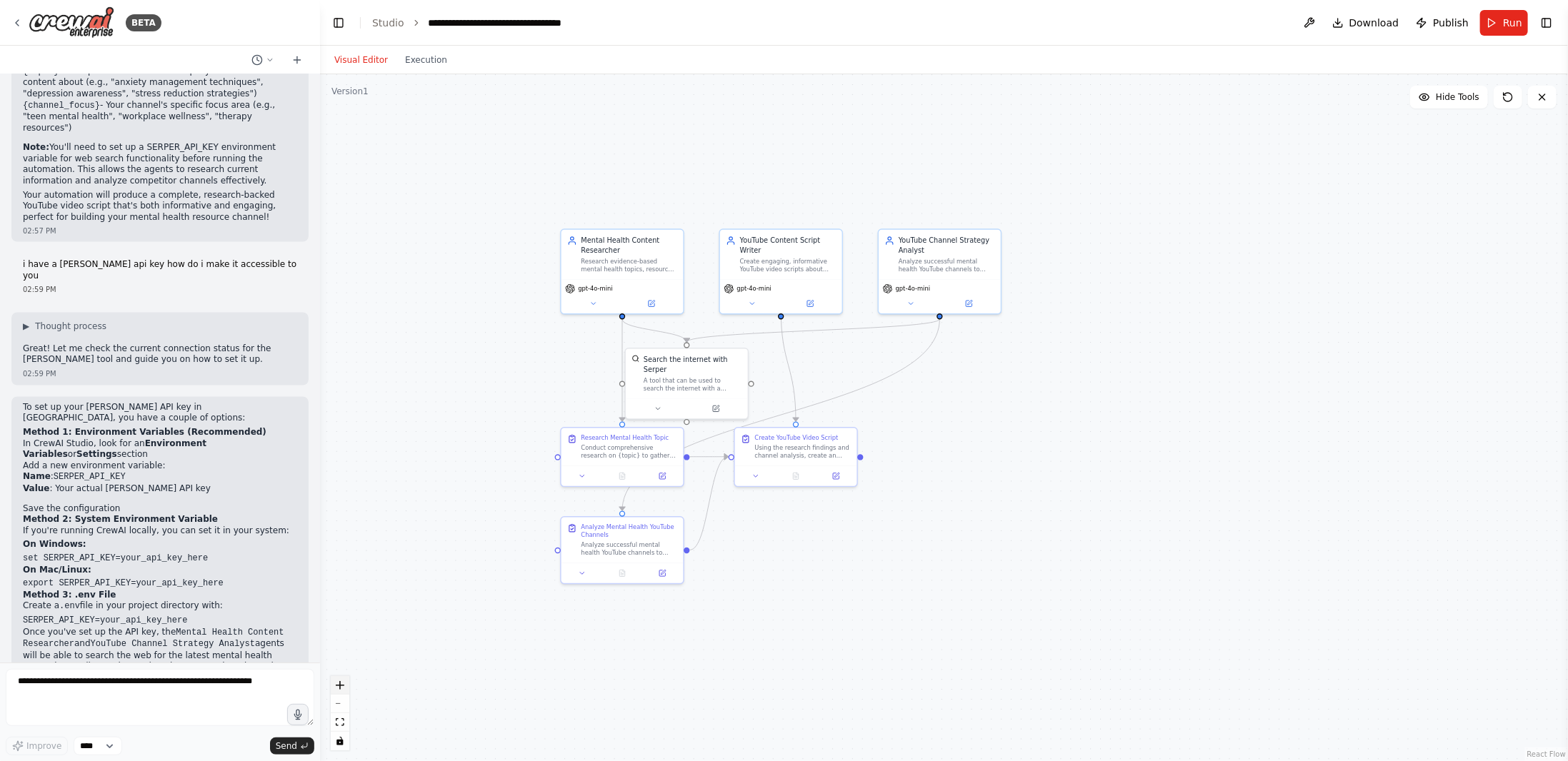
click at [343, 692] on button "zoom in" at bounding box center [340, 686] width 19 height 19
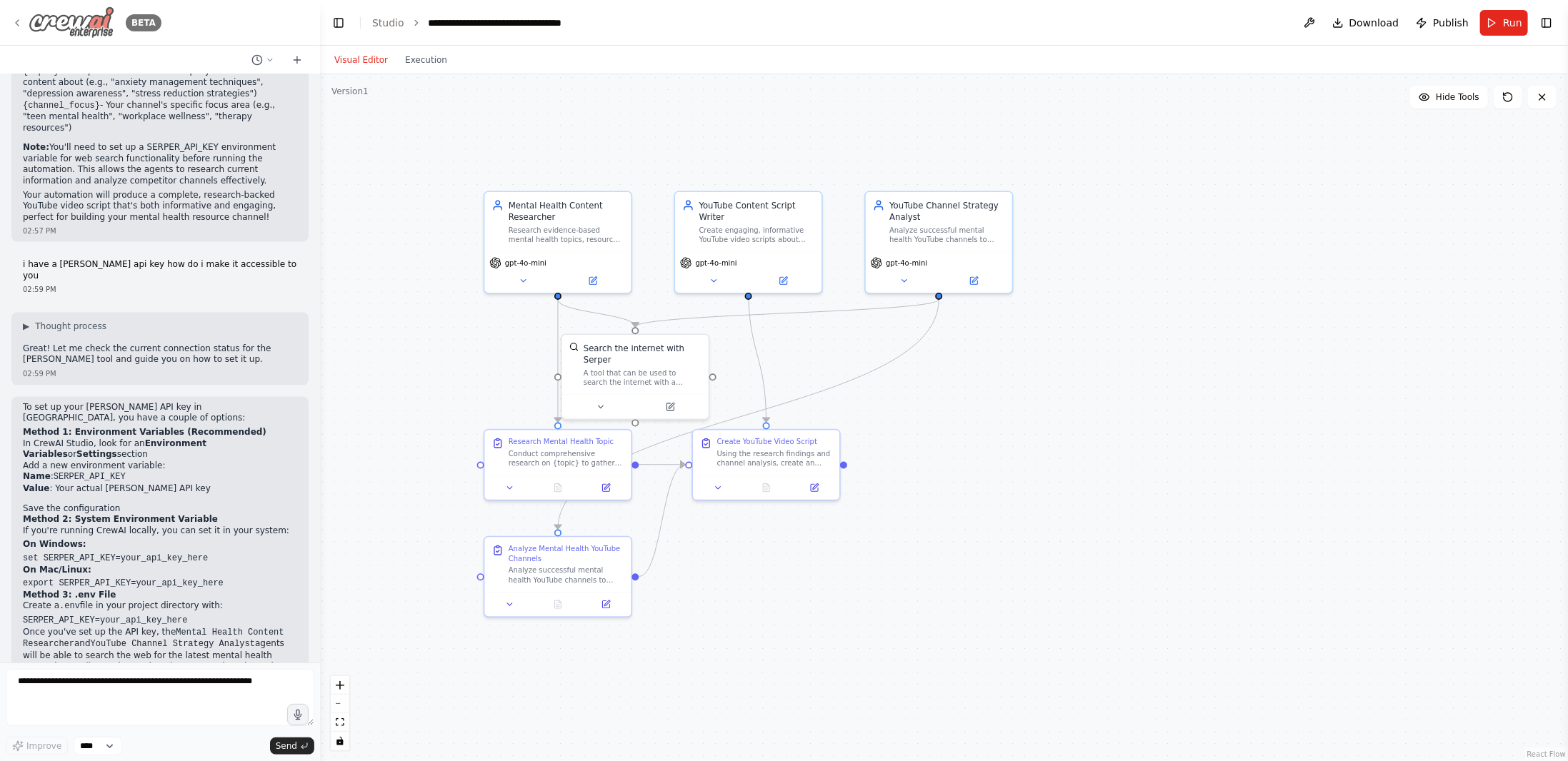
click at [14, 16] on div "BETA" at bounding box center [86, 22] width 150 height 32
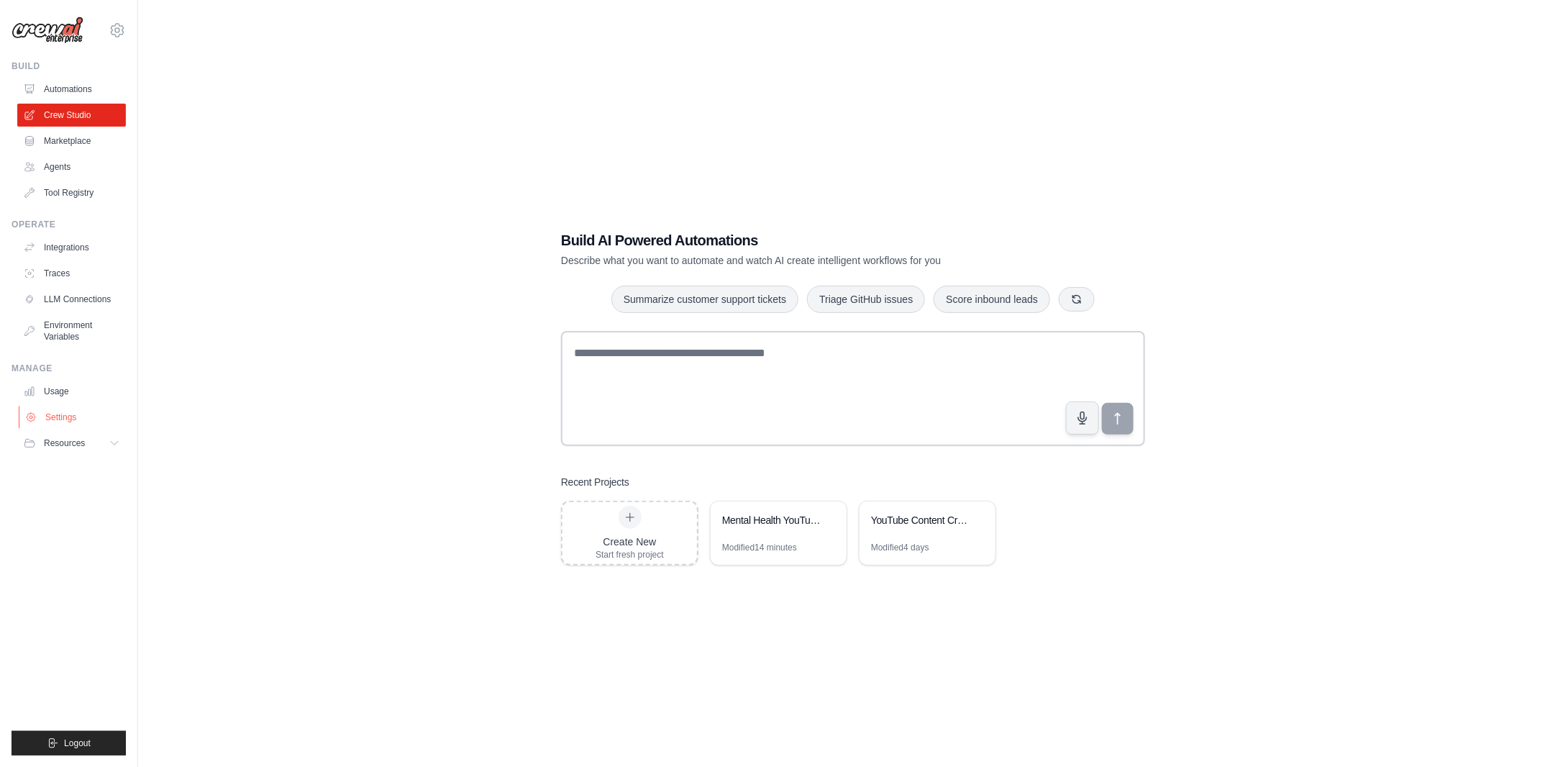
click at [73, 421] on link "Settings" at bounding box center [73, 417] width 109 height 23
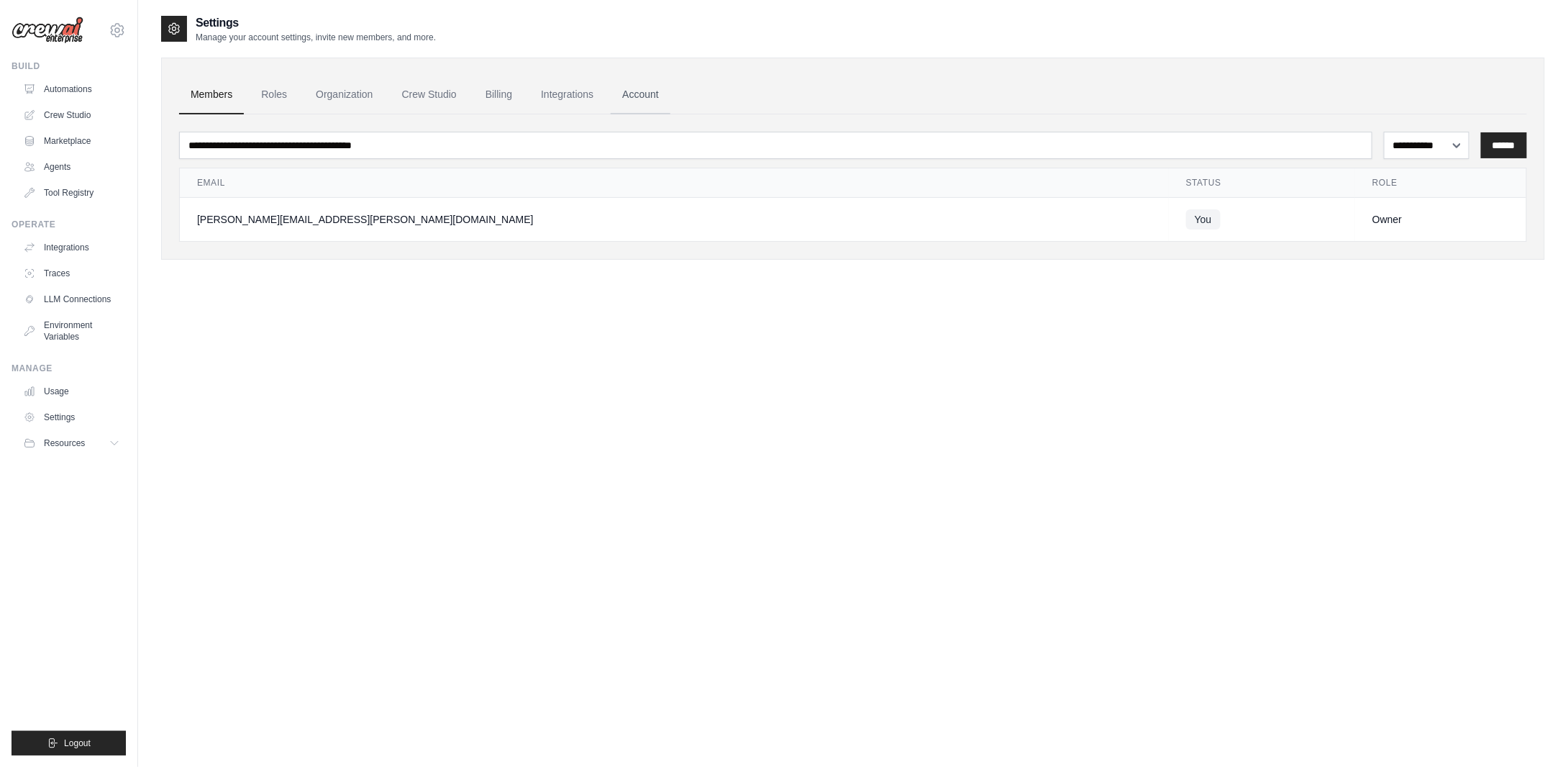
click at [637, 104] on link "Account" at bounding box center [640, 95] width 59 height 39
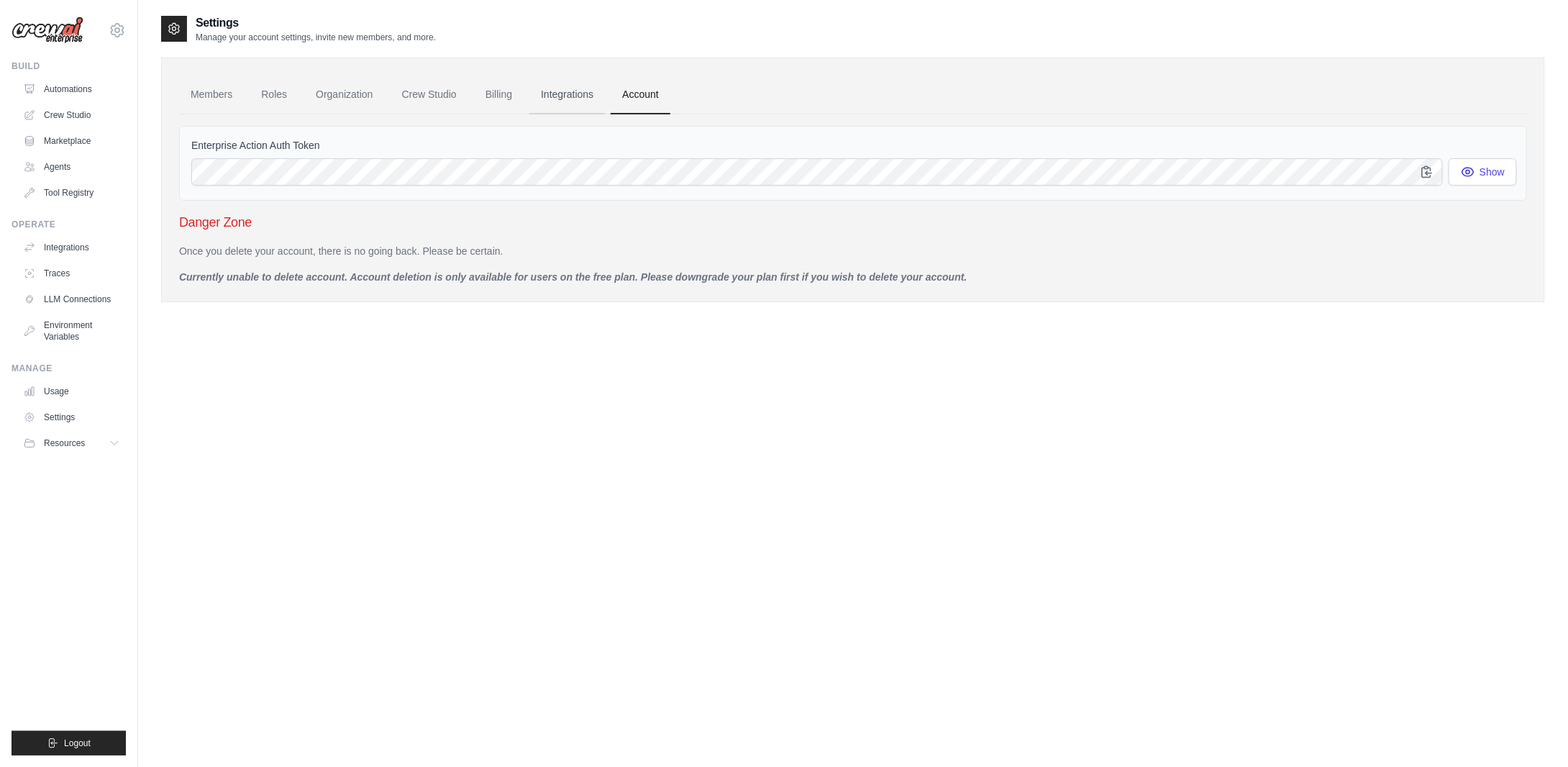
click at [589, 98] on link "Integrations" at bounding box center [567, 95] width 76 height 39
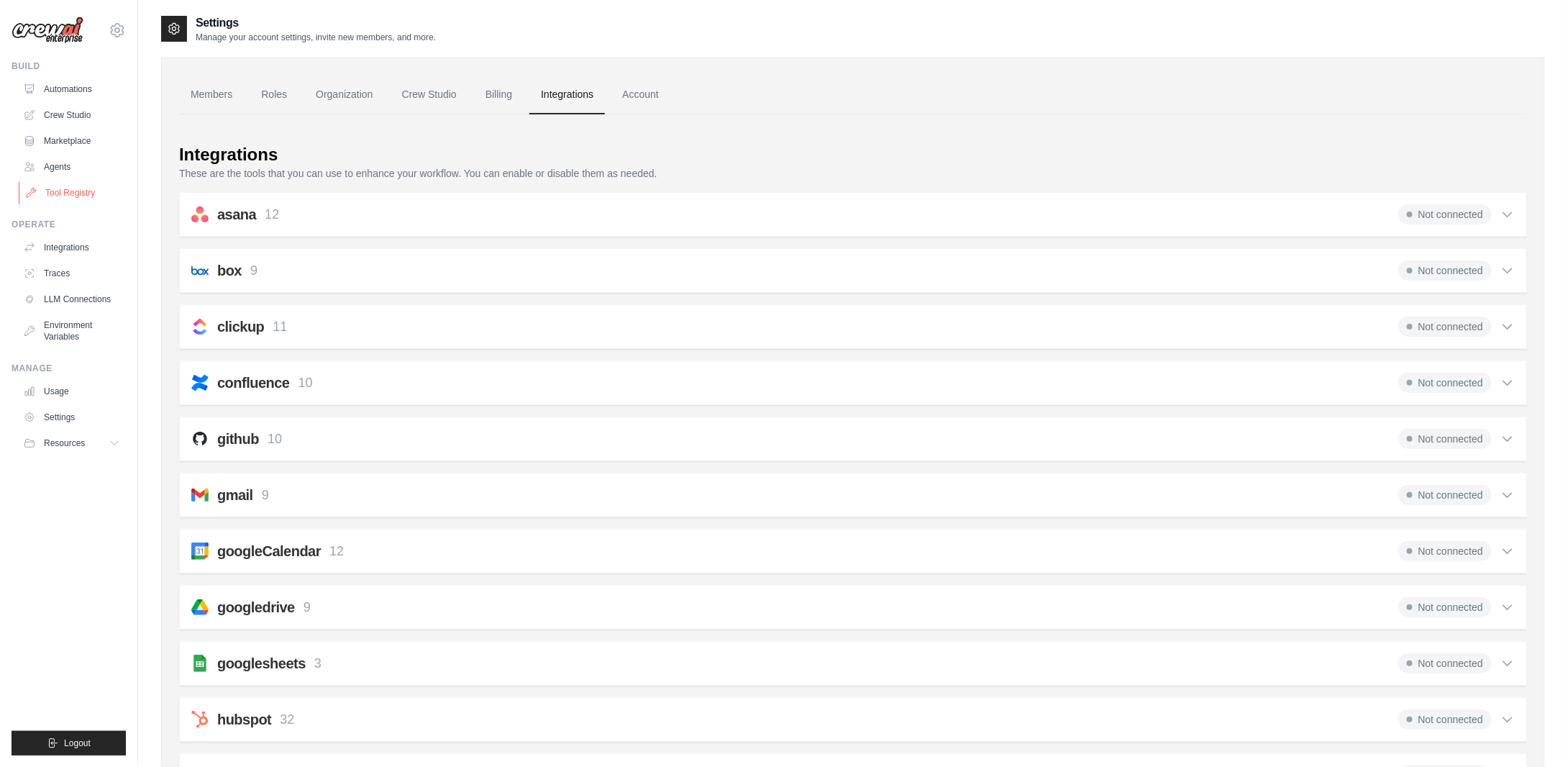
click at [81, 193] on link "Tool Registry" at bounding box center [73, 192] width 109 height 23
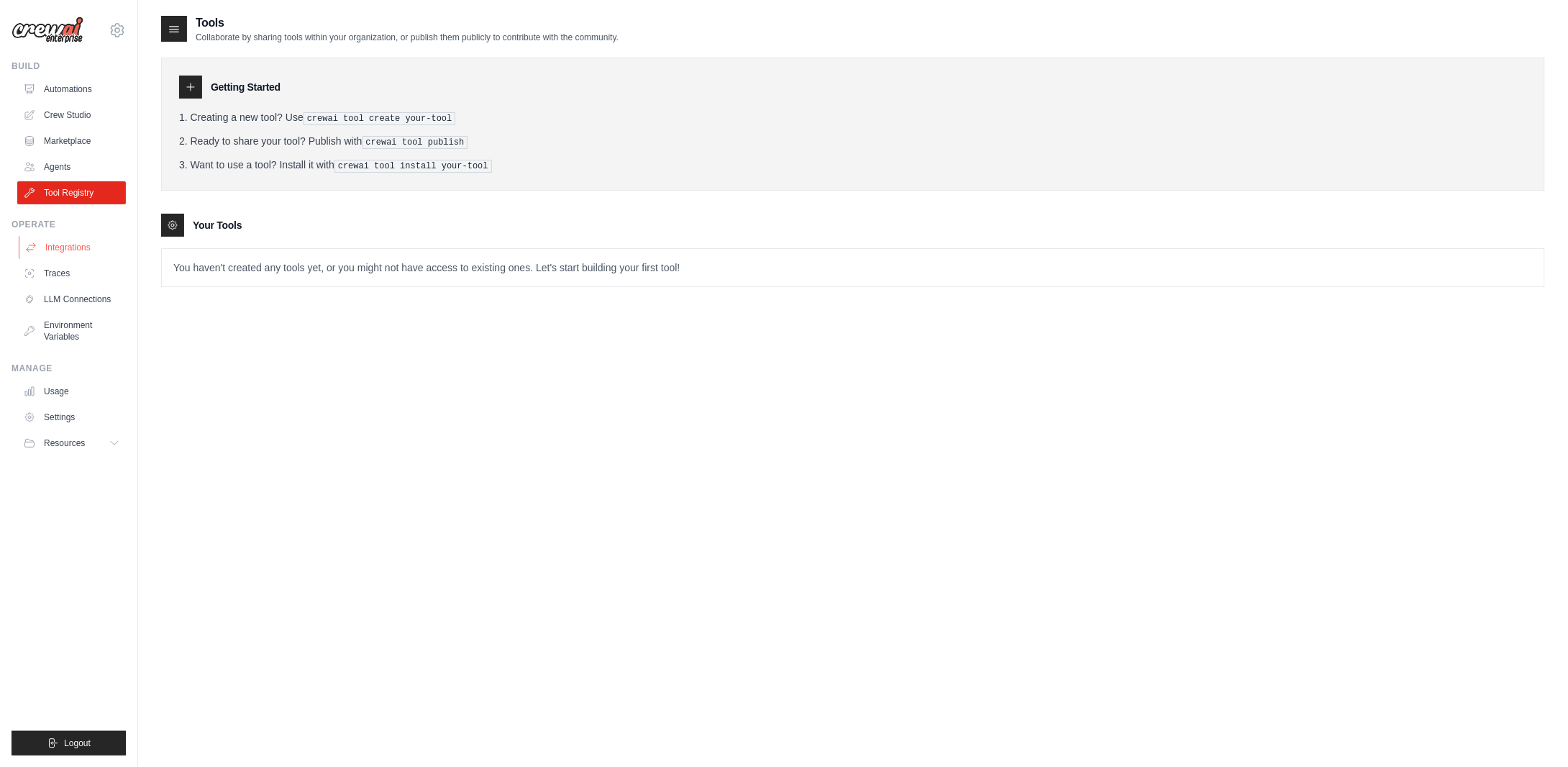
click at [72, 238] on link "Integrations" at bounding box center [73, 247] width 109 height 23
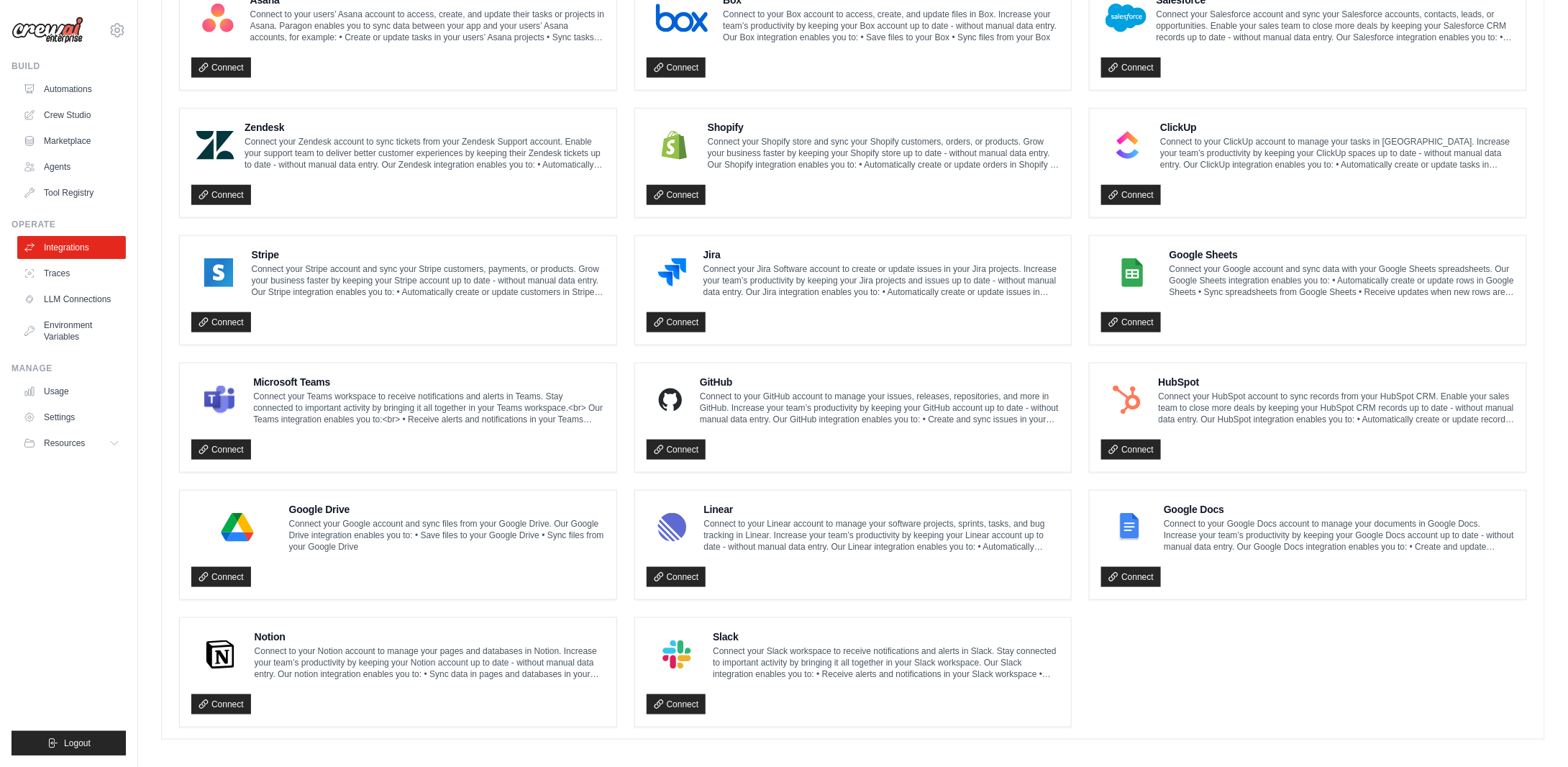
scroll to position [576, 0]
click at [73, 276] on link "Traces" at bounding box center [73, 273] width 109 height 23
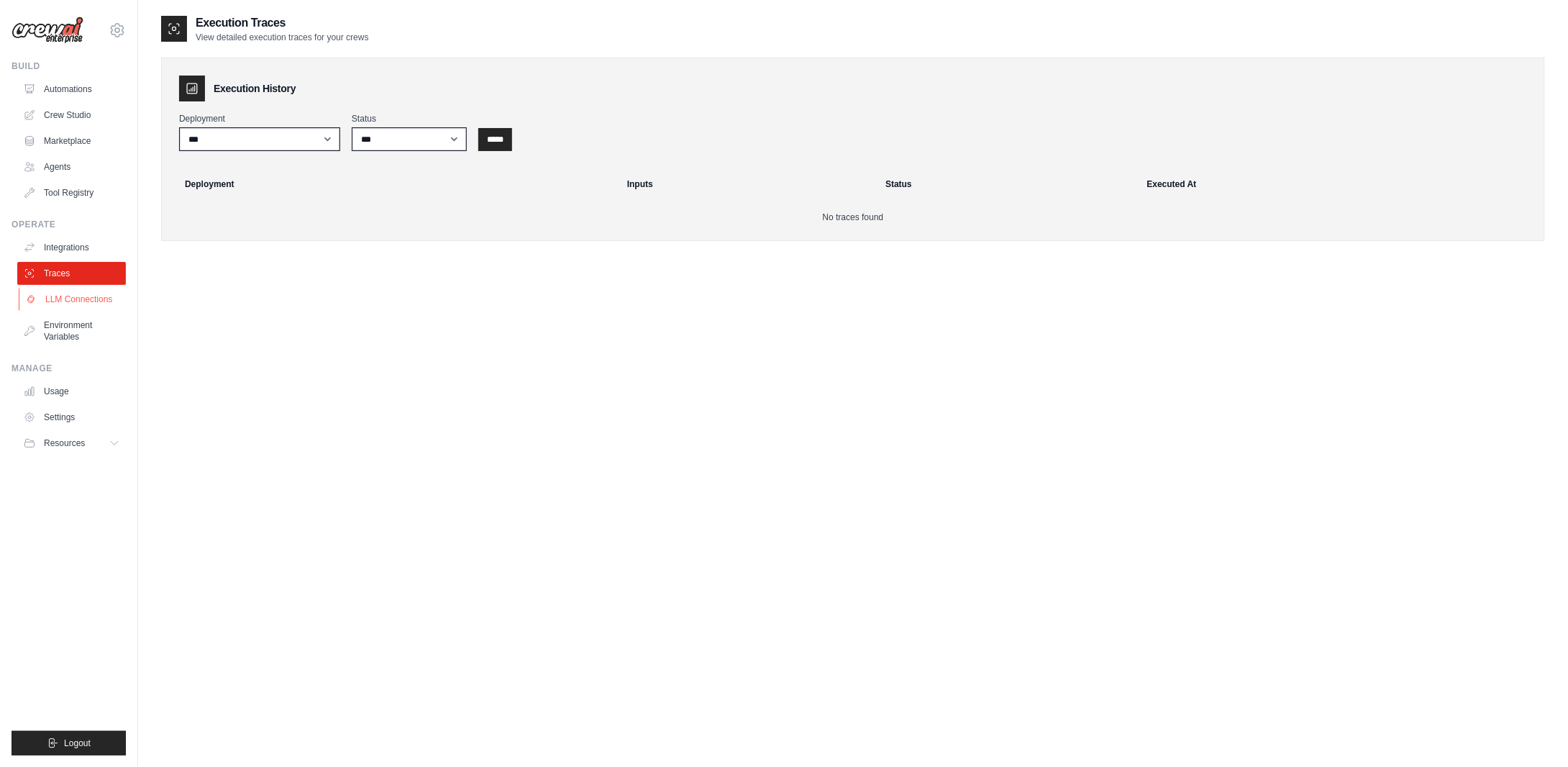
click at [104, 295] on link "LLM Connections" at bounding box center [73, 299] width 109 height 23
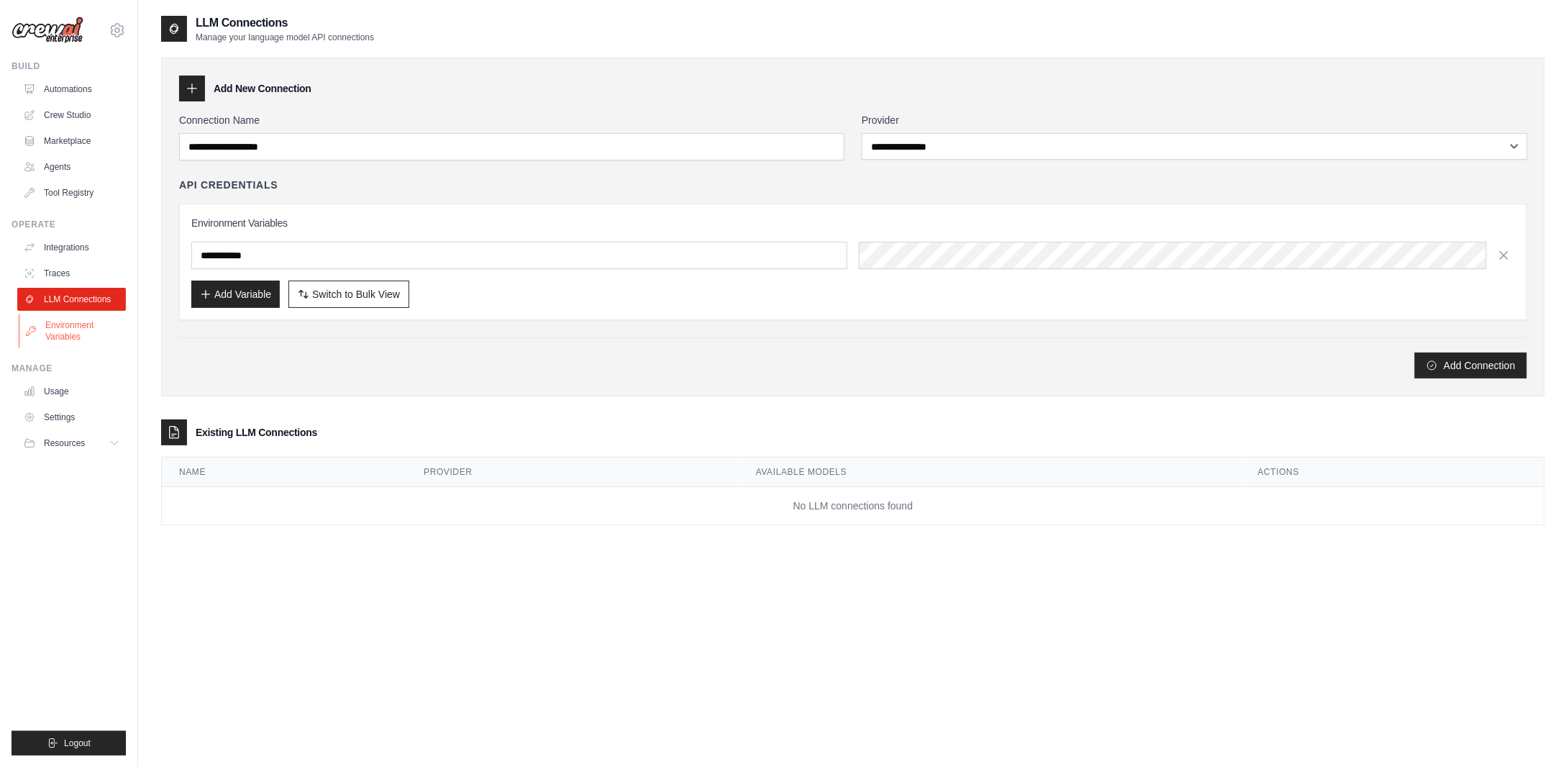
click at [104, 333] on link "Environment Variables" at bounding box center [73, 331] width 109 height 34
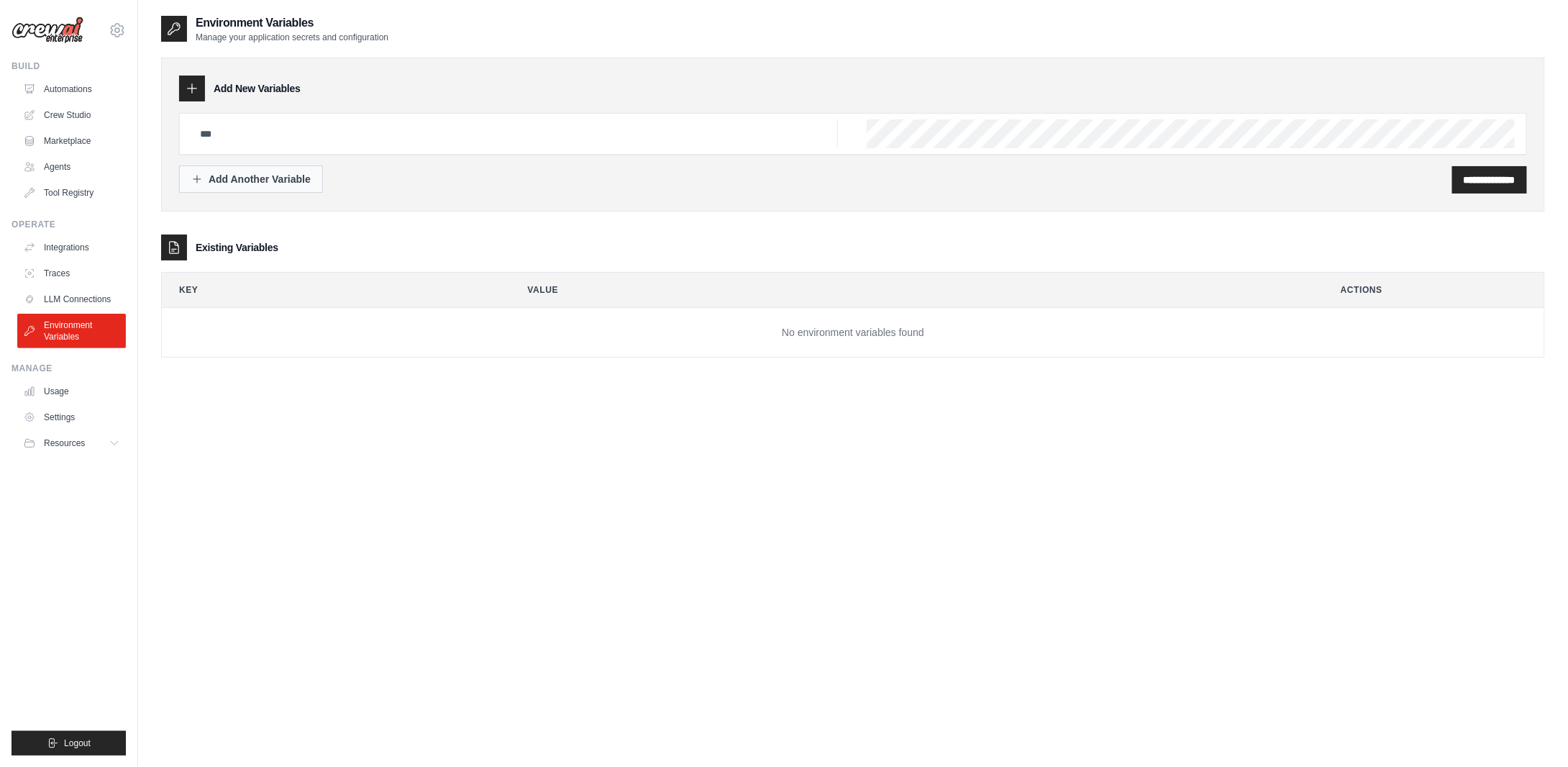
click at [260, 176] on div "Add Another Variable" at bounding box center [251, 179] width 120 height 14
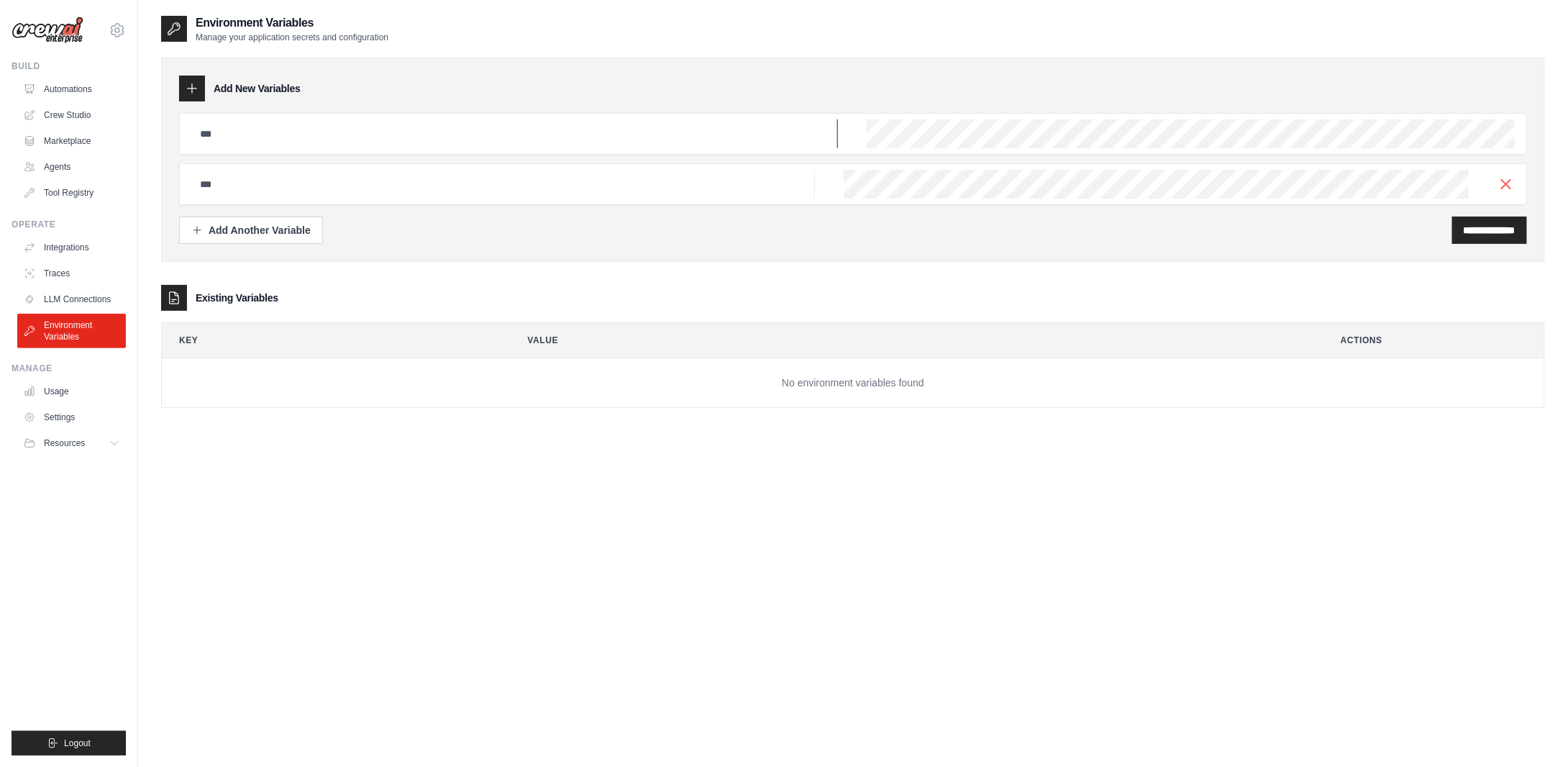
click at [249, 135] on input "text" at bounding box center [514, 134] width 646 height 29
click at [122, 27] on icon at bounding box center [117, 30] width 17 height 17
click at [86, 93] on link "Settings" at bounding box center [117, 97] width 127 height 26
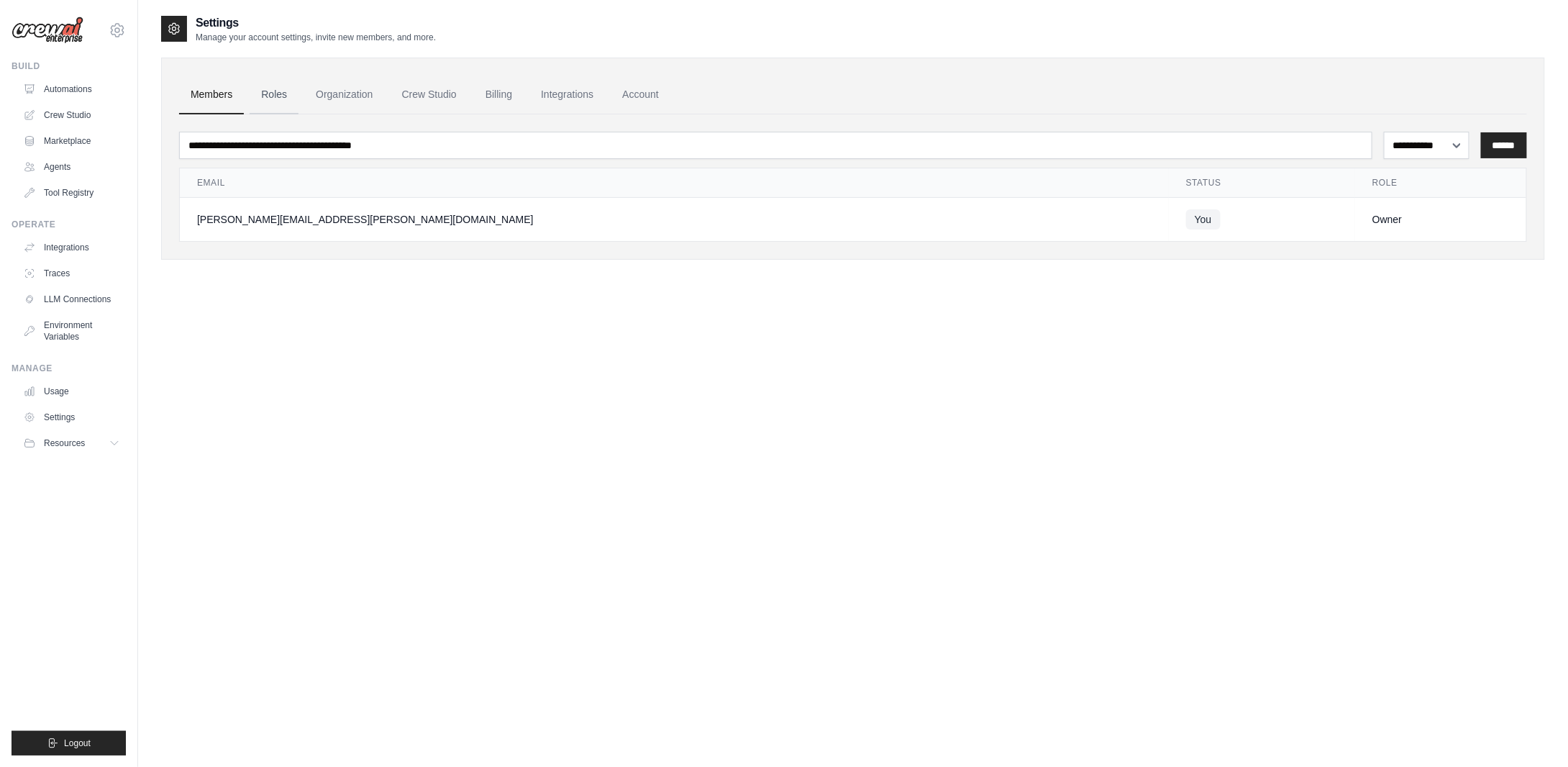
click at [285, 100] on link "Roles" at bounding box center [274, 95] width 49 height 39
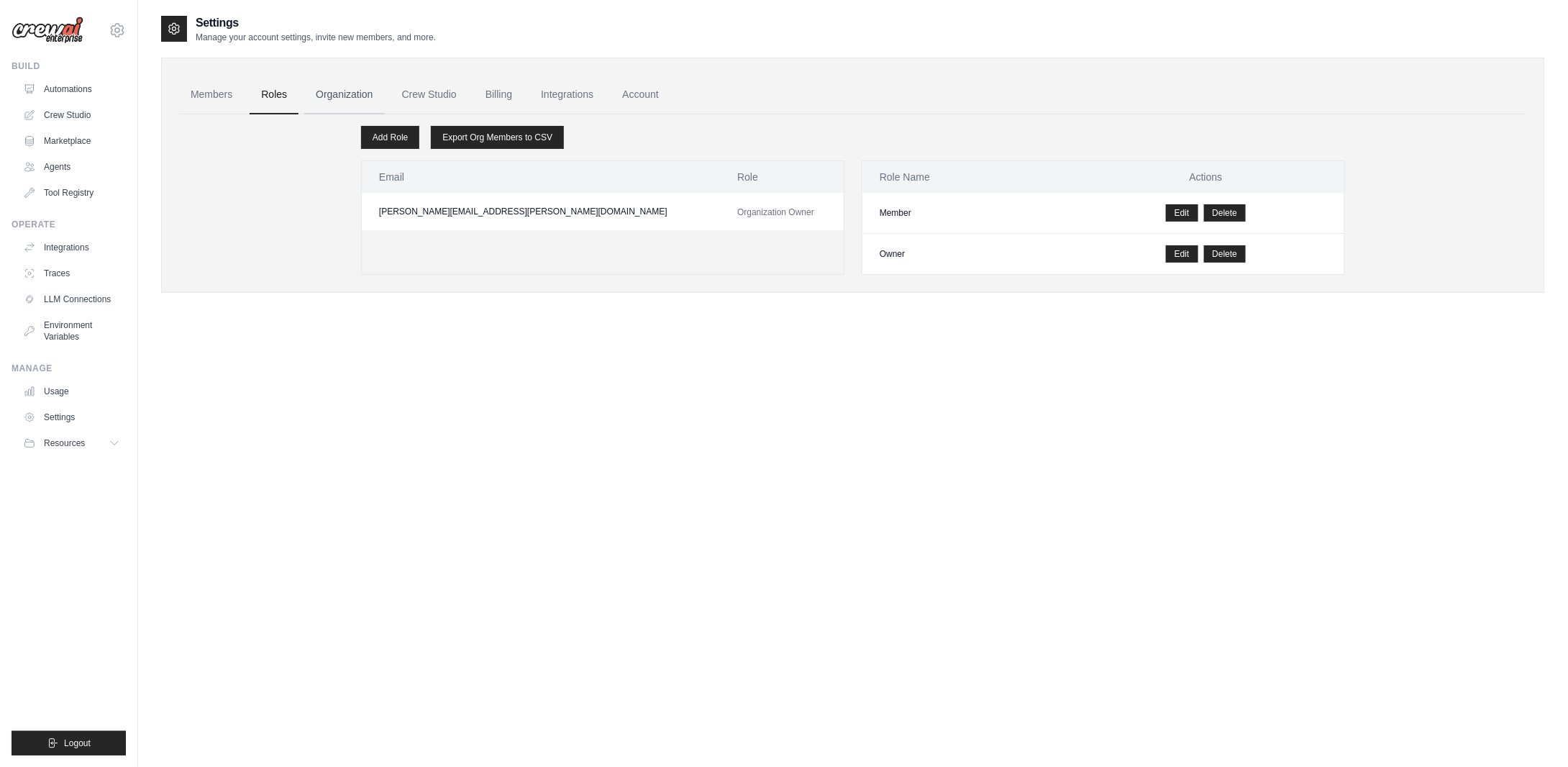
click at [345, 100] on link "Organization" at bounding box center [344, 95] width 80 height 39
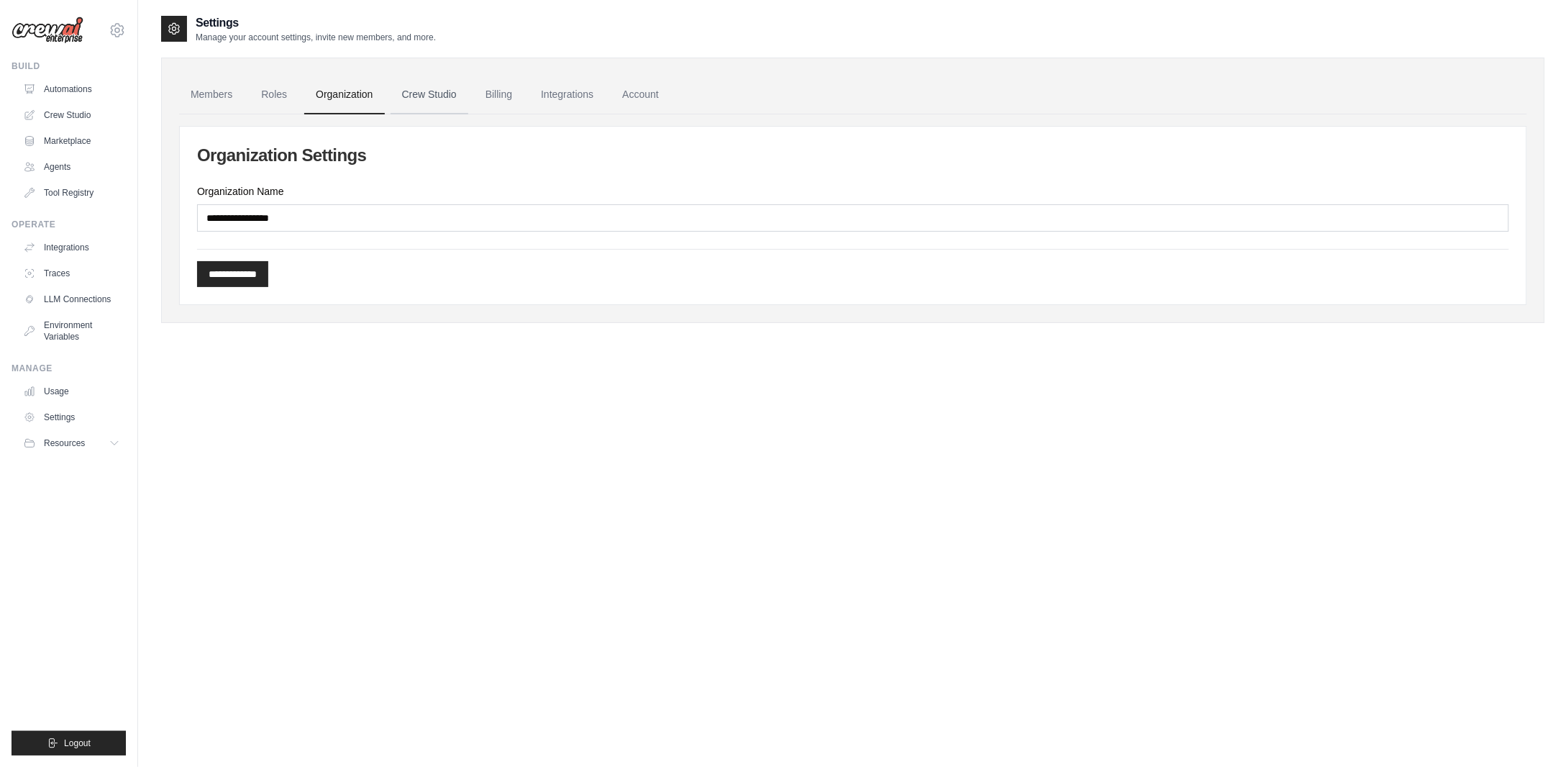
click at [442, 112] on link "Crew Studio" at bounding box center [429, 95] width 77 height 39
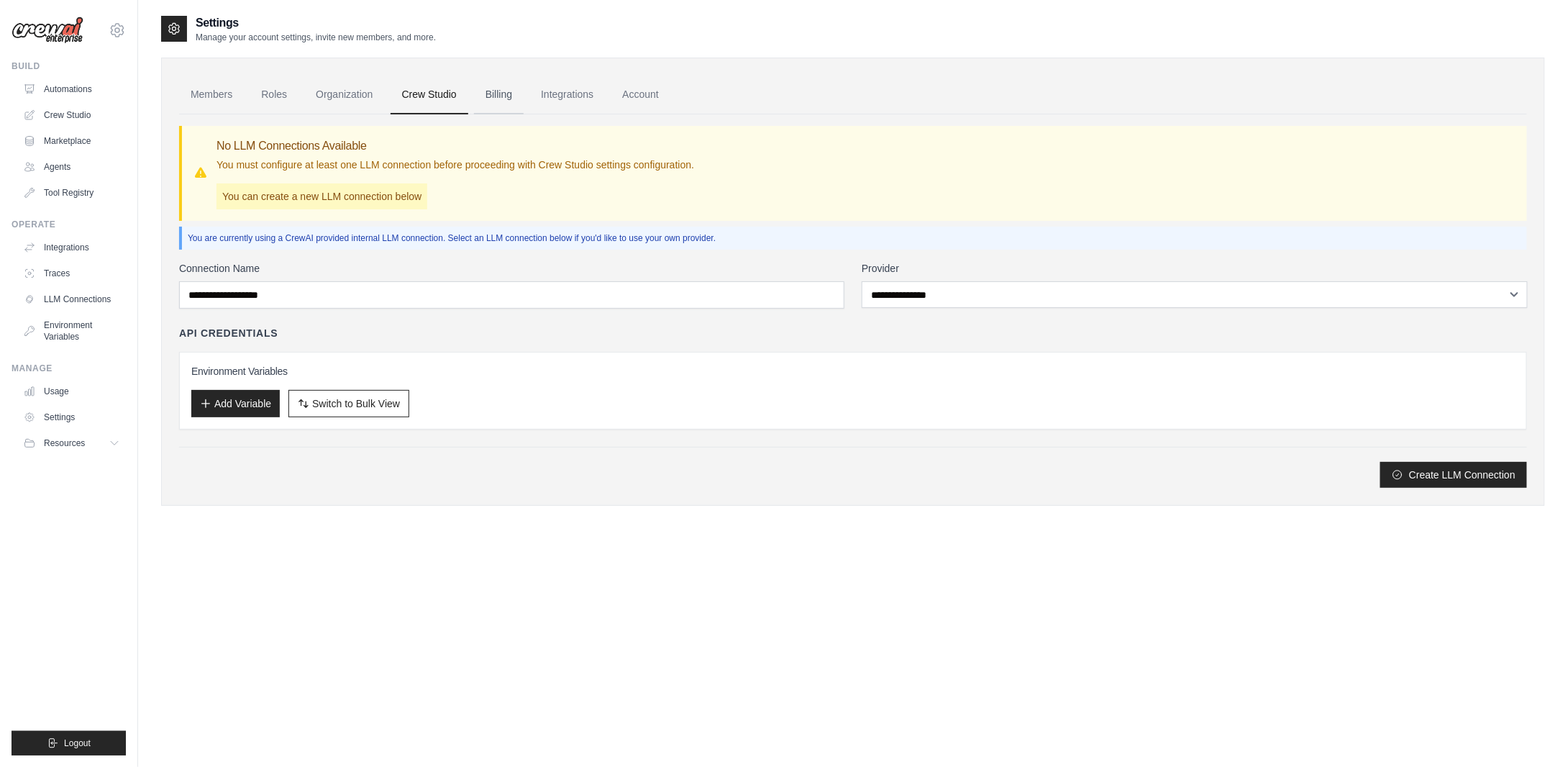
click at [521, 102] on link "Billing" at bounding box center [499, 95] width 50 height 39
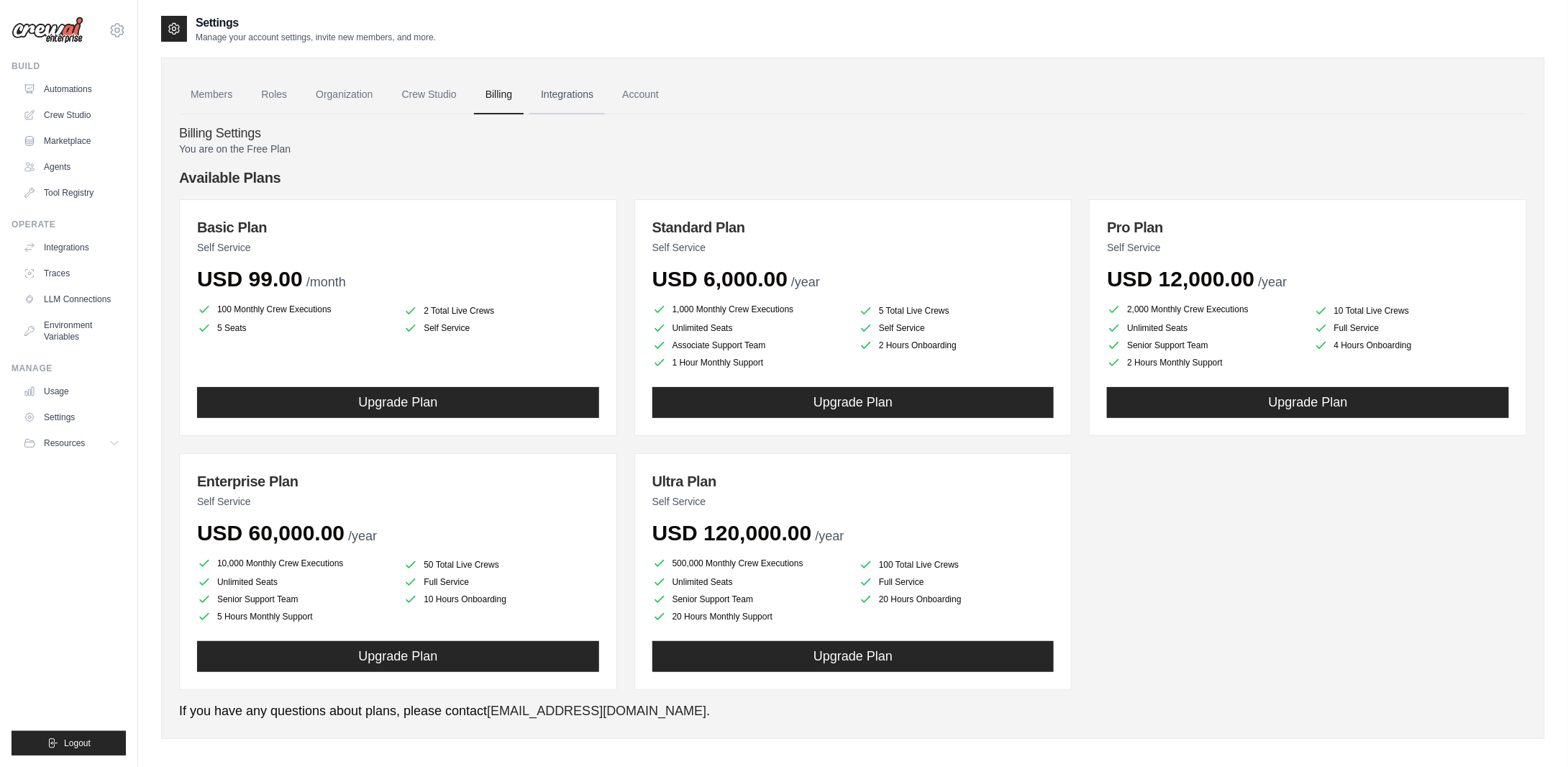
click at [564, 102] on link "Integrations" at bounding box center [567, 95] width 76 height 39
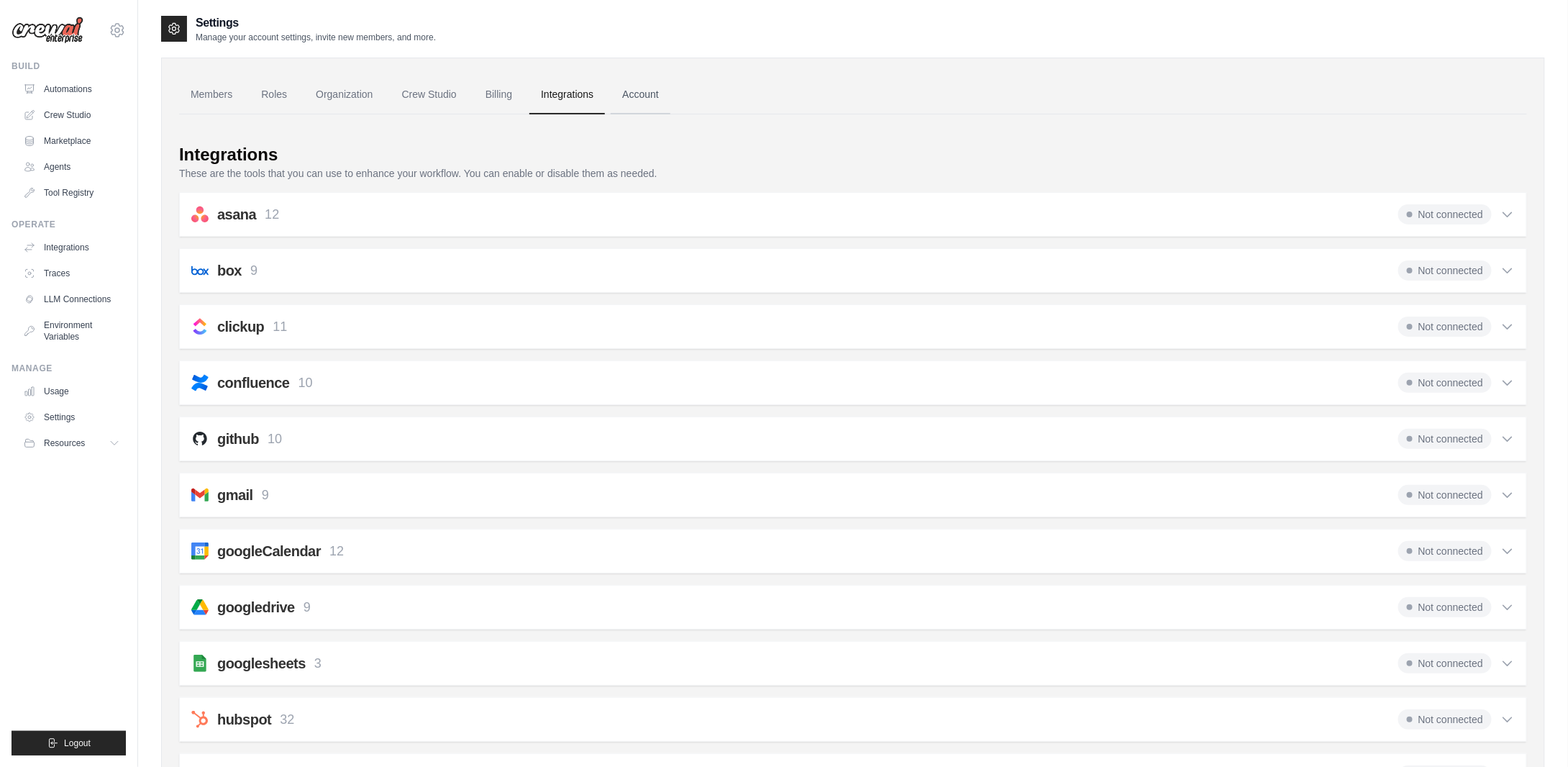
click at [653, 94] on link "Account" at bounding box center [640, 95] width 59 height 39
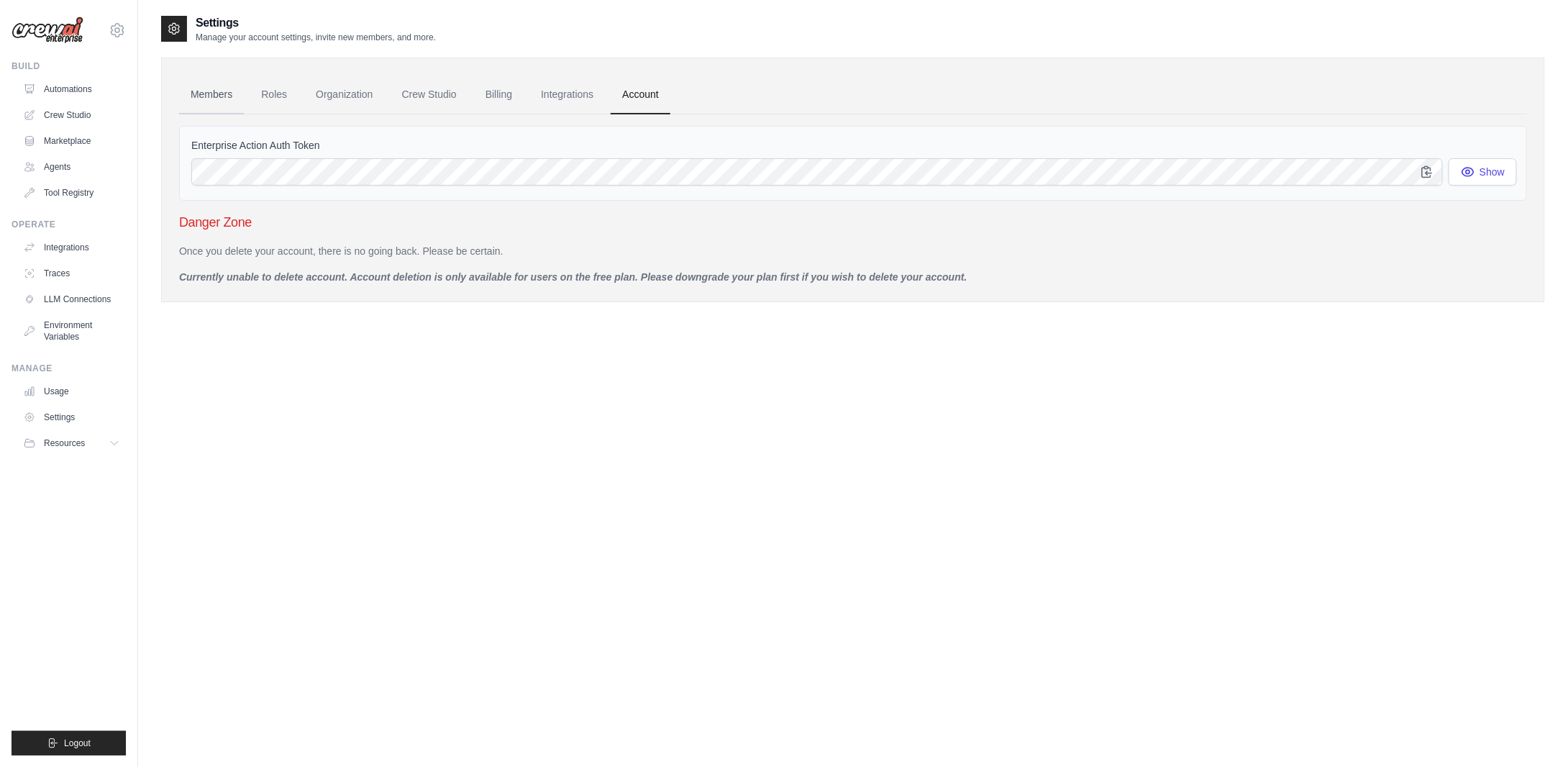
click at [225, 80] on link "Members" at bounding box center [211, 95] width 65 height 39
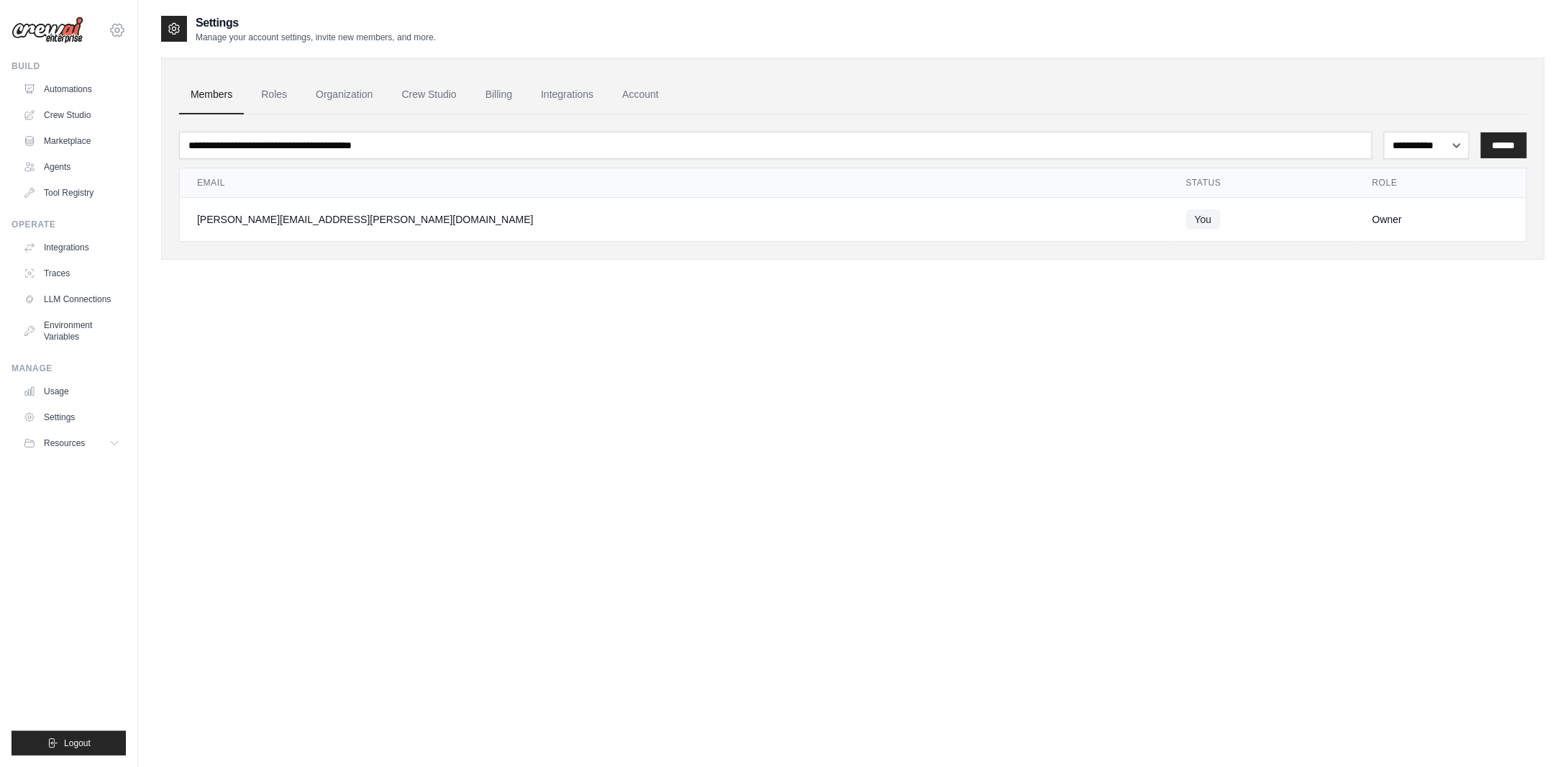
click at [115, 34] on icon at bounding box center [117, 30] width 17 height 17
click at [116, 31] on icon at bounding box center [117, 30] width 5 height 5
click at [87, 438] on button "Resources" at bounding box center [73, 443] width 109 height 23
click at [108, 471] on span "Documentation" at bounding box center [80, 468] width 59 height 12
click at [95, 443] on button "Resources" at bounding box center [73, 443] width 109 height 23
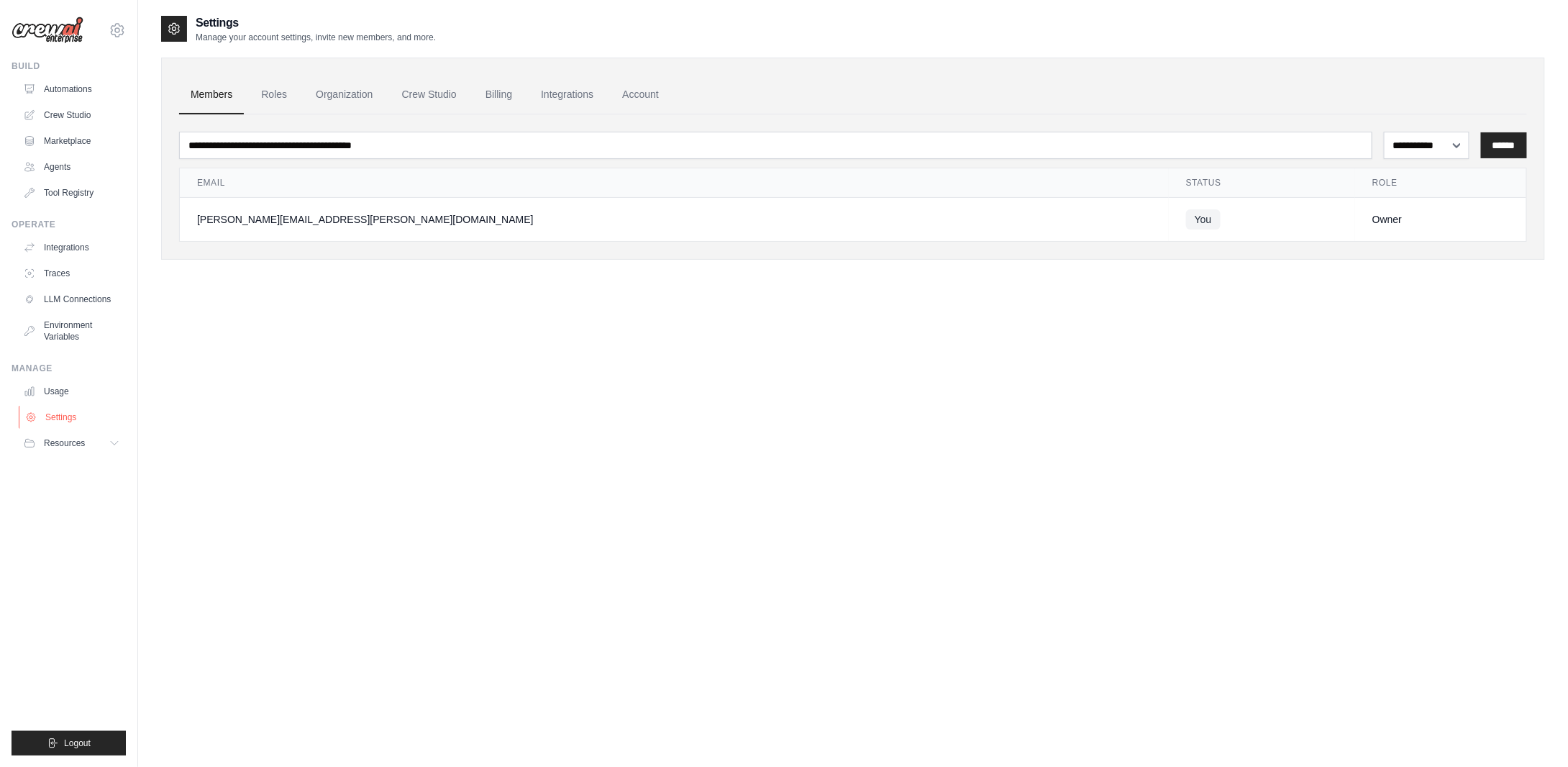
click at [56, 421] on link "Settings" at bounding box center [73, 417] width 109 height 23
click at [75, 28] on img at bounding box center [48, 30] width 72 height 27
click at [50, 31] on img at bounding box center [48, 30] width 72 height 27
click at [56, 81] on link "Automations" at bounding box center [73, 88] width 109 height 23
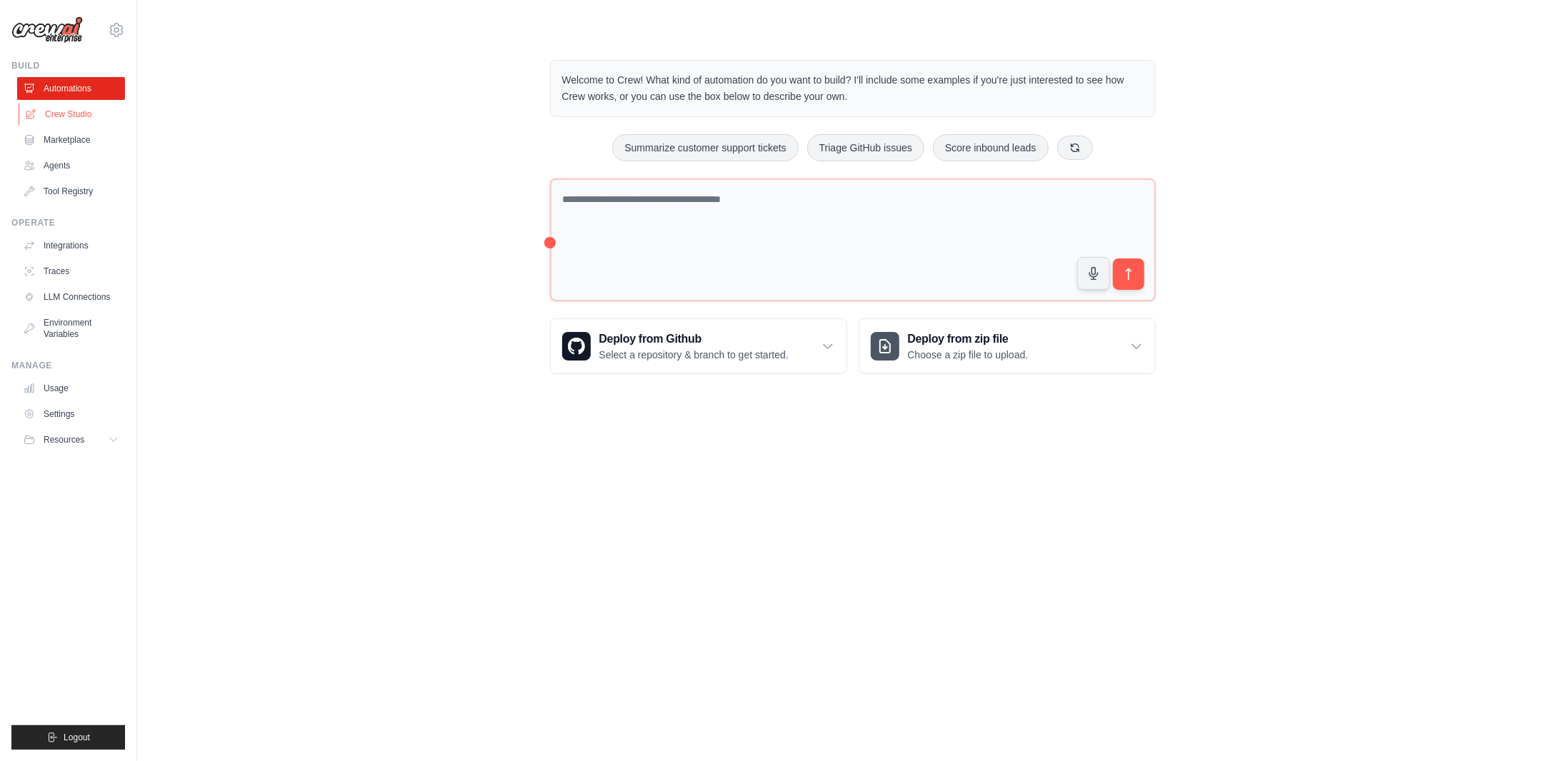
click at [92, 110] on link "Crew Studio" at bounding box center [72, 114] width 108 height 22
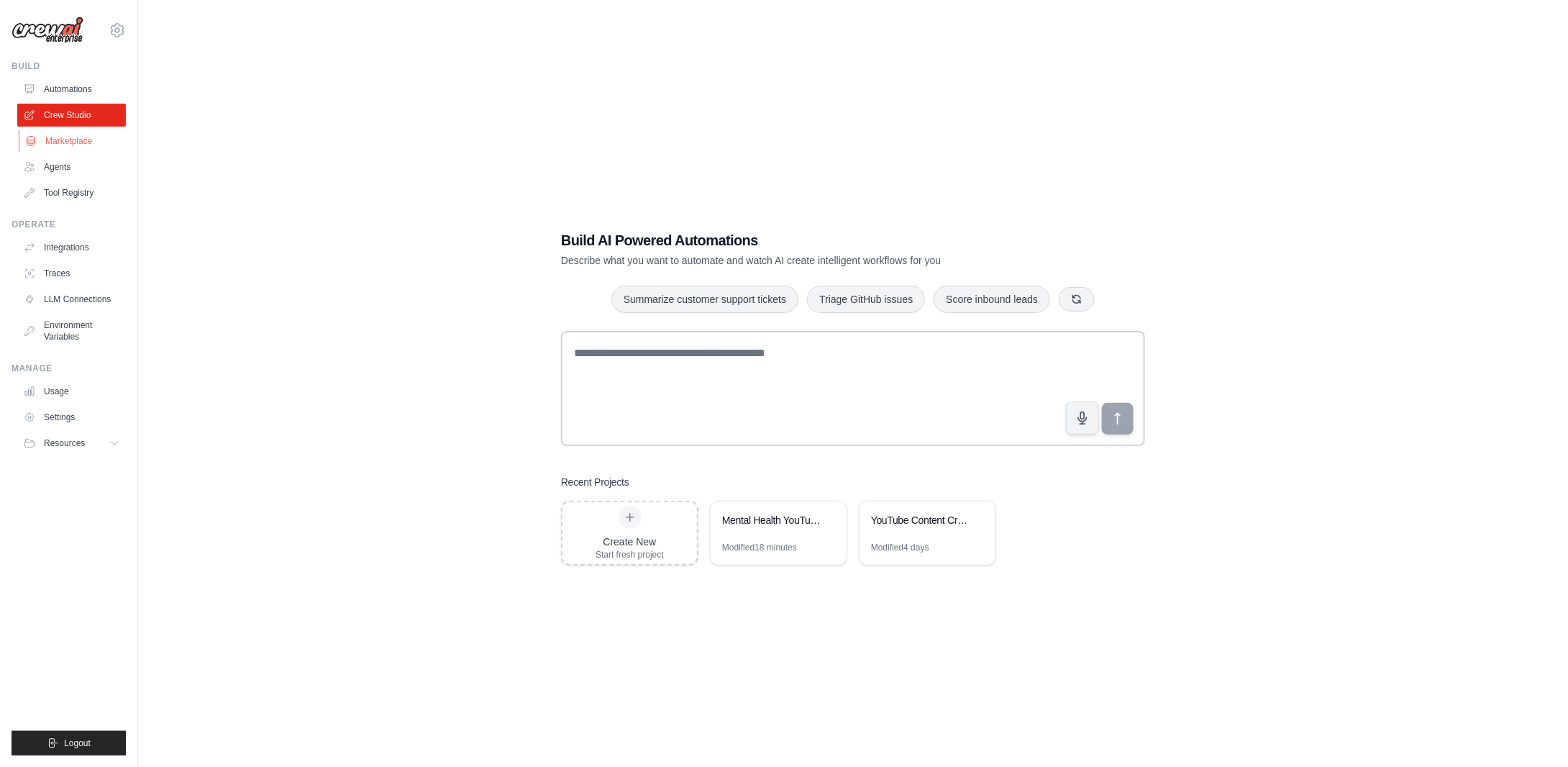
click at [92, 143] on link "Marketplace" at bounding box center [73, 141] width 109 height 23
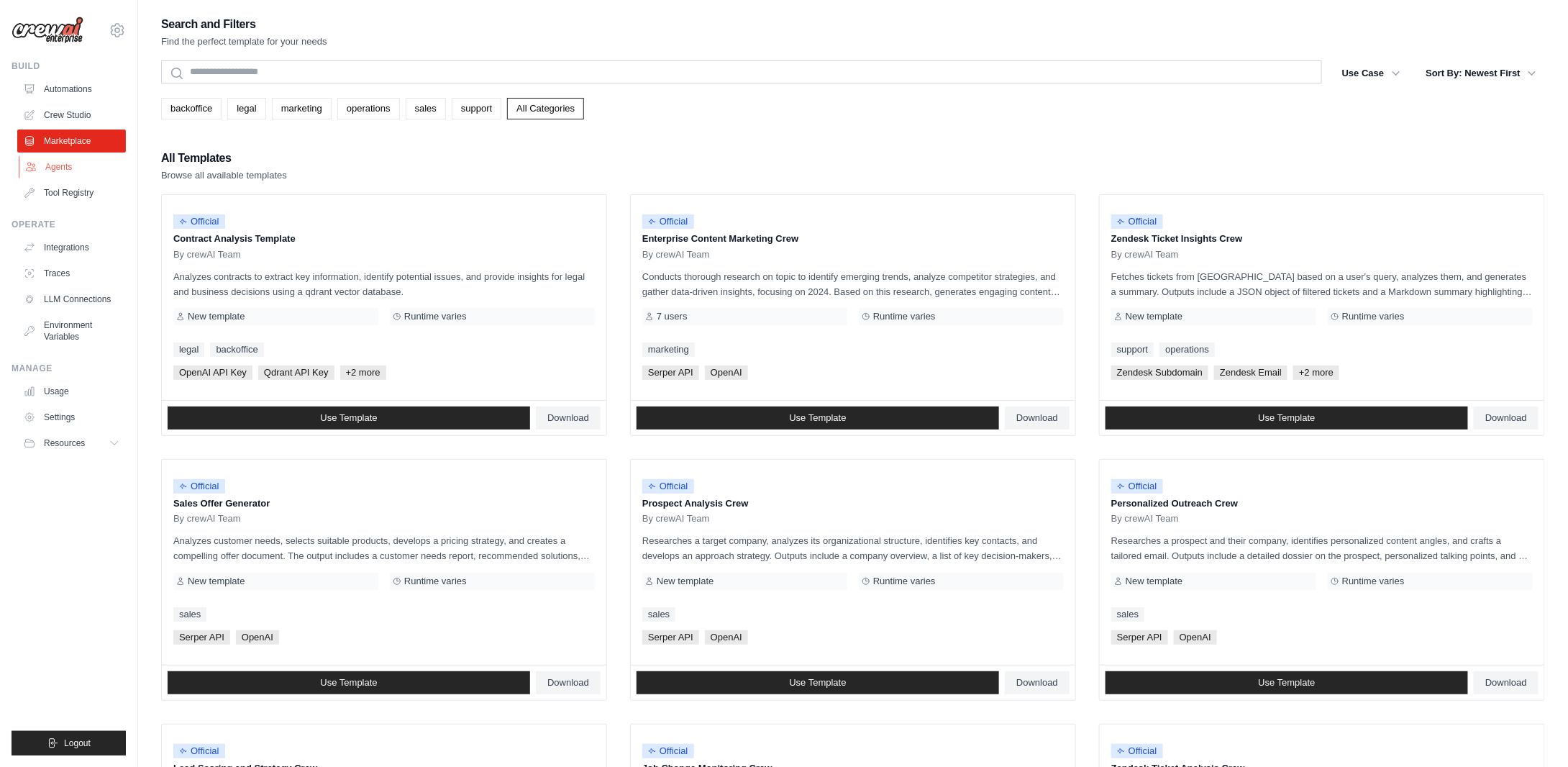
click at [84, 162] on link "Agents" at bounding box center [73, 167] width 109 height 23
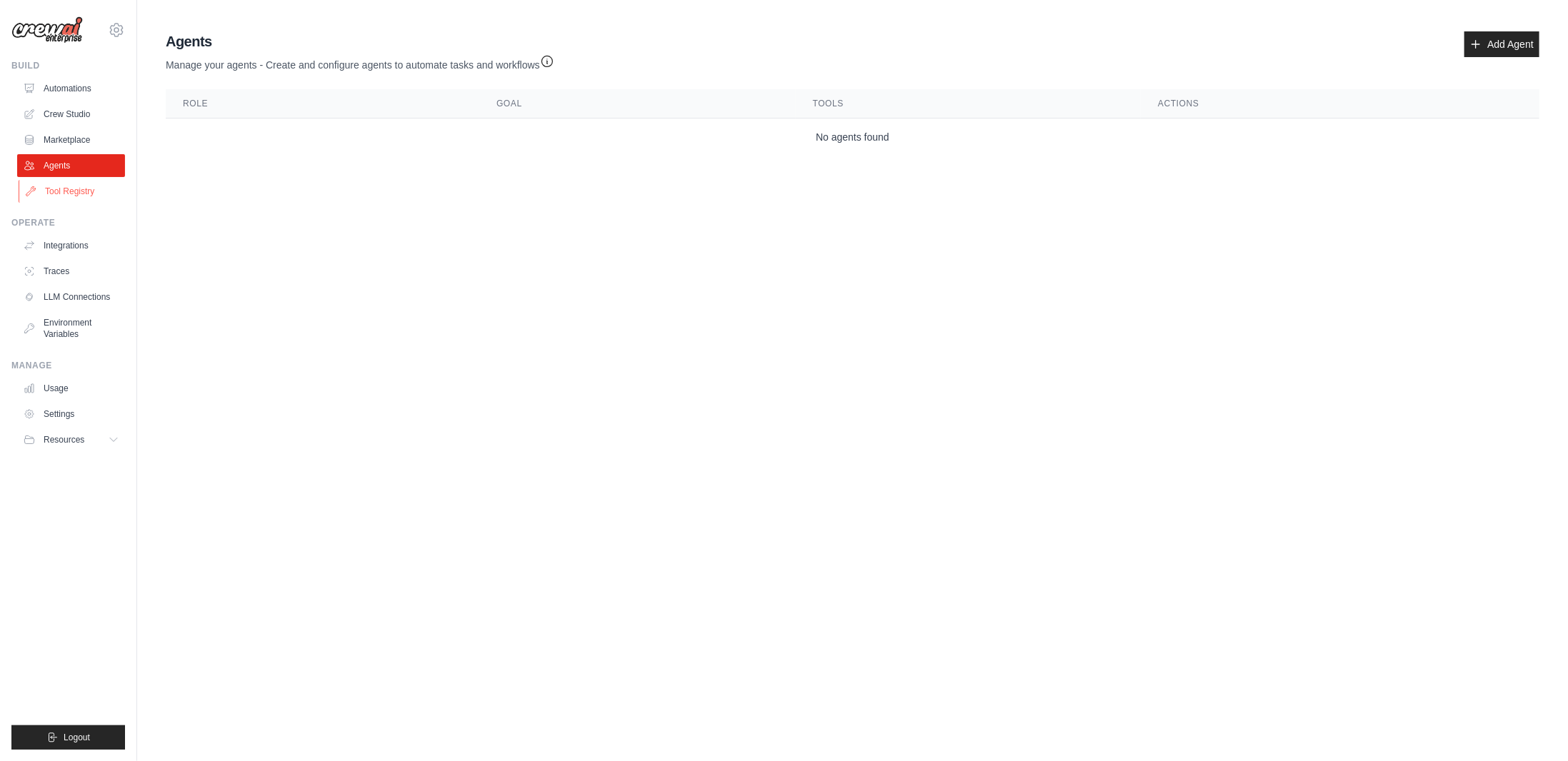
click at [90, 193] on link "Tool Registry" at bounding box center [72, 191] width 108 height 22
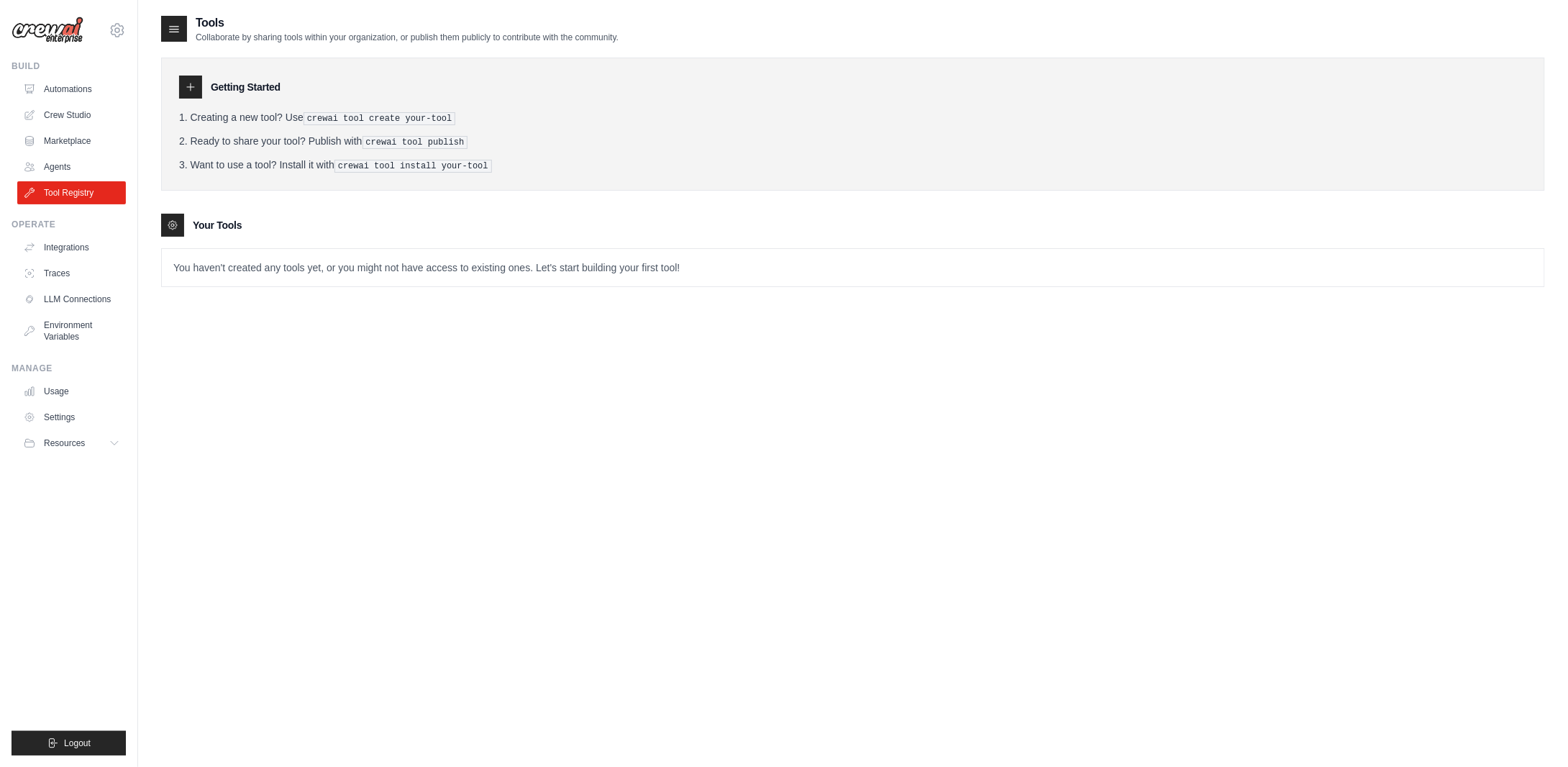
click at [58, 42] on img at bounding box center [48, 30] width 72 height 27
click at [67, 36] on img at bounding box center [48, 30] width 72 height 27
click at [63, 81] on link "Automations" at bounding box center [73, 88] width 109 height 23
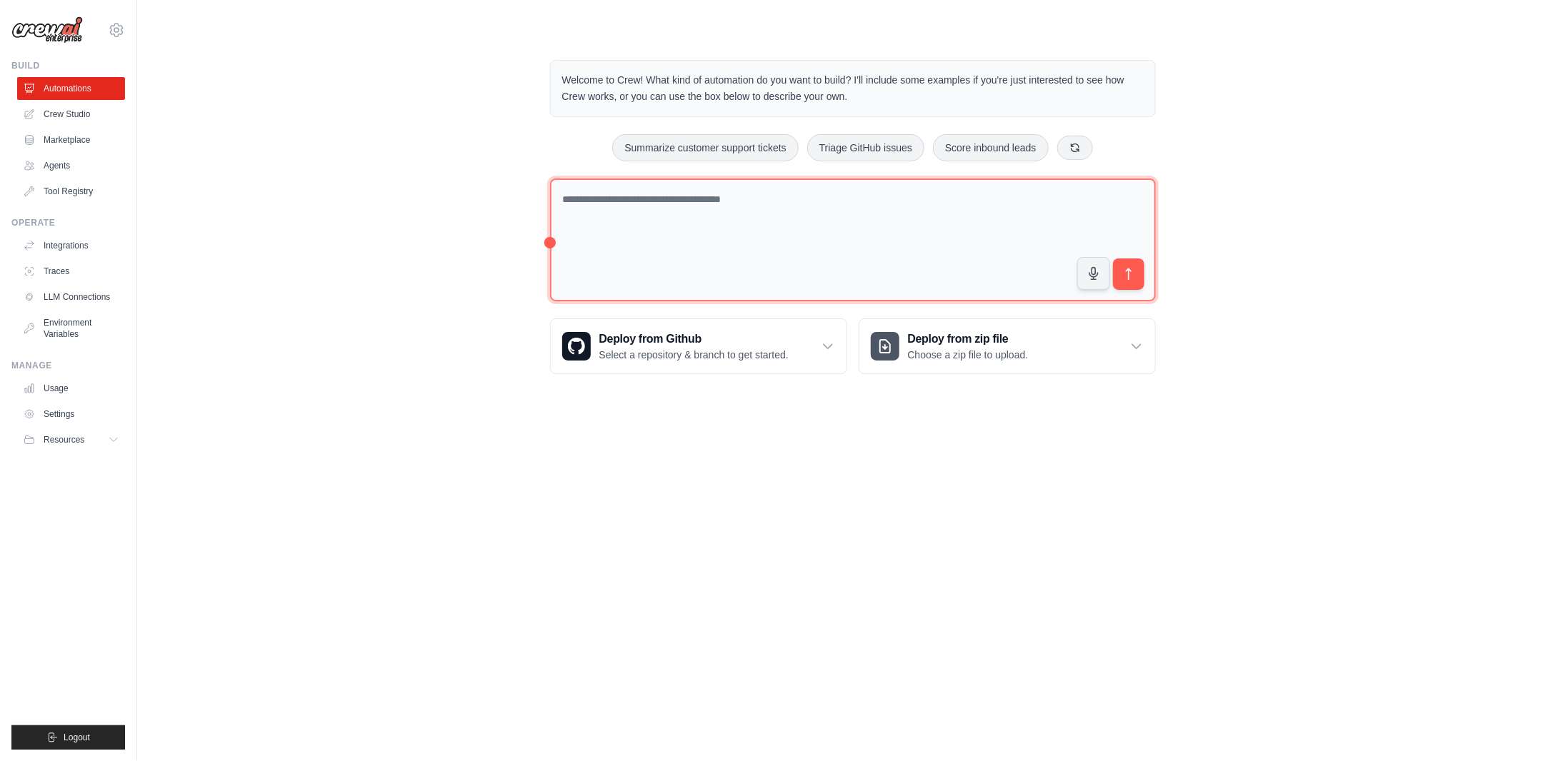
click at [718, 216] on textarea at bounding box center [853, 240] width 605 height 123
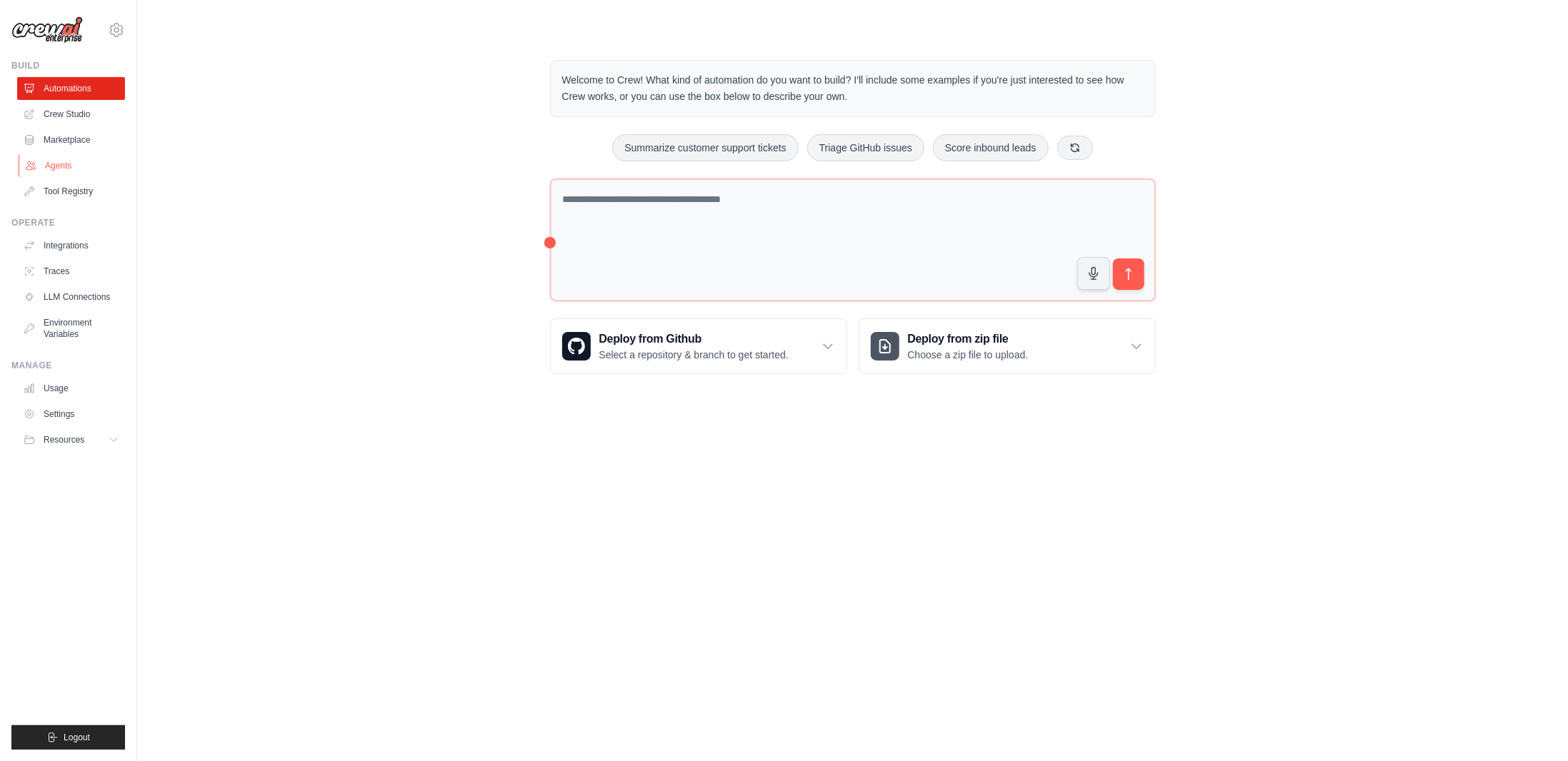
click at [78, 161] on link "Agents" at bounding box center [72, 165] width 108 height 22
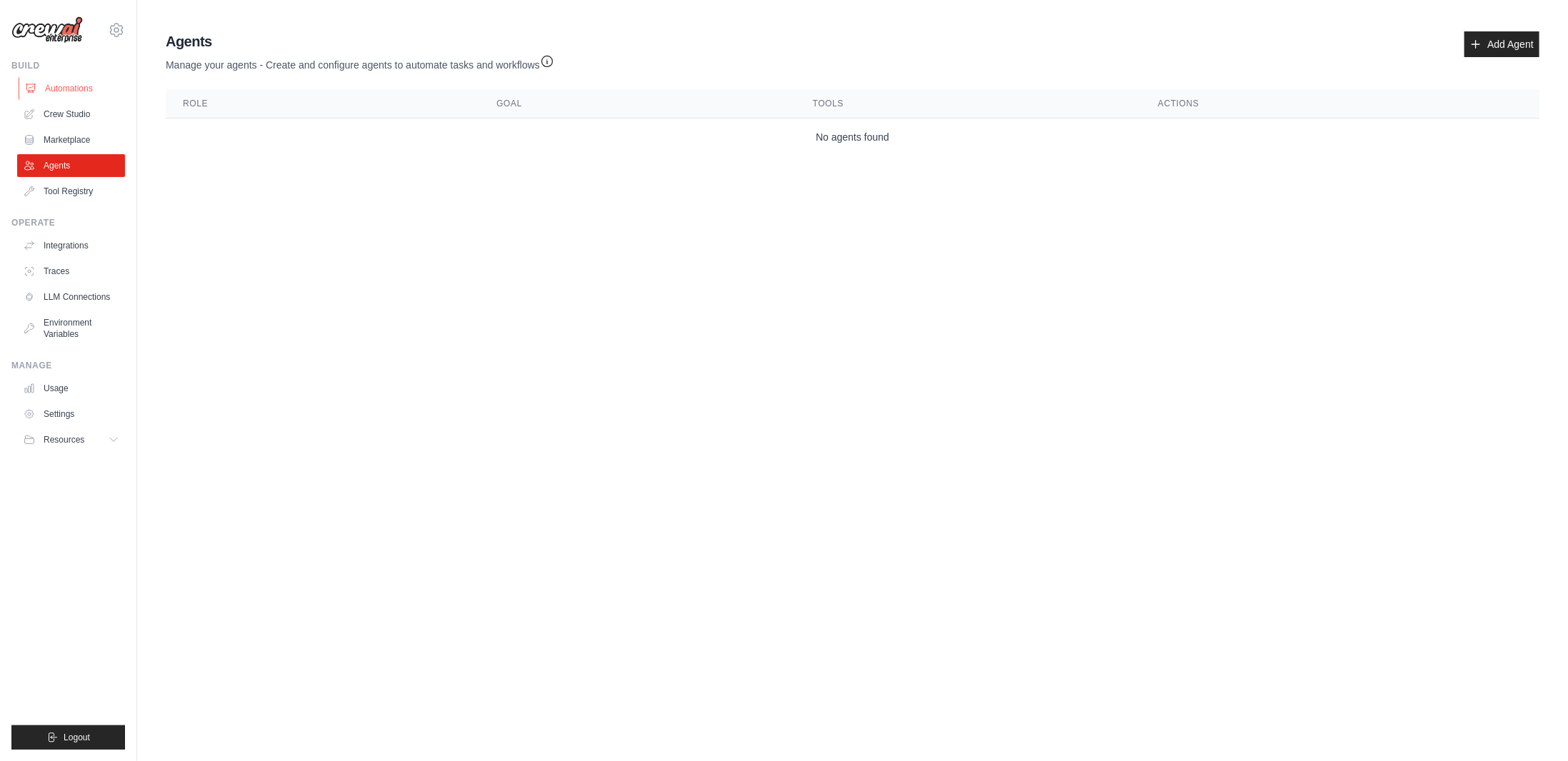
click at [76, 91] on link "Automations" at bounding box center [72, 88] width 108 height 22
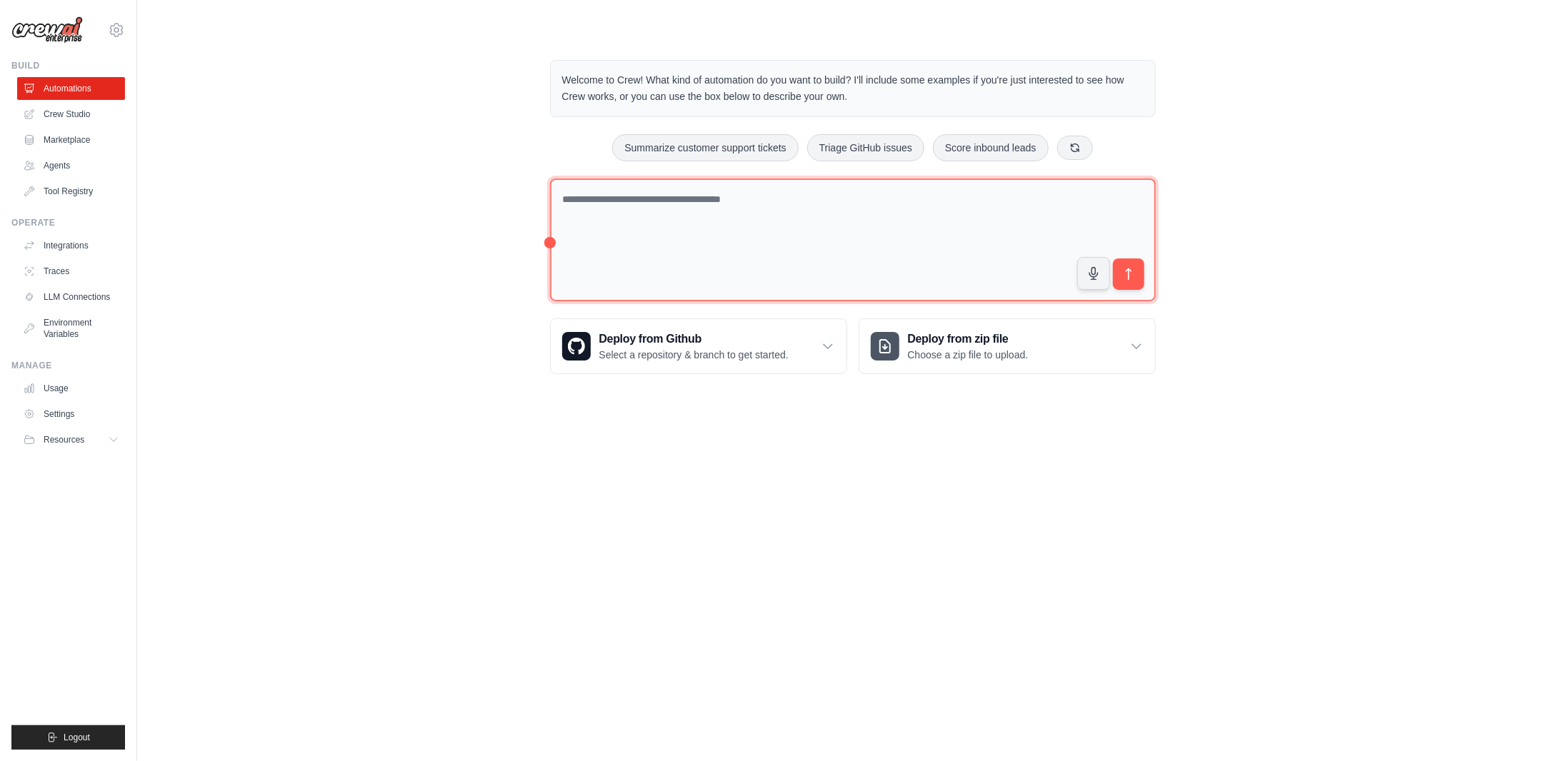
click at [692, 248] on textarea at bounding box center [853, 240] width 605 height 123
click at [653, 223] on textarea at bounding box center [853, 240] width 605 height 123
type textarea "**********"
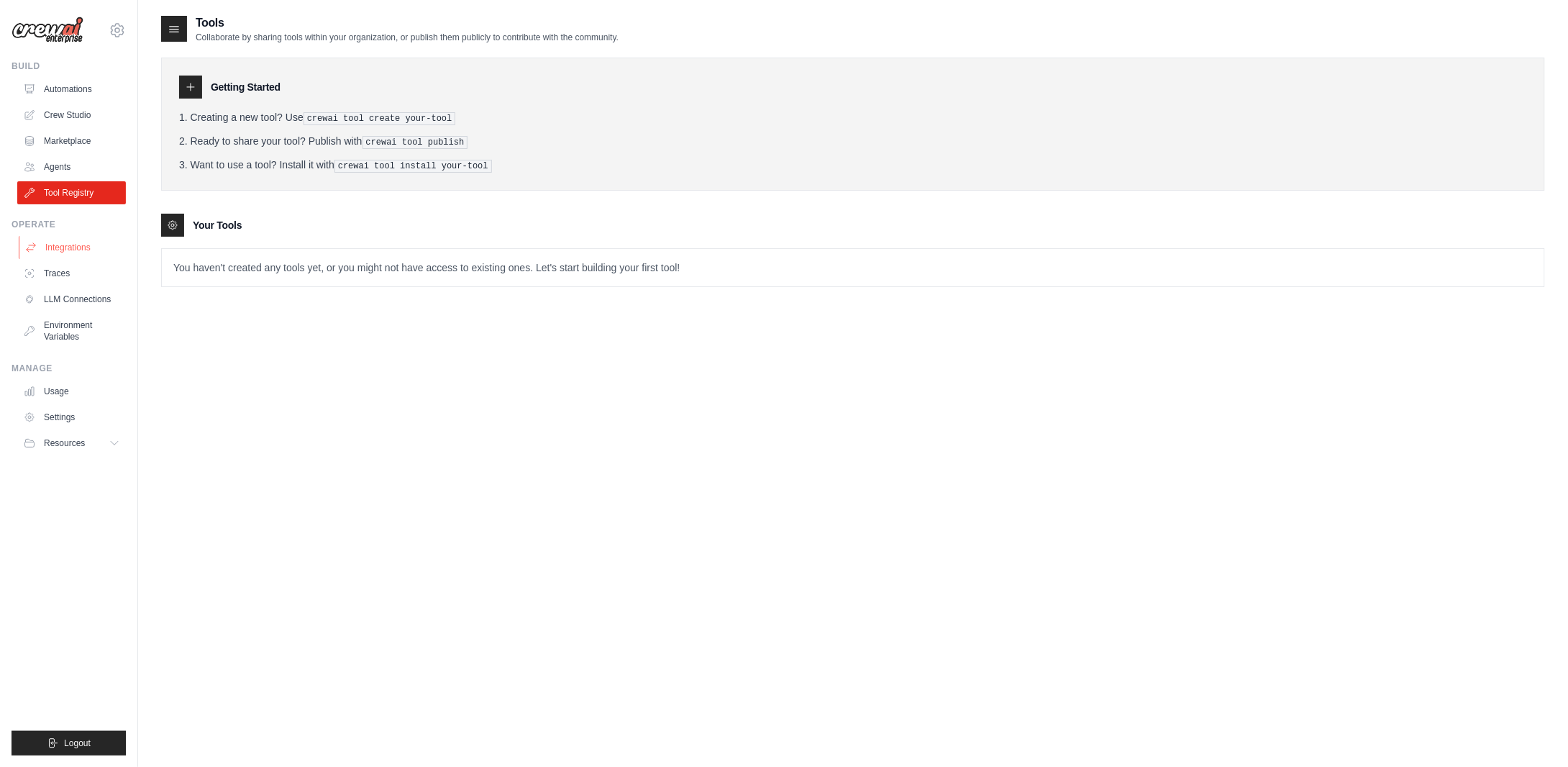
click at [100, 249] on link "Integrations" at bounding box center [73, 247] width 109 height 23
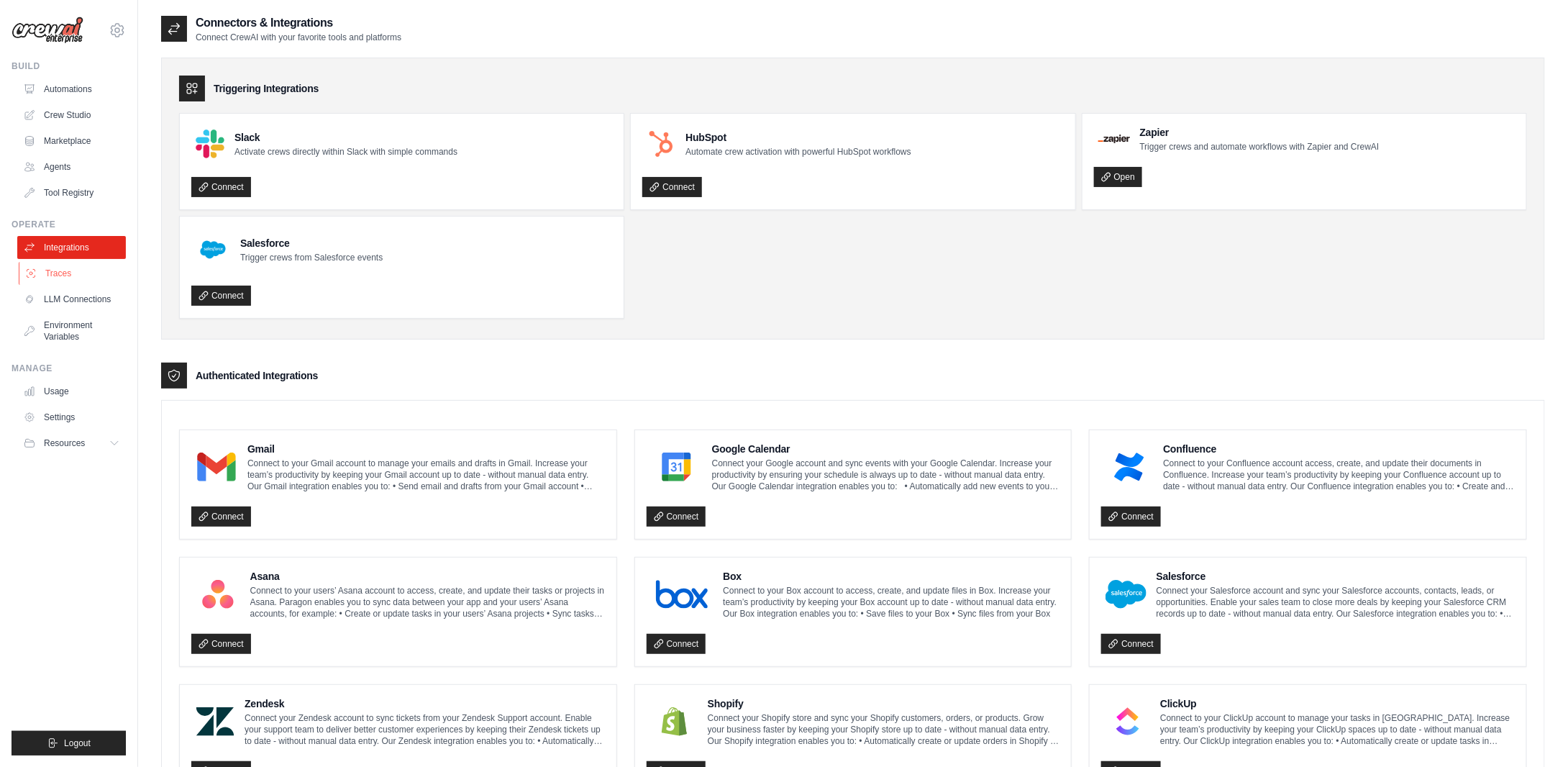
click at [82, 277] on link "Traces" at bounding box center [73, 273] width 109 height 23
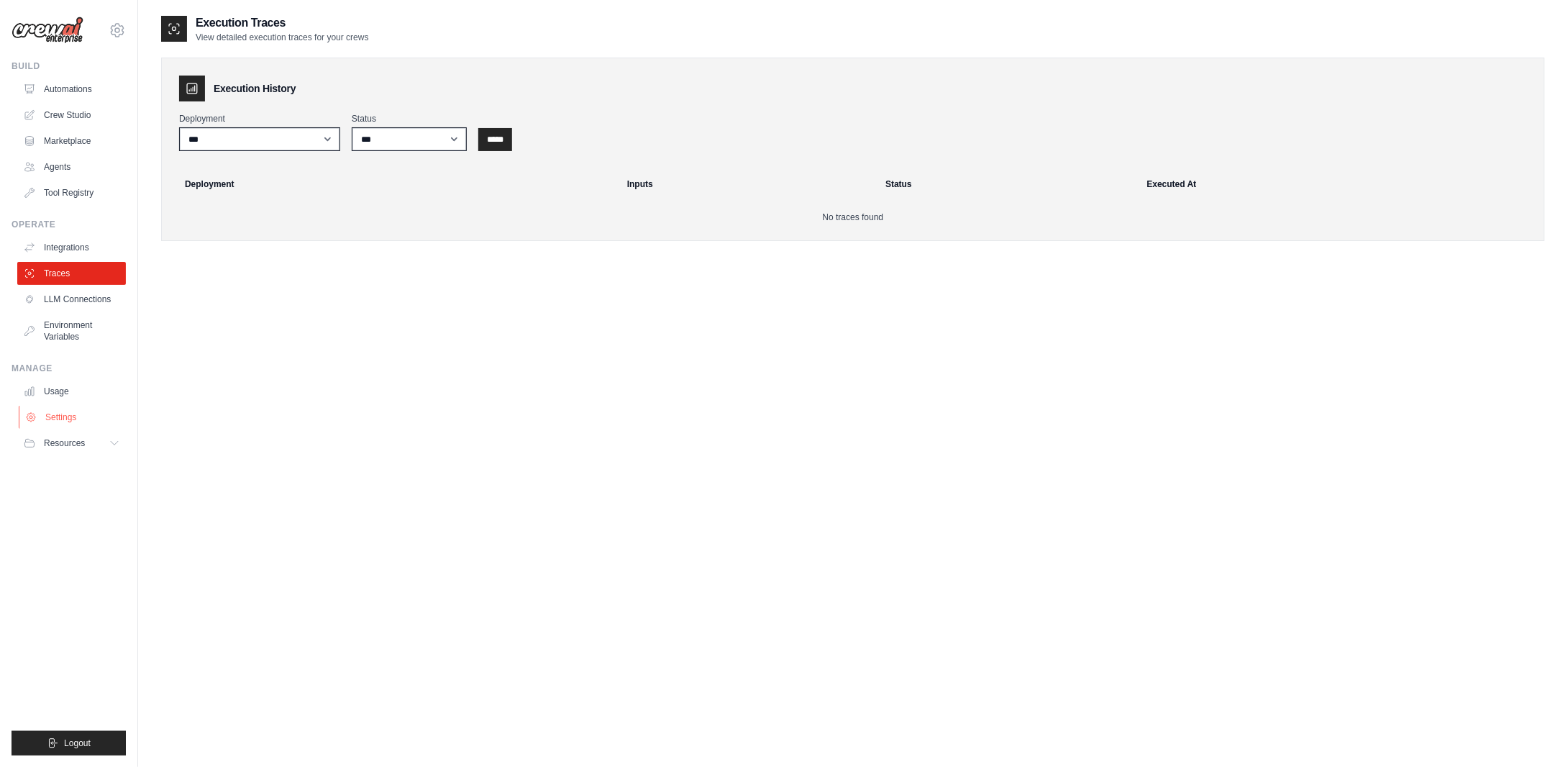
click at [59, 422] on link "Settings" at bounding box center [73, 417] width 109 height 23
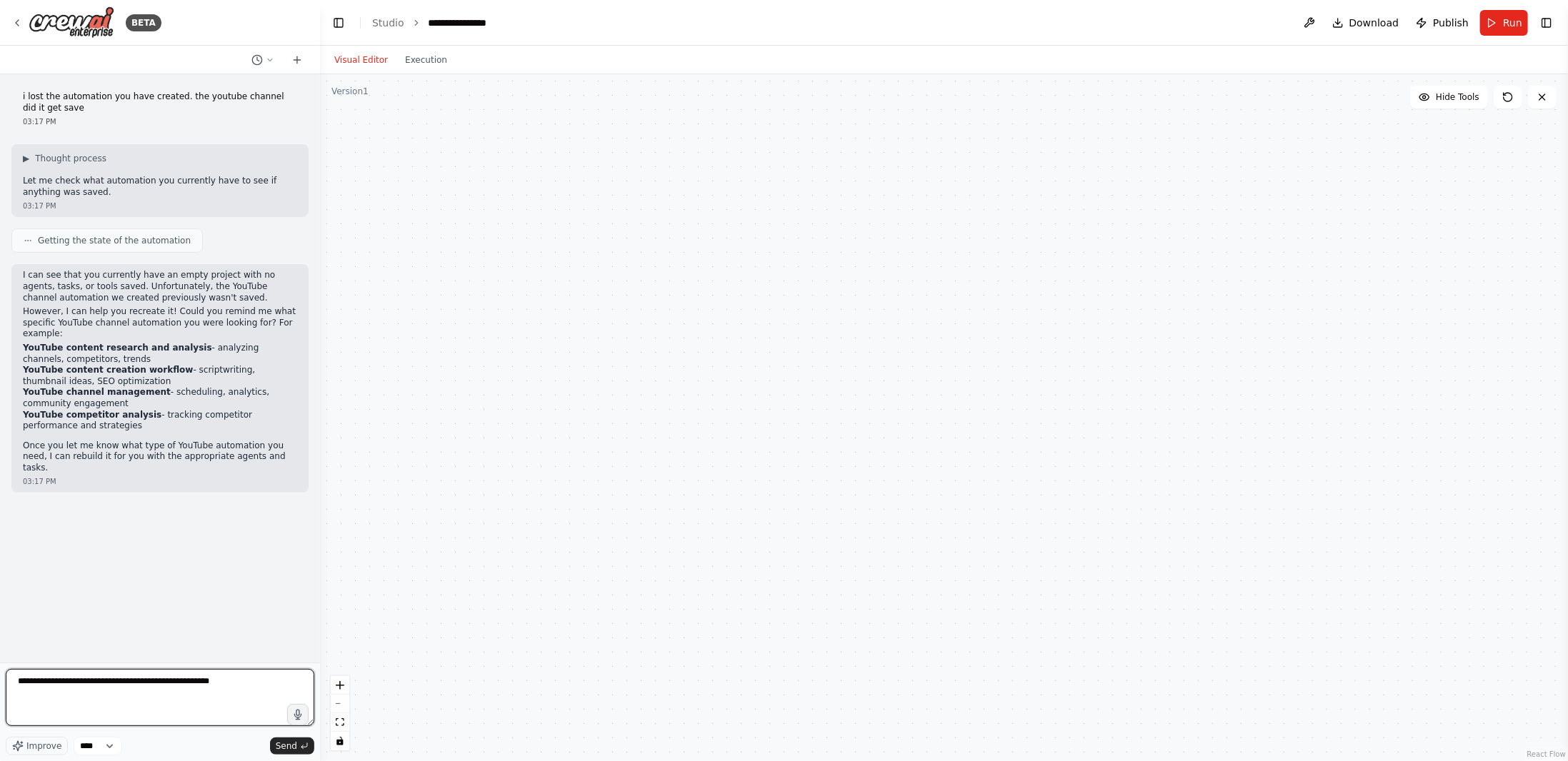
type textarea "**********"
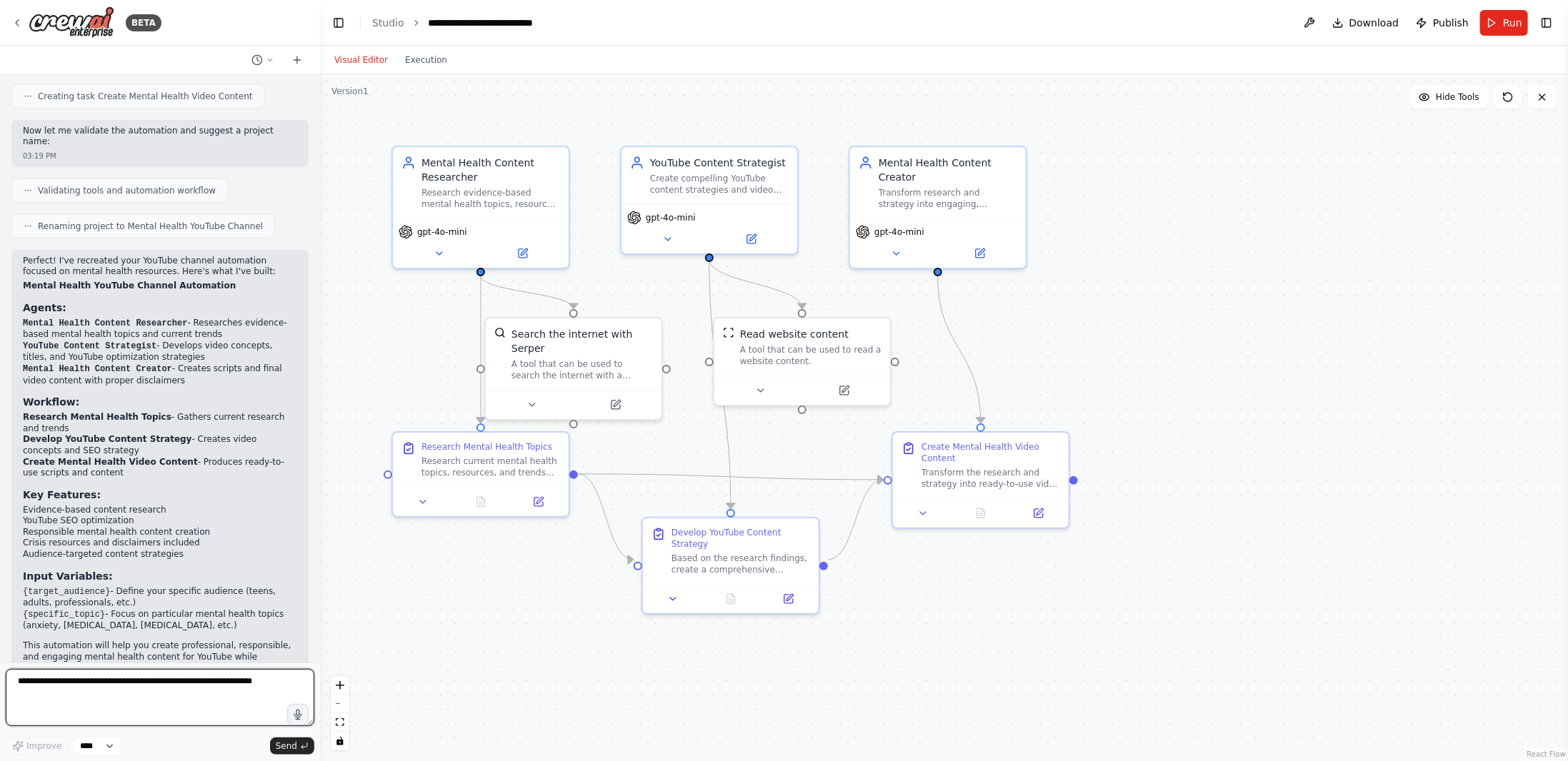
scroll to position [1046, 0]
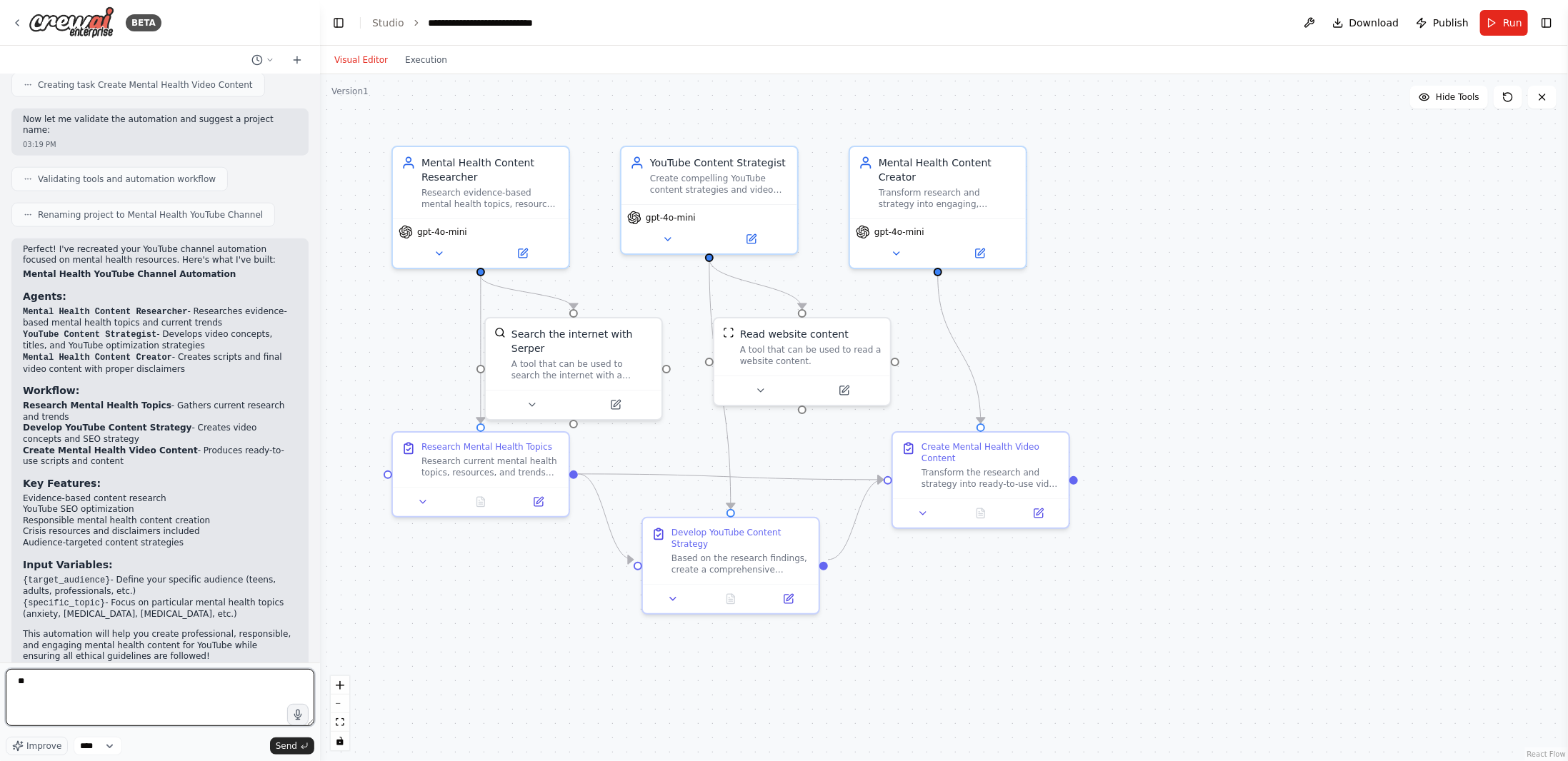
type textarea "*"
click at [102, 700] on textarea "**********" at bounding box center [160, 697] width 309 height 57
click at [172, 705] on textarea "**********" at bounding box center [160, 697] width 309 height 57
type textarea "**********"
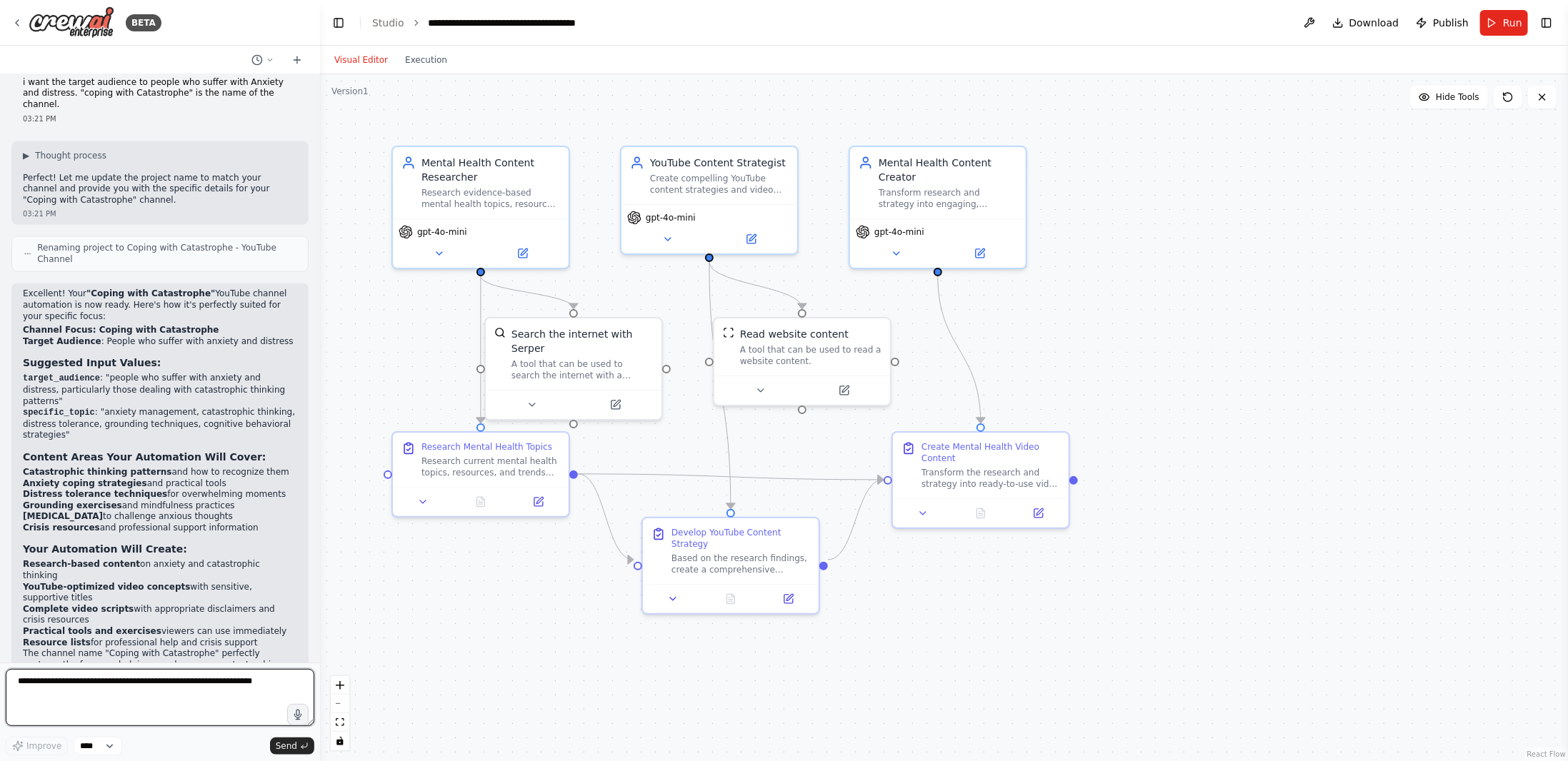
scroll to position [1679, 0]
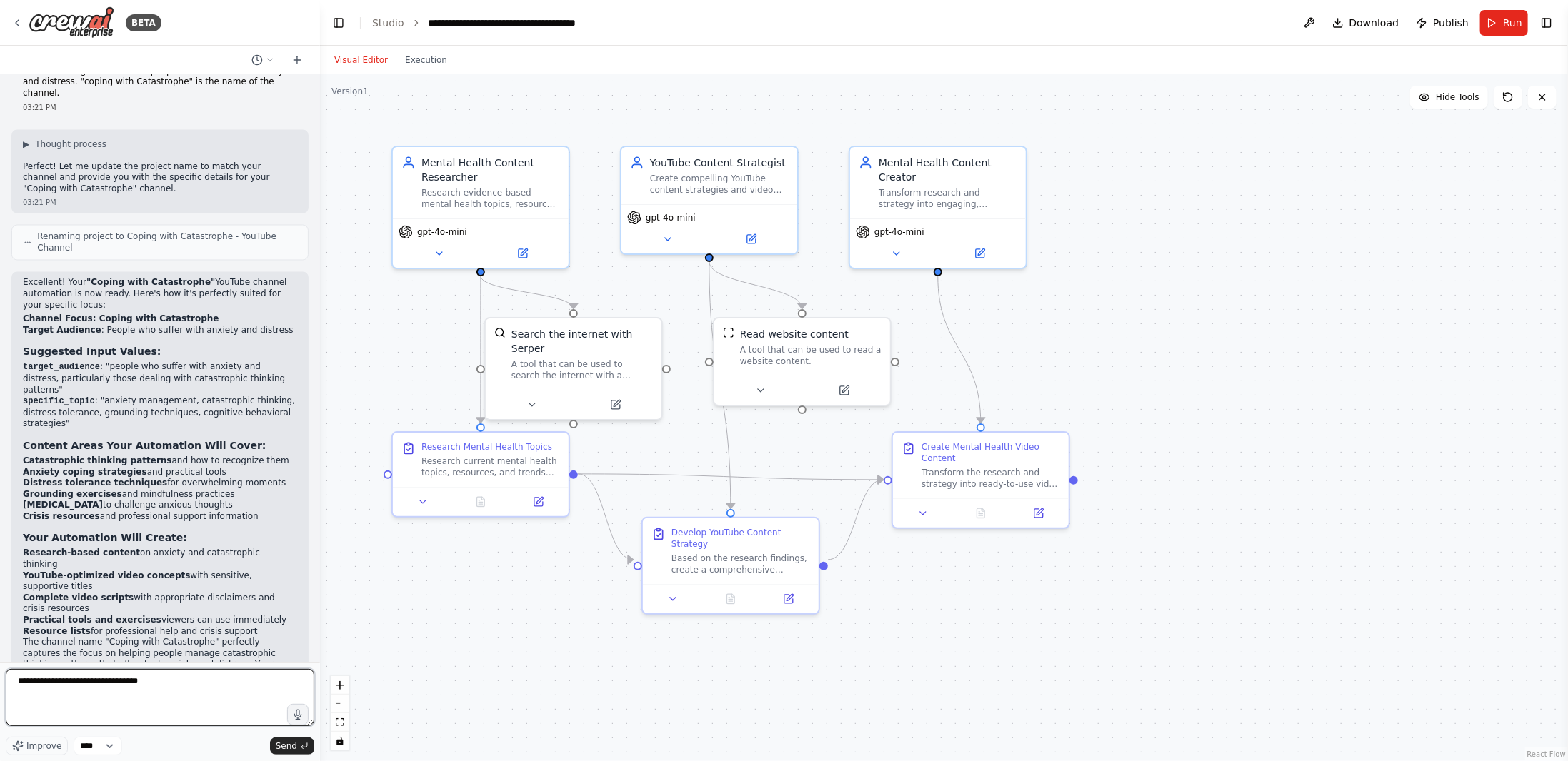
type textarea "**********"
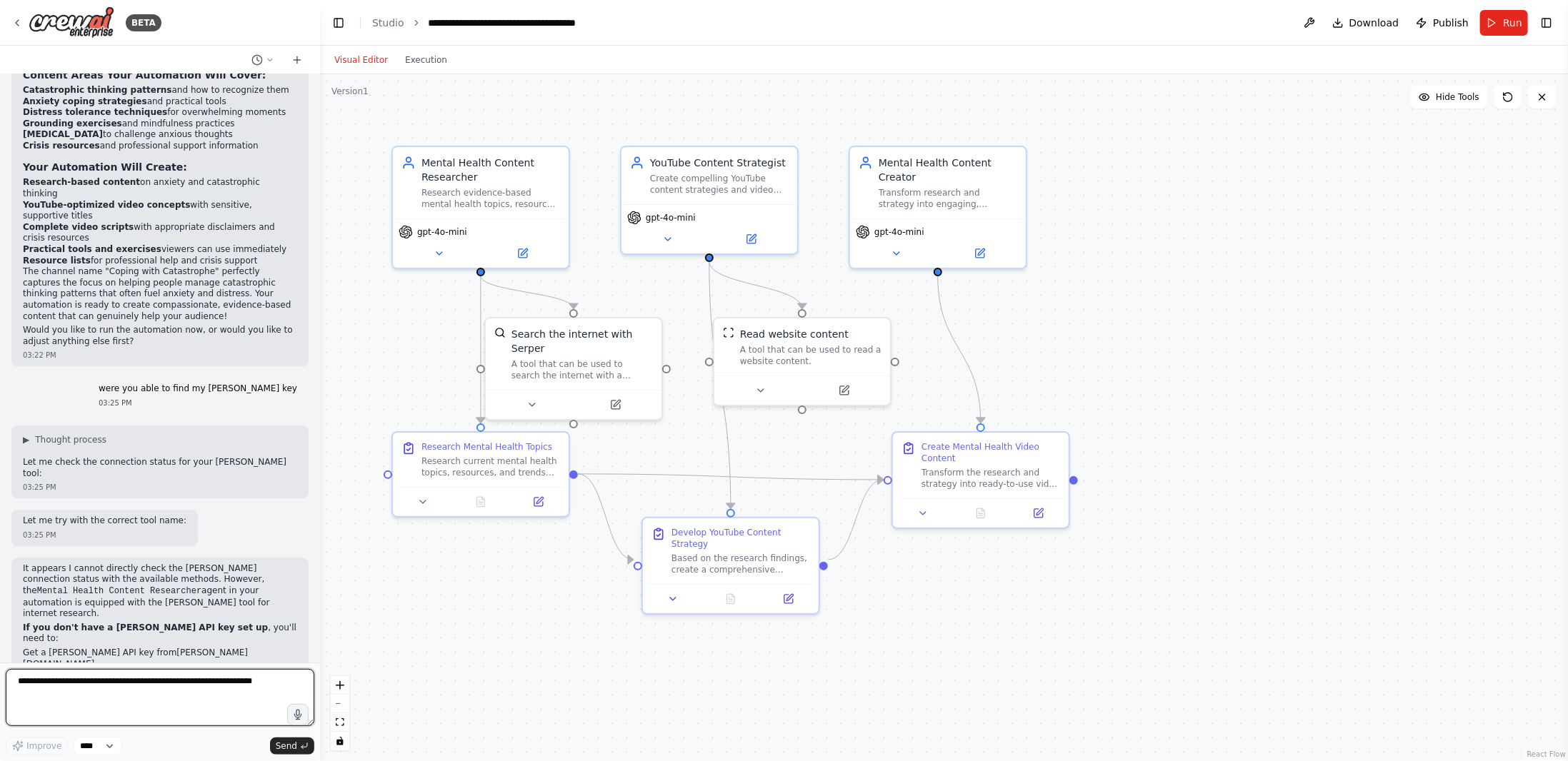
scroll to position [2065, 0]
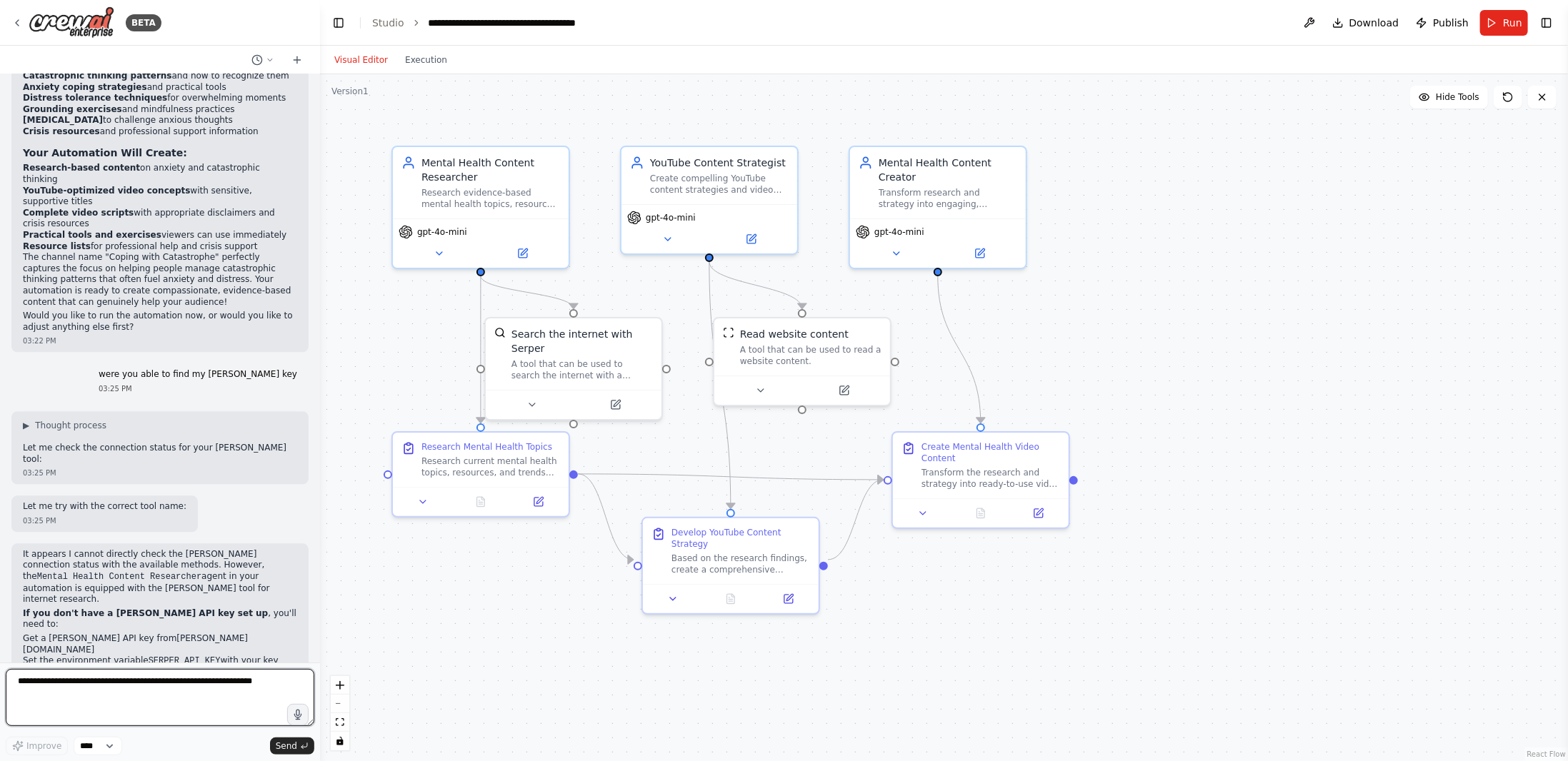
click at [140, 696] on textarea at bounding box center [160, 697] width 309 height 57
type textarea "**********"
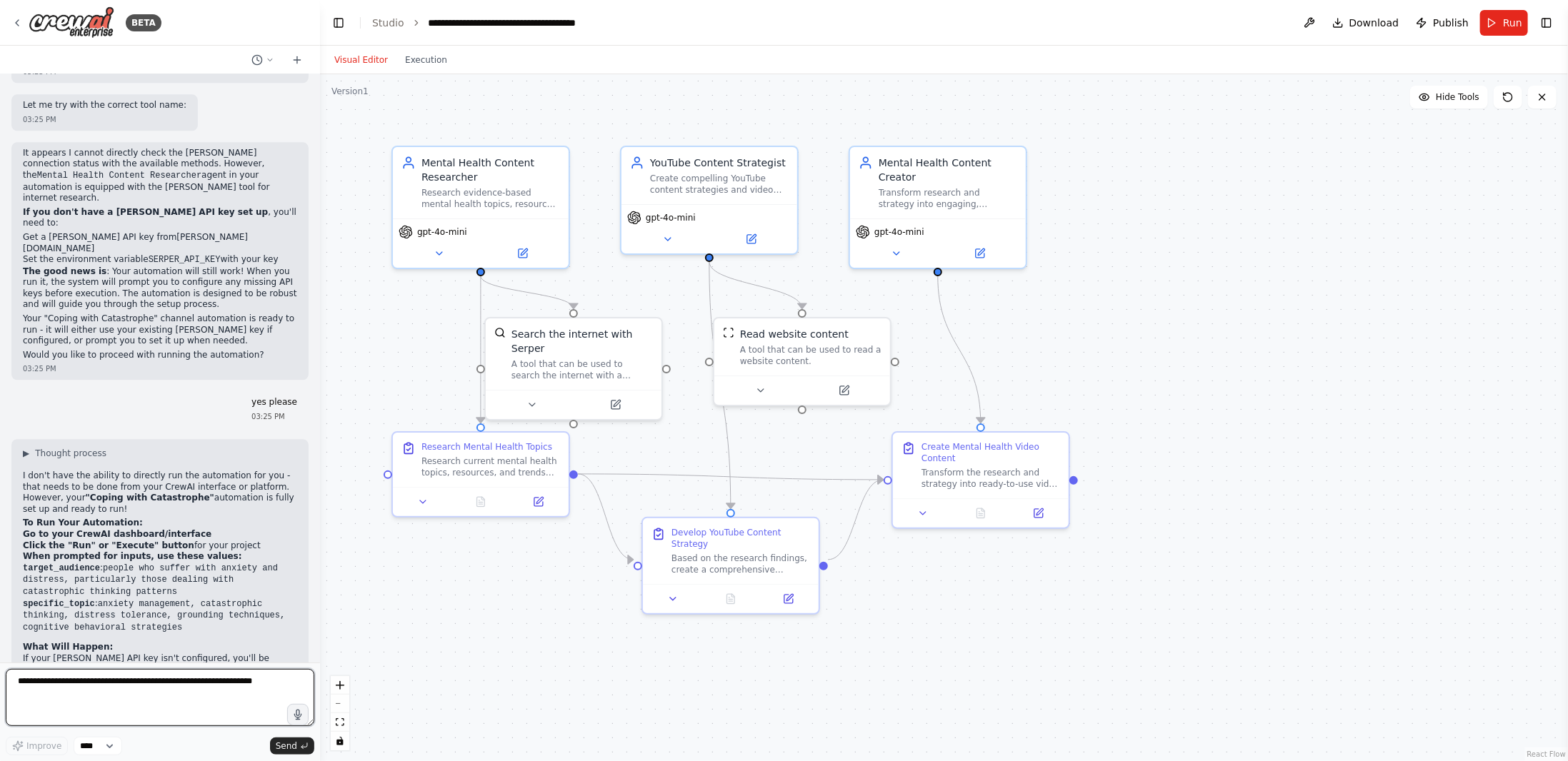
scroll to position [2480, 0]
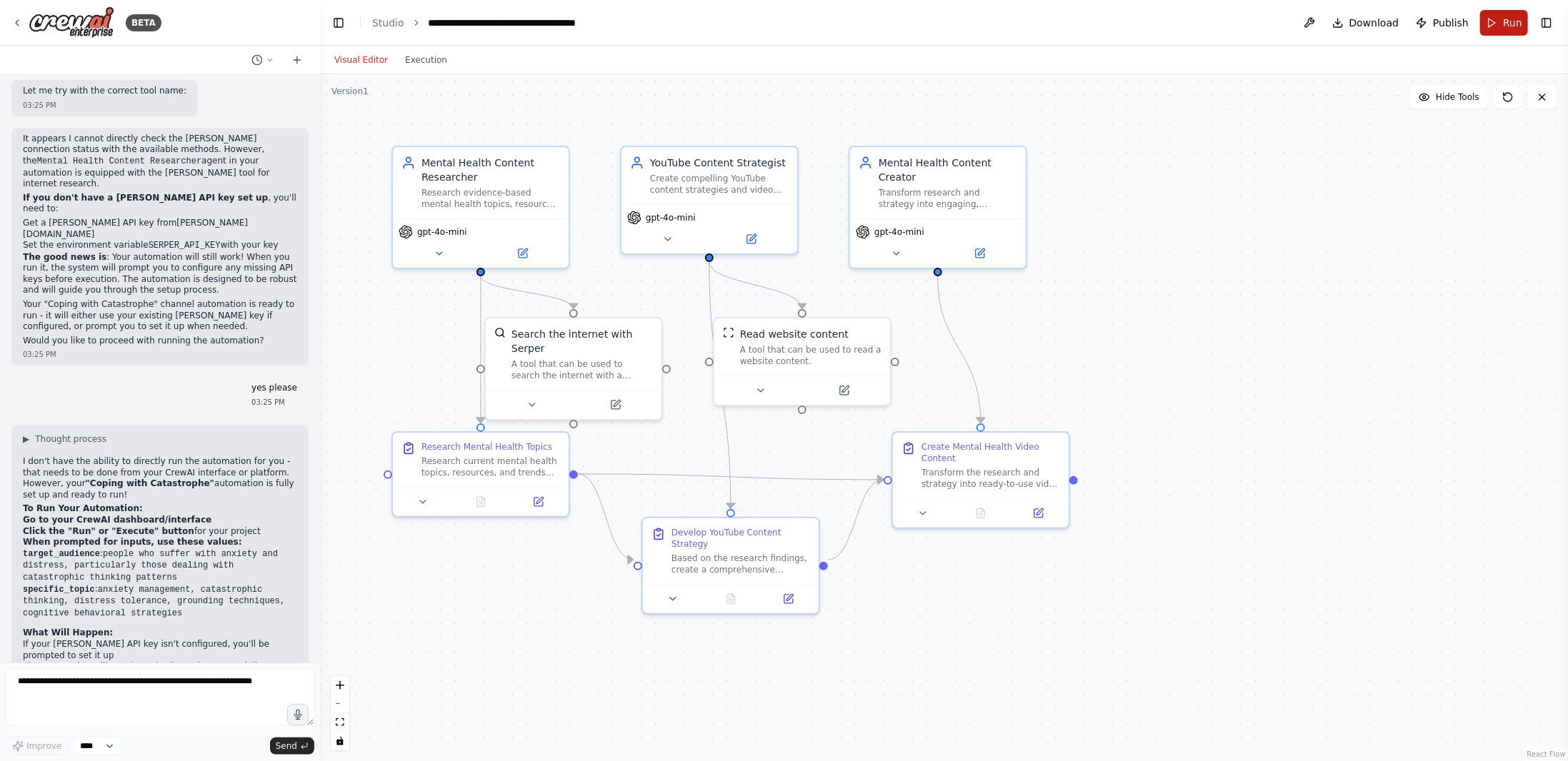
click at [1512, 26] on span "Run" at bounding box center [1512, 22] width 19 height 14
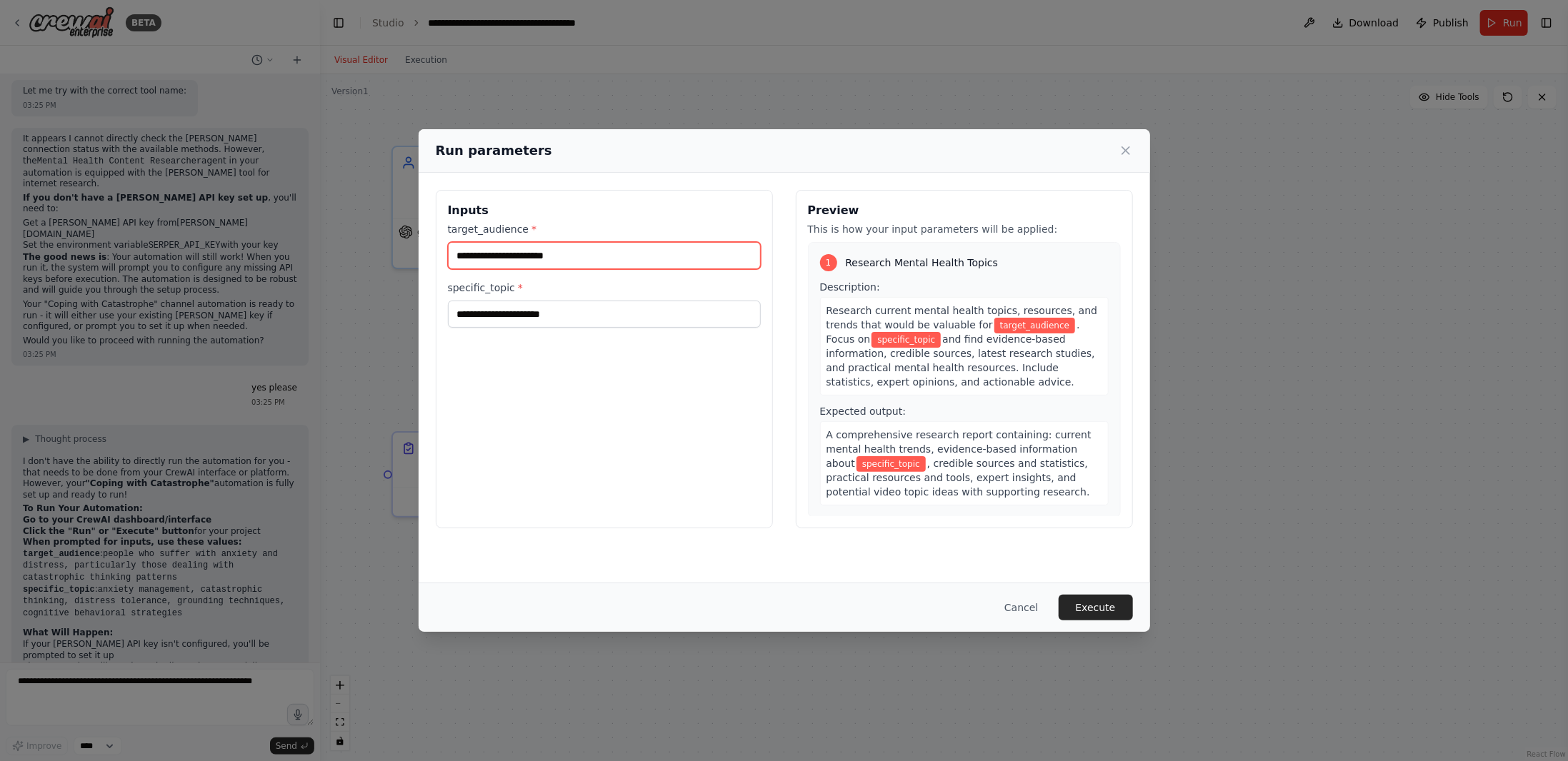
click at [561, 252] on input "target_audience *" at bounding box center [604, 255] width 313 height 27
type input "*"
click at [509, 251] on input "**********" at bounding box center [604, 255] width 313 height 27
type input "**********"
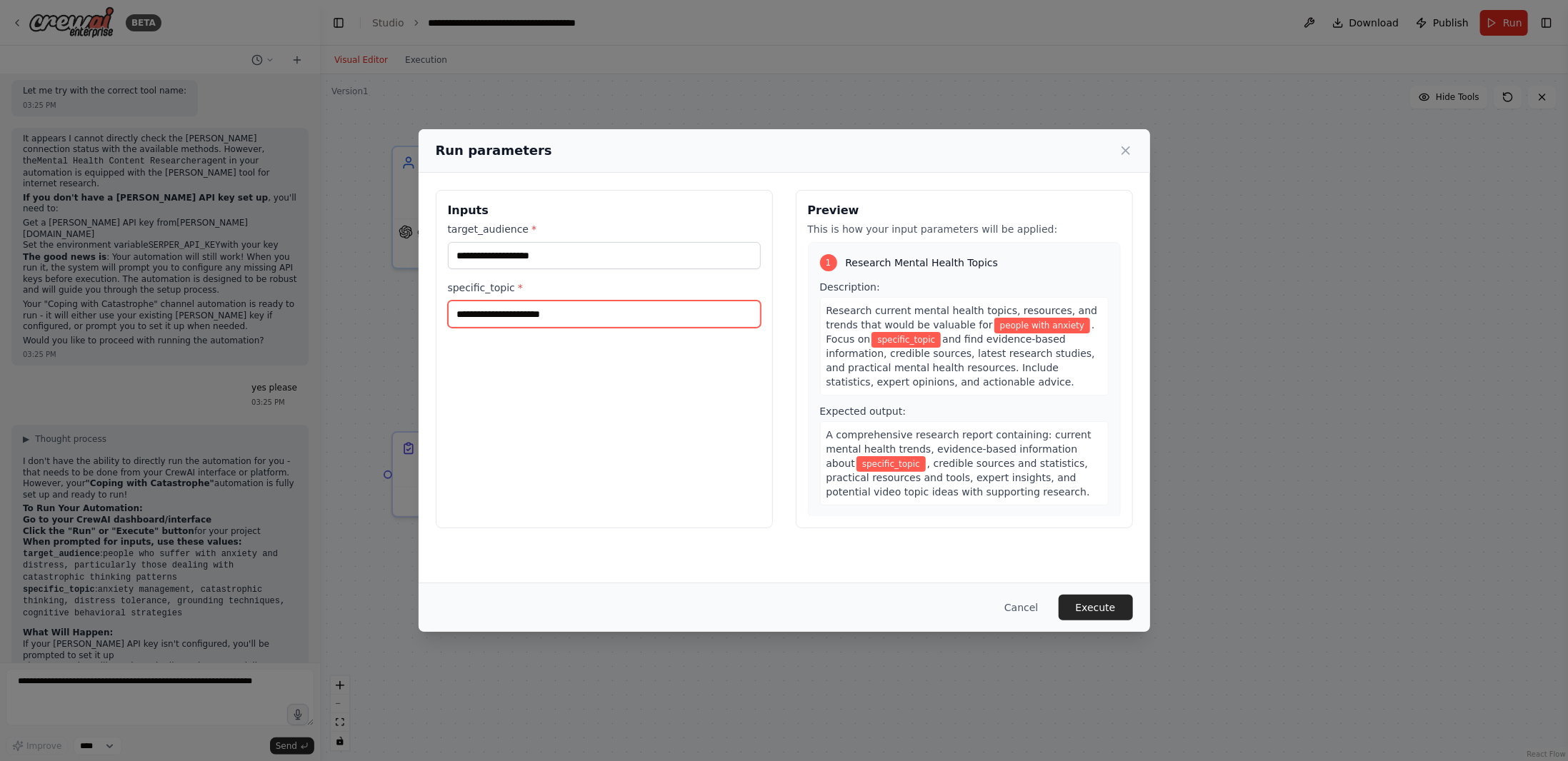
click at [633, 319] on input "specific_topic *" at bounding box center [604, 313] width 313 height 27
type input "**********"
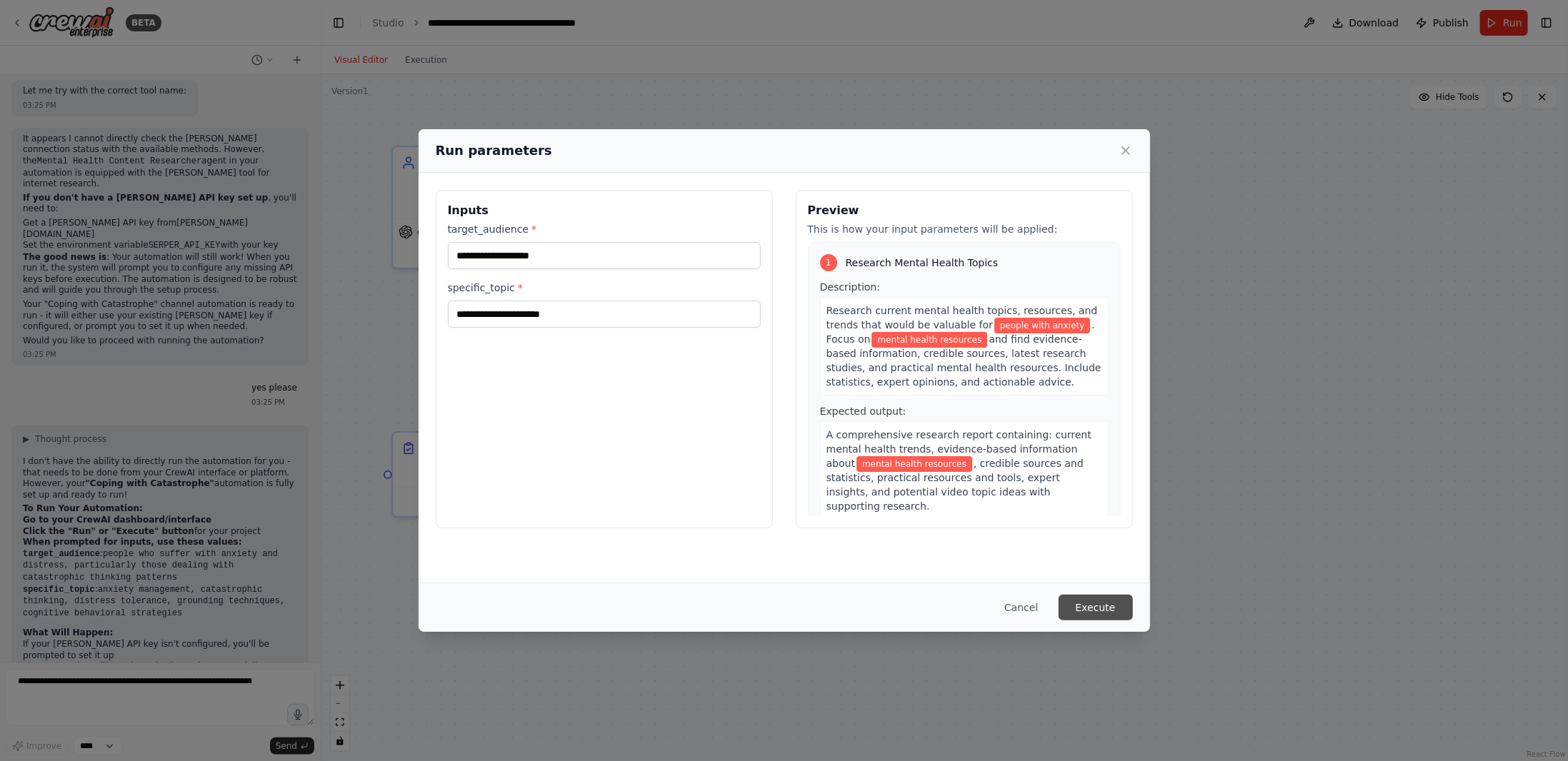
click at [1089, 604] on button "Execute" at bounding box center [1096, 607] width 75 height 26
